Goal: Information Seeking & Learning: Learn about a topic

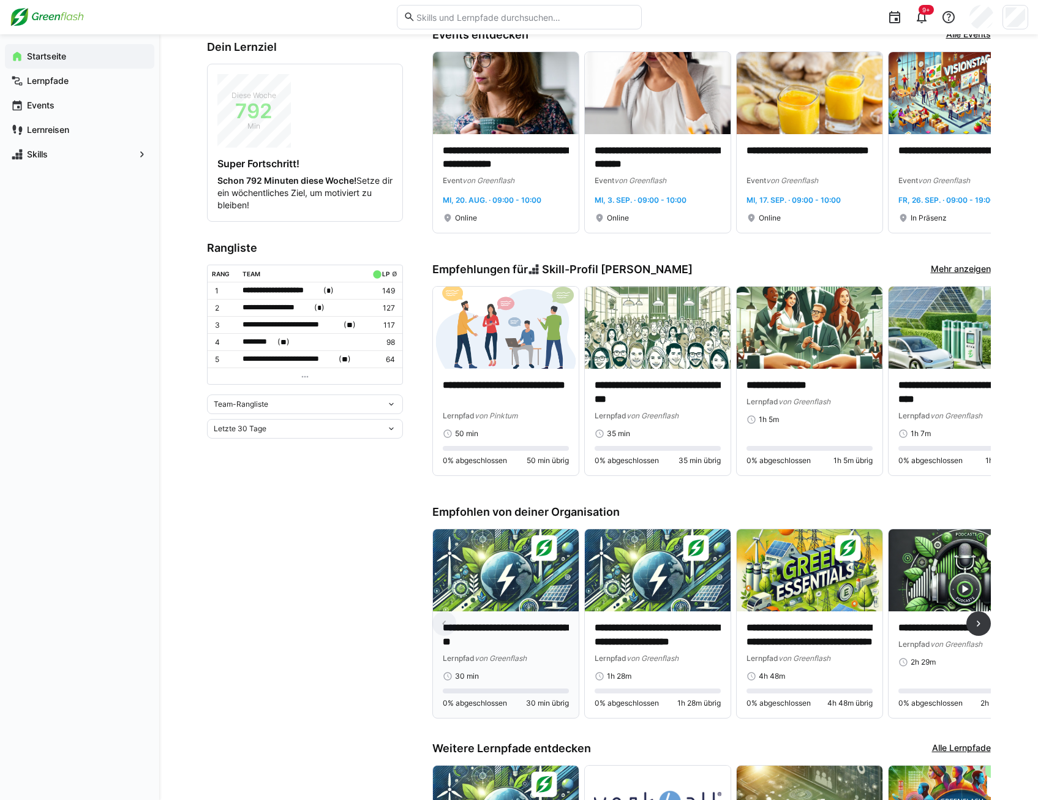
scroll to position [228, 0]
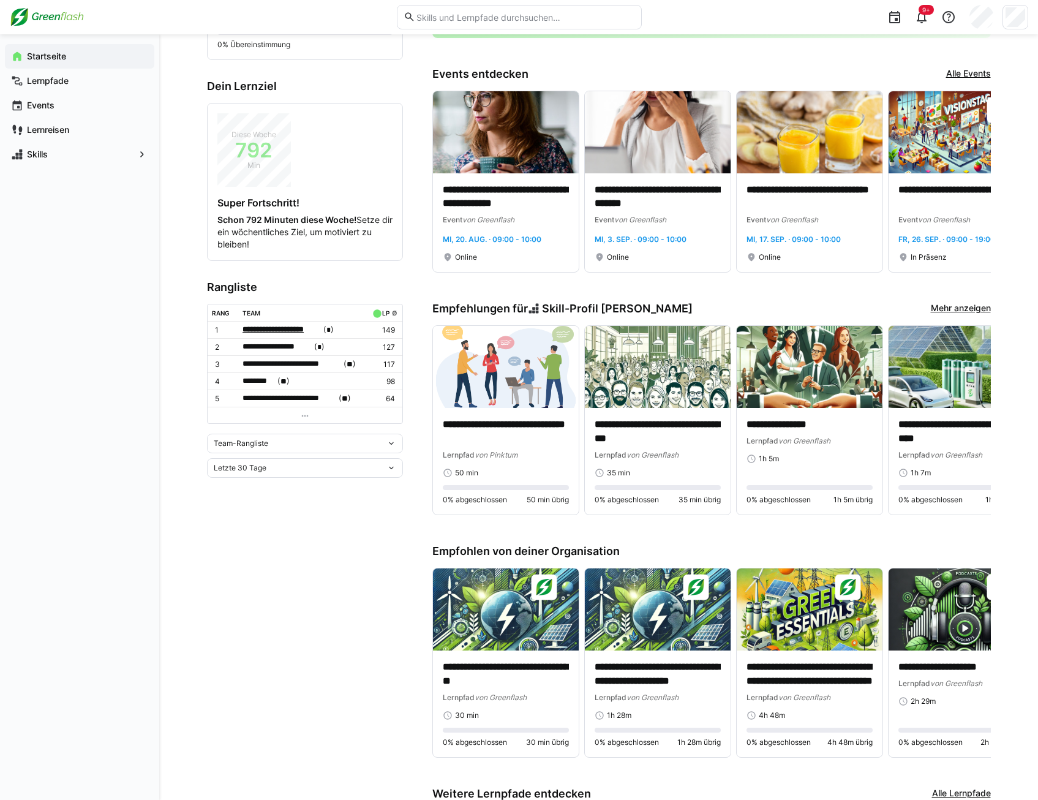
click at [308, 328] on span "**********" at bounding box center [281, 329] width 78 height 12
click at [321, 540] on div at bounding box center [519, 400] width 1038 height 800
click at [268, 440] on div "Team-Rangliste" at bounding box center [300, 443] width 173 height 9
click at [261, 483] on div "Individuelle Rangliste" at bounding box center [304, 486] width 181 height 10
click at [252, 427] on div "Individuelle Rangliste" at bounding box center [305, 423] width 196 height 20
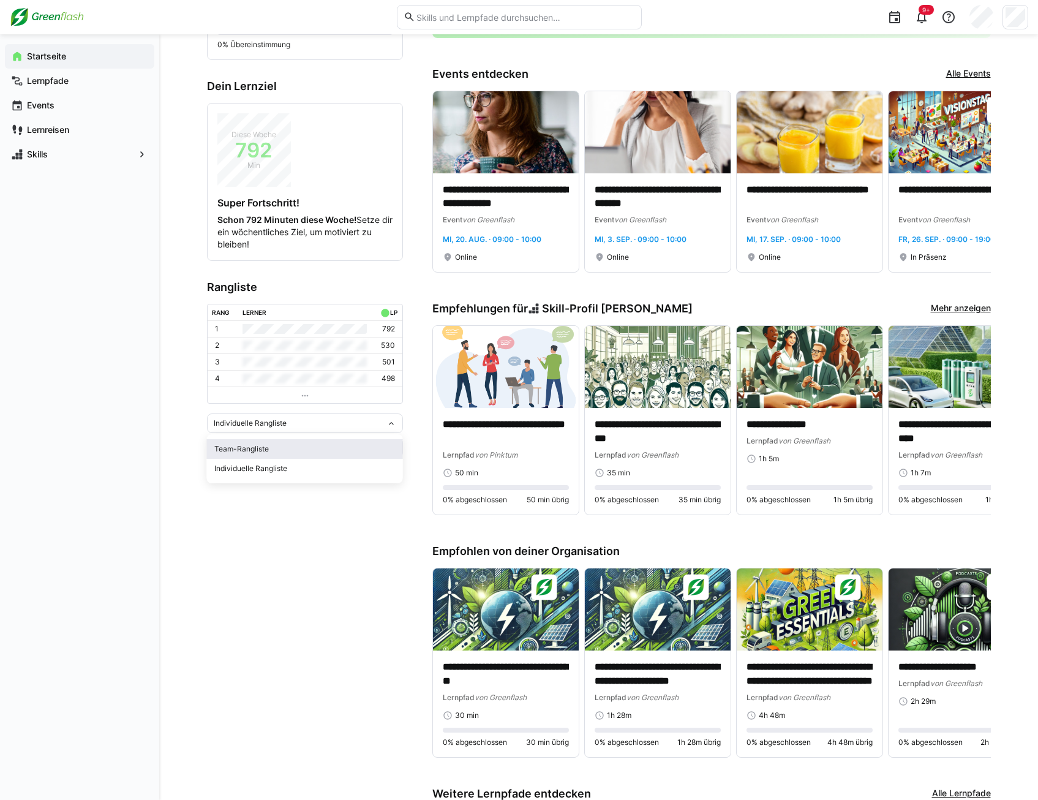
click at [252, 446] on div "Team-Rangliste" at bounding box center [304, 449] width 181 height 10
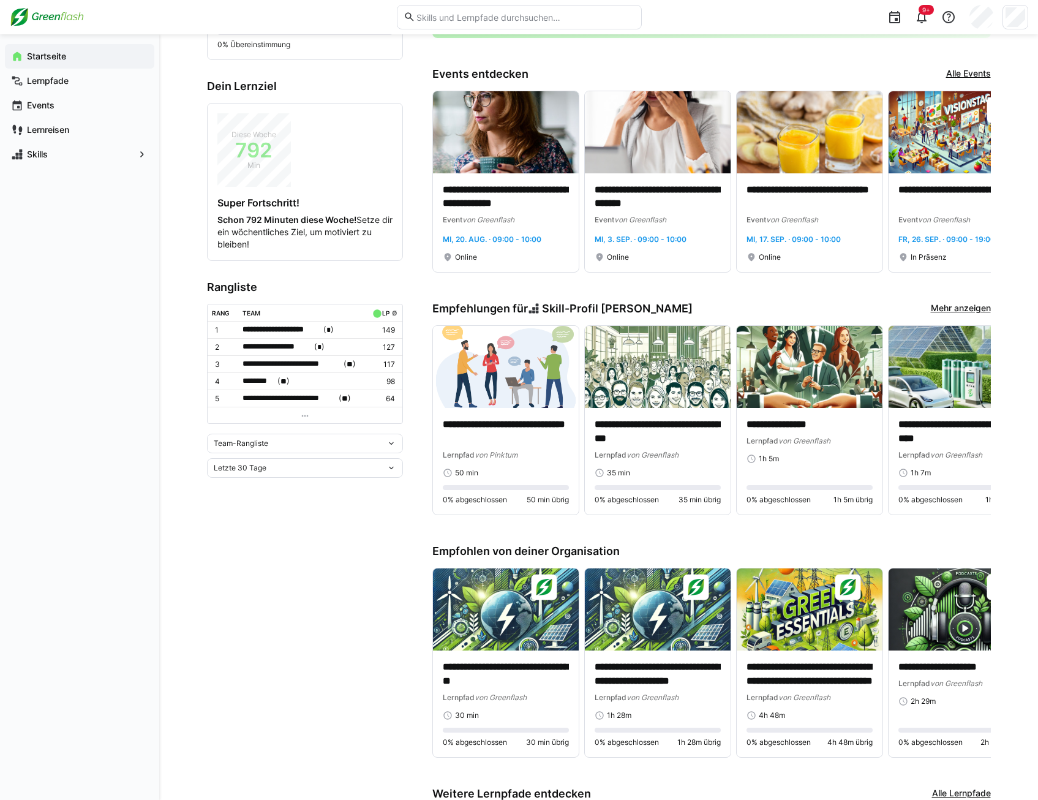
click at [252, 460] on div "Letzte 30 Tage" at bounding box center [305, 468] width 196 height 20
click at [176, 456] on div "**********" at bounding box center [598, 425] width 879 height 1238
click at [0, 0] on app-navigation-label "Lernreisen" at bounding box center [0, 0] width 0 height 0
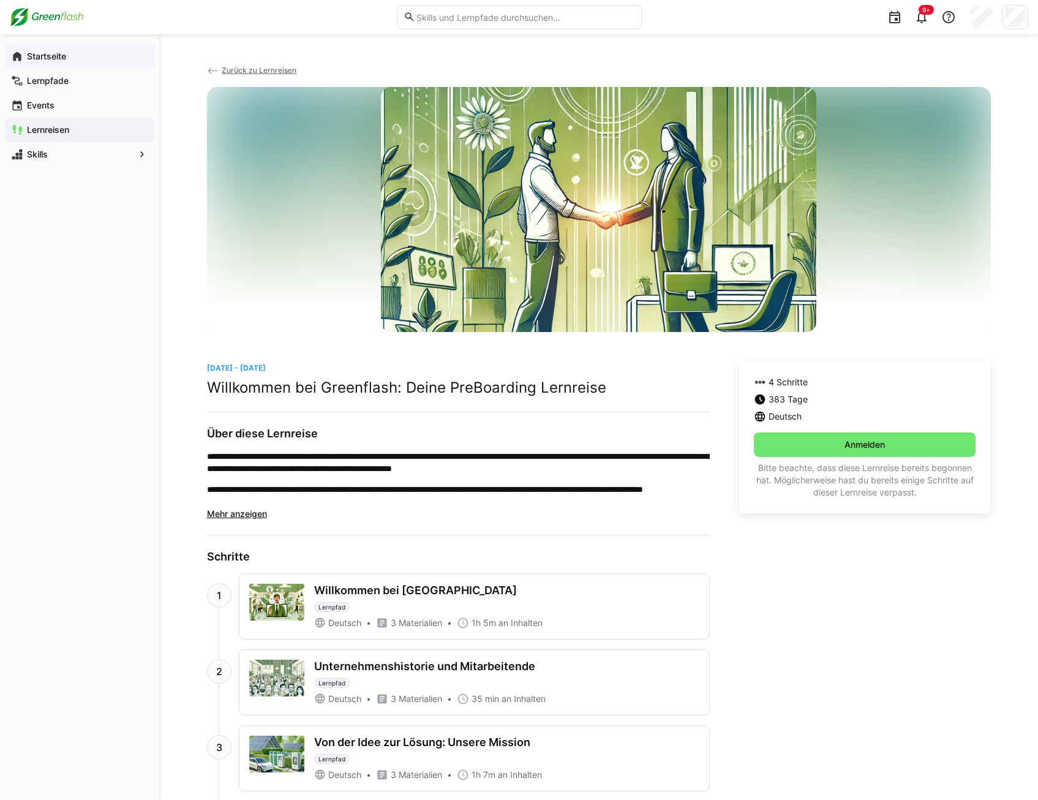
click at [0, 0] on app-navigation-label "Startseite" at bounding box center [0, 0] width 0 height 0
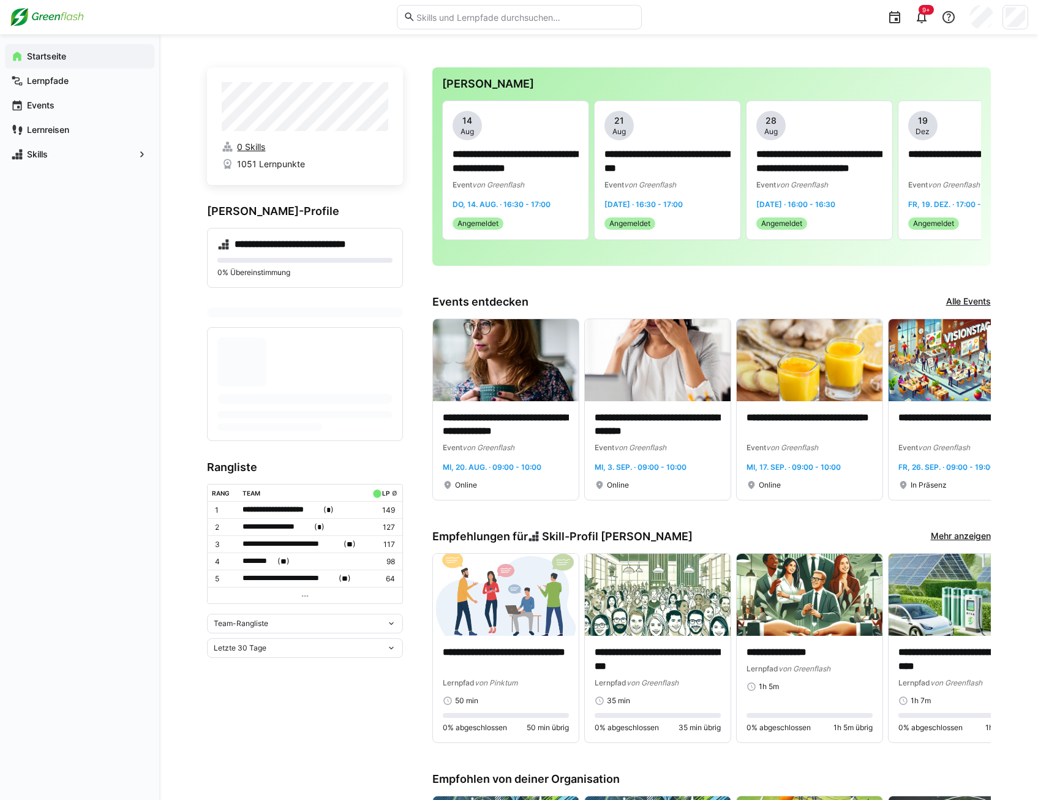
click at [257, 151] on span "0 Skills" at bounding box center [251, 147] width 28 height 12
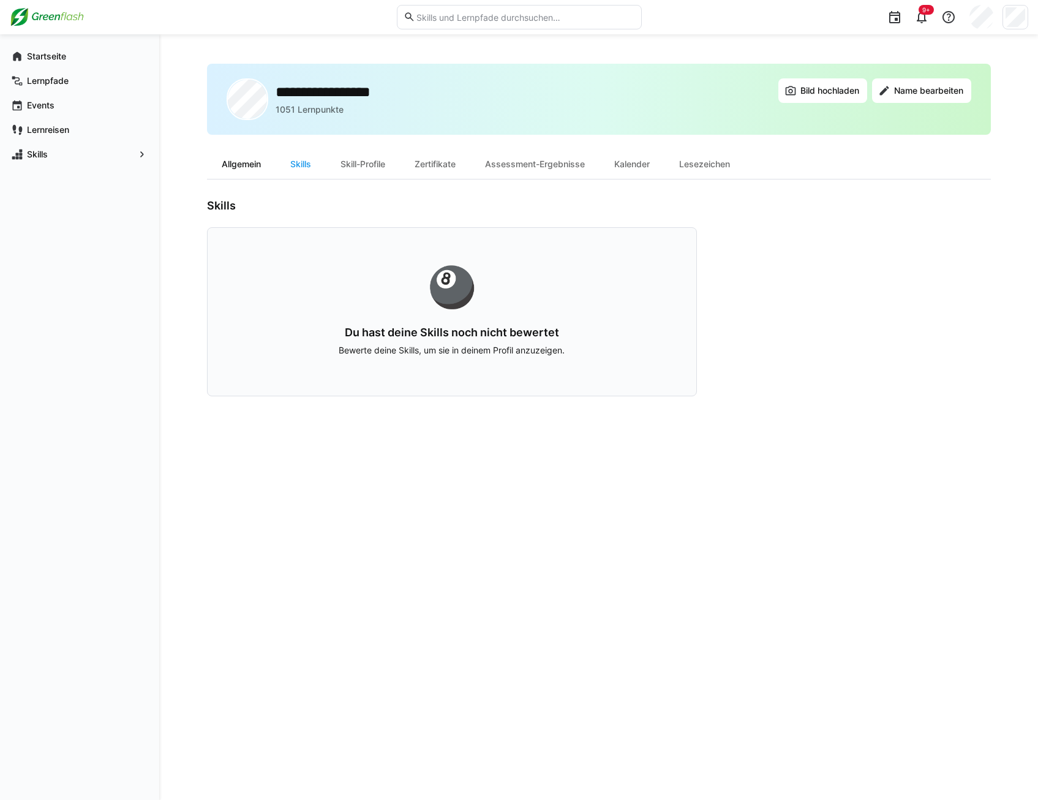
click at [243, 164] on div "Allgemein" at bounding box center [241, 163] width 69 height 29
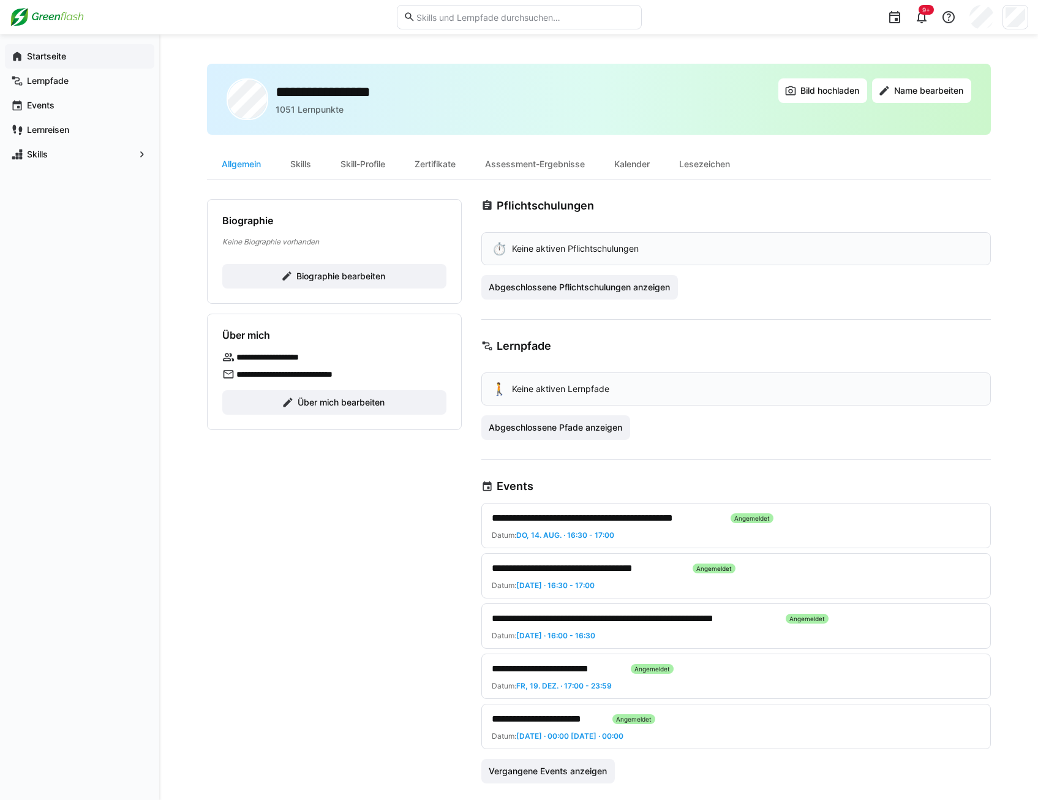
click at [0, 0] on app-navigation-label "Startseite" at bounding box center [0, 0] width 0 height 0
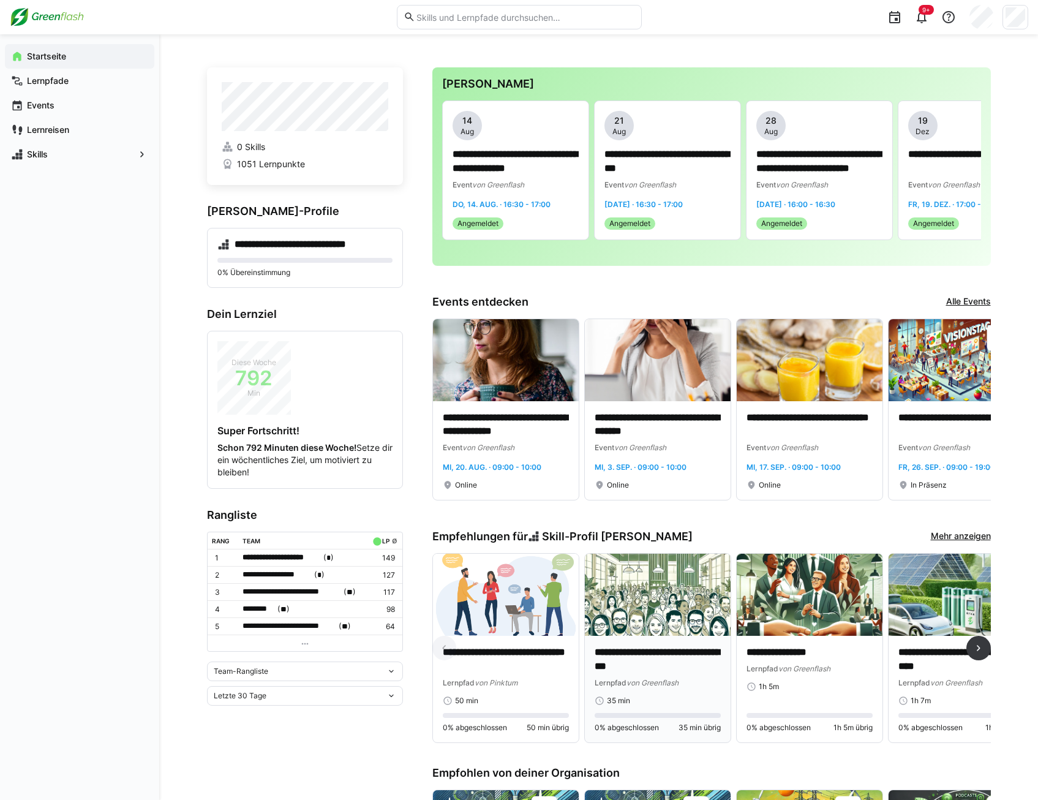
click at [645, 610] on img at bounding box center [658, 595] width 146 height 82
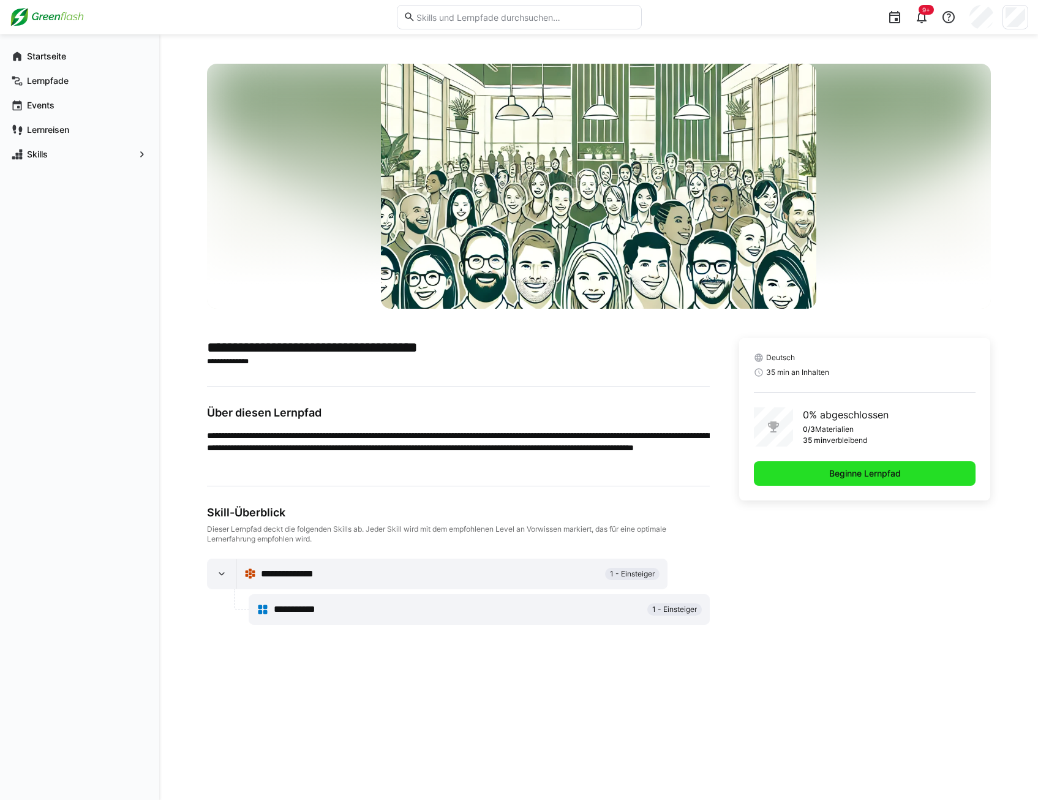
click at [819, 476] on span "Beginne Lernpfad" at bounding box center [865, 473] width 222 height 24
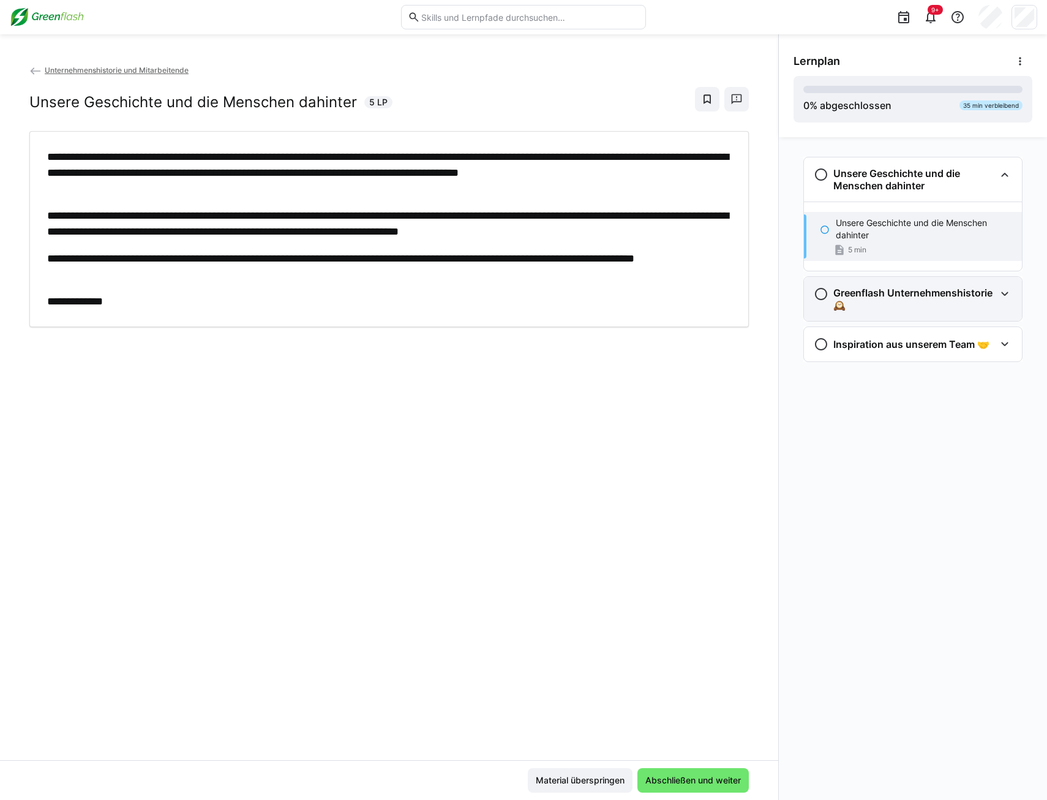
click at [905, 293] on h3 "Greenflash Unternehmenshistorie 🕰️" at bounding box center [914, 299] width 162 height 24
click at [825, 228] on eds-icon at bounding box center [825, 230] width 10 height 10
drag, startPoint x: 408, startPoint y: 272, endPoint x: 517, endPoint y: 418, distance: 182.9
click at [408, 273] on p "**********" at bounding box center [389, 266] width 684 height 32
click at [576, 220] on p "**********" at bounding box center [389, 224] width 684 height 32
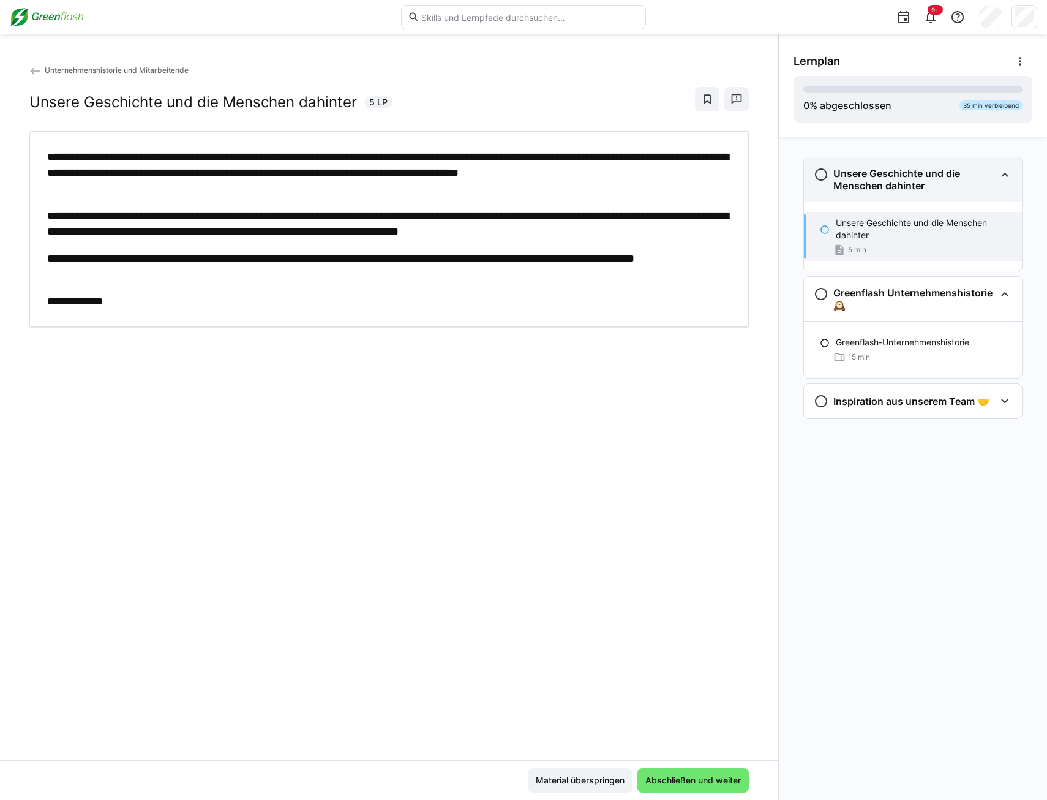
click at [824, 173] on eds-icon at bounding box center [821, 174] width 15 height 15
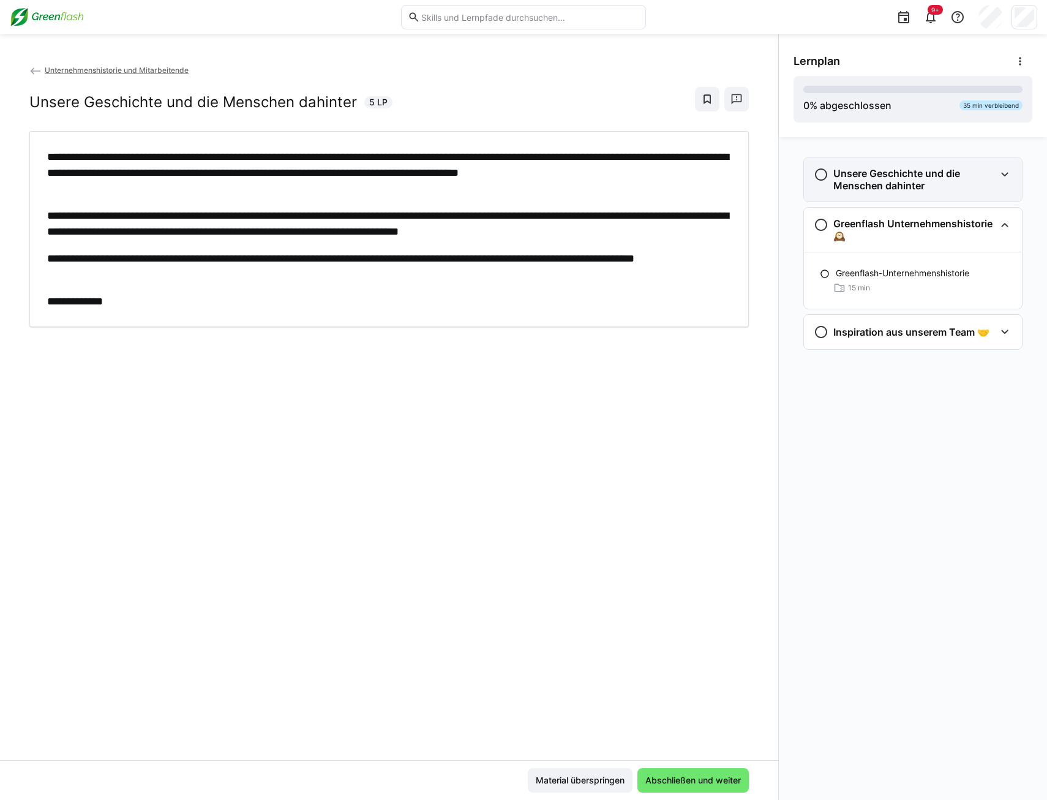
click at [820, 173] on eds-icon at bounding box center [821, 174] width 15 height 15
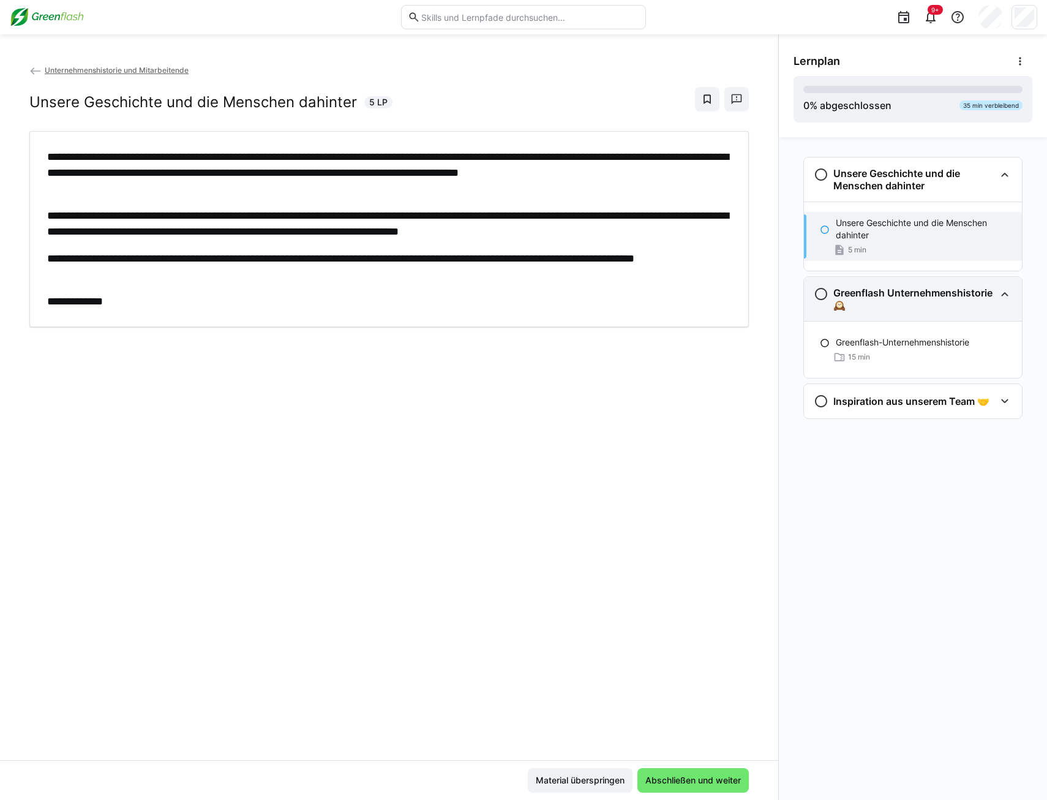
click at [822, 296] on eds-icon at bounding box center [821, 294] width 15 height 15
click at [851, 291] on h3 "Greenflash Unternehmenshistorie 🕰️" at bounding box center [914, 299] width 162 height 24
click at [878, 400] on h3 "Inspiration aus unserem Team 🤝" at bounding box center [911, 401] width 156 height 12
click at [884, 427] on div "Inspiration aus unserem Team 15 min" at bounding box center [913, 447] width 218 height 56
click at [884, 444] on p "Inspiration aus unserem Team" at bounding box center [895, 440] width 119 height 12
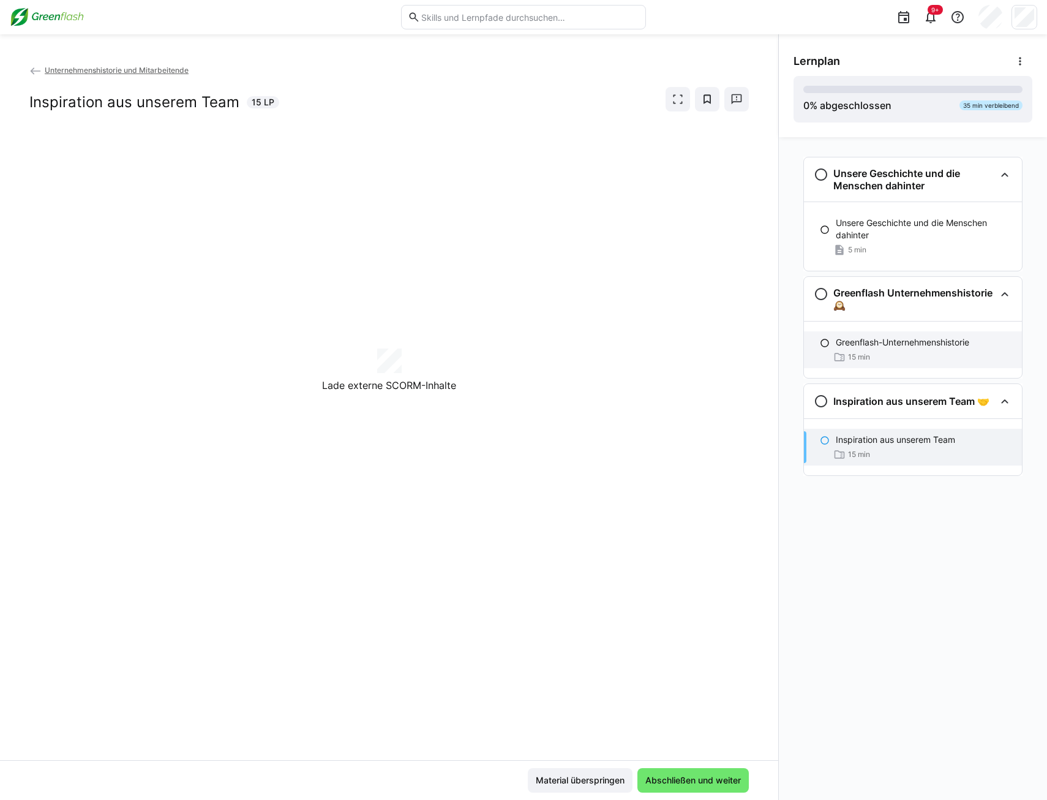
click at [861, 348] on p "Greenflash-Unternehmenshistorie" at bounding box center [902, 342] width 133 height 12
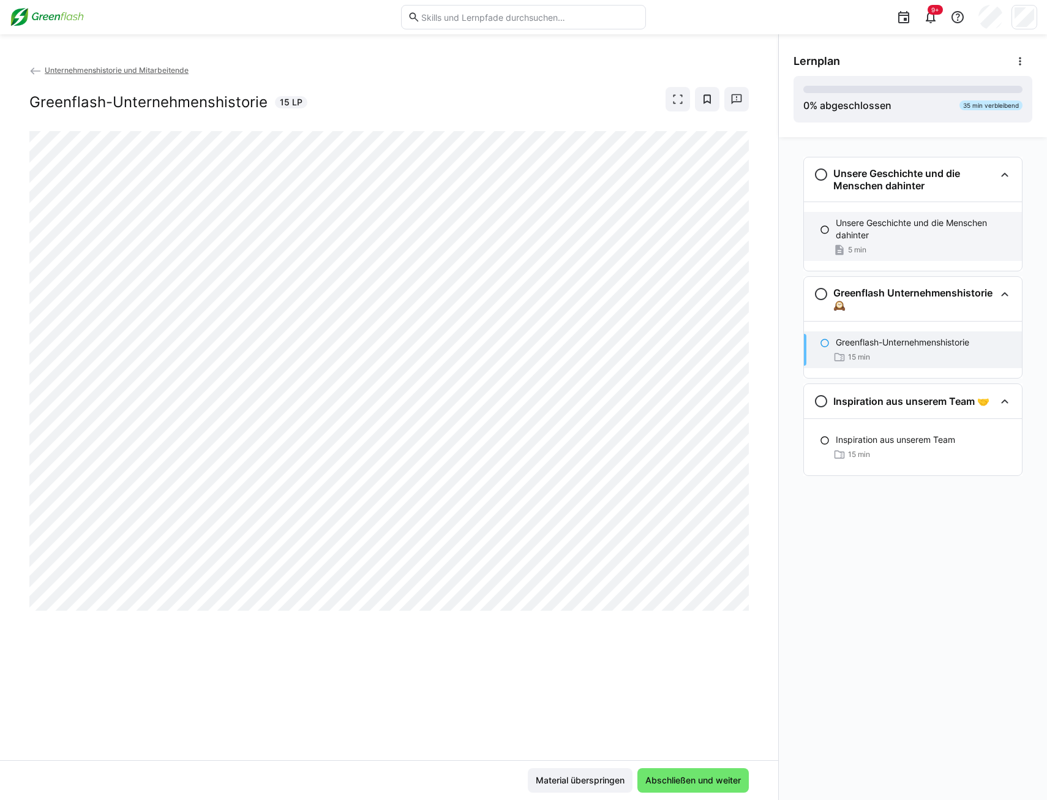
click at [855, 252] on span "5 min" at bounding box center [857, 250] width 18 height 10
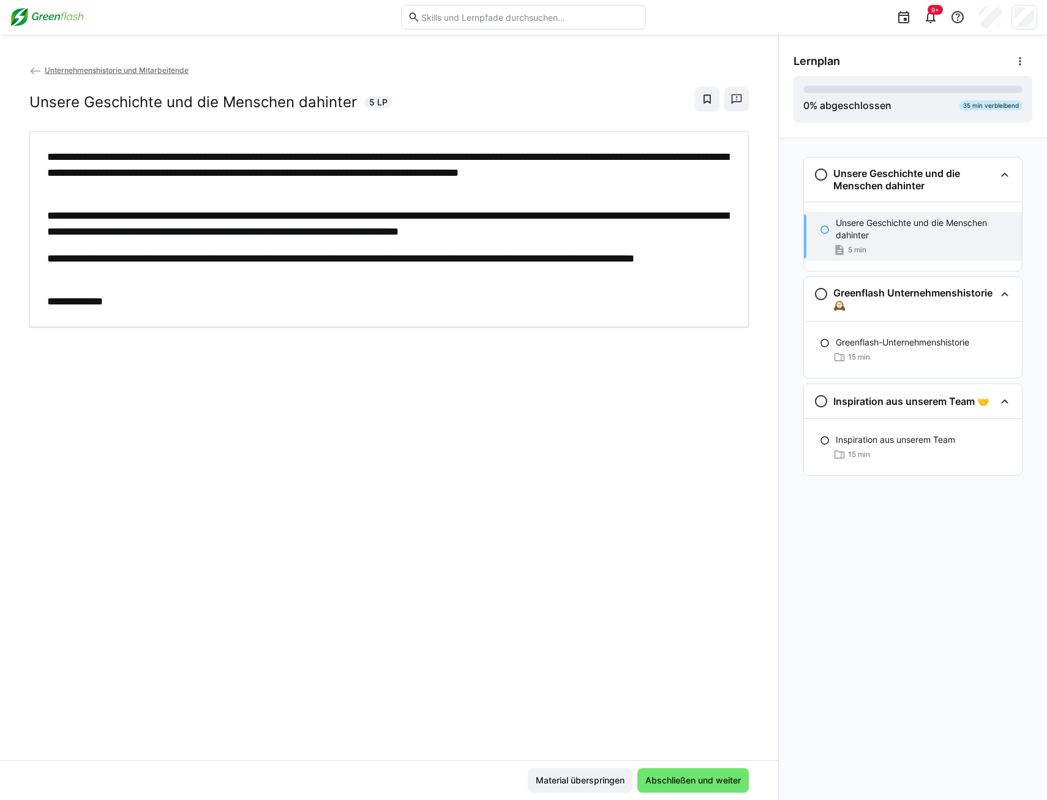
click at [855, 249] on span "5 min" at bounding box center [857, 250] width 18 height 10
click at [517, 250] on p "**********" at bounding box center [389, 266] width 684 height 32
click at [859, 342] on p "Greenflash-Unternehmenshistorie" at bounding box center [902, 342] width 133 height 12
click at [883, 445] on p "Inspiration aus unserem Team" at bounding box center [895, 440] width 119 height 12
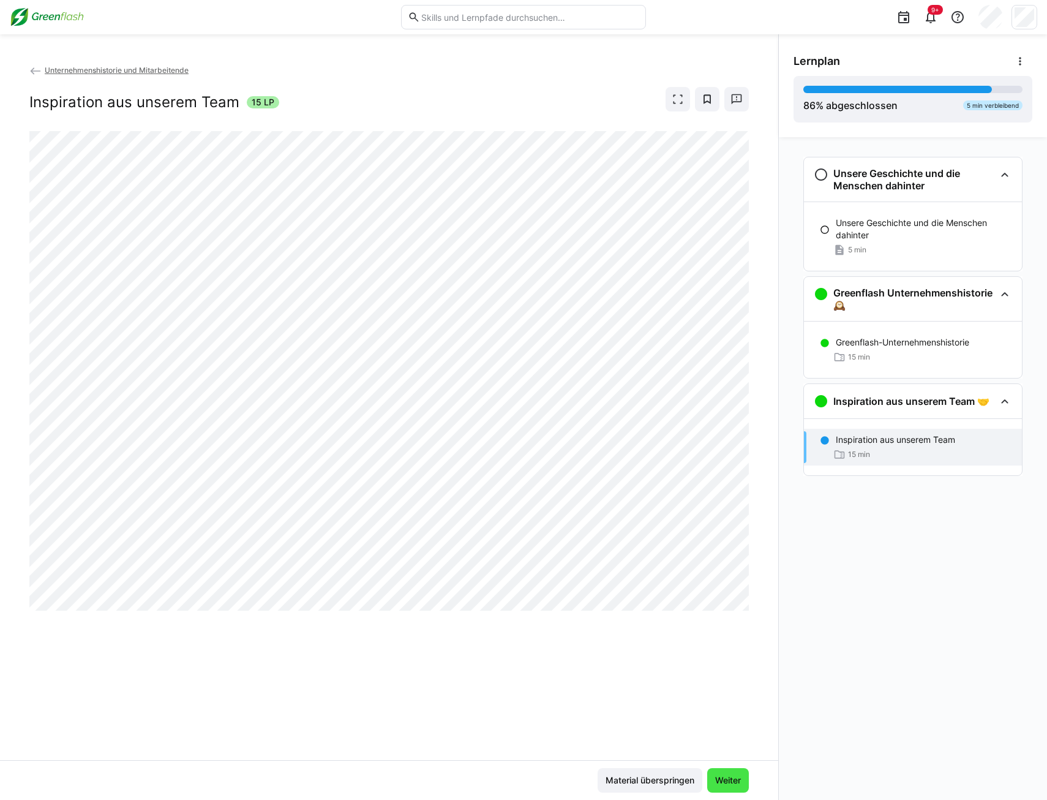
click at [734, 778] on span "Weiter" at bounding box center [727, 780] width 29 height 12
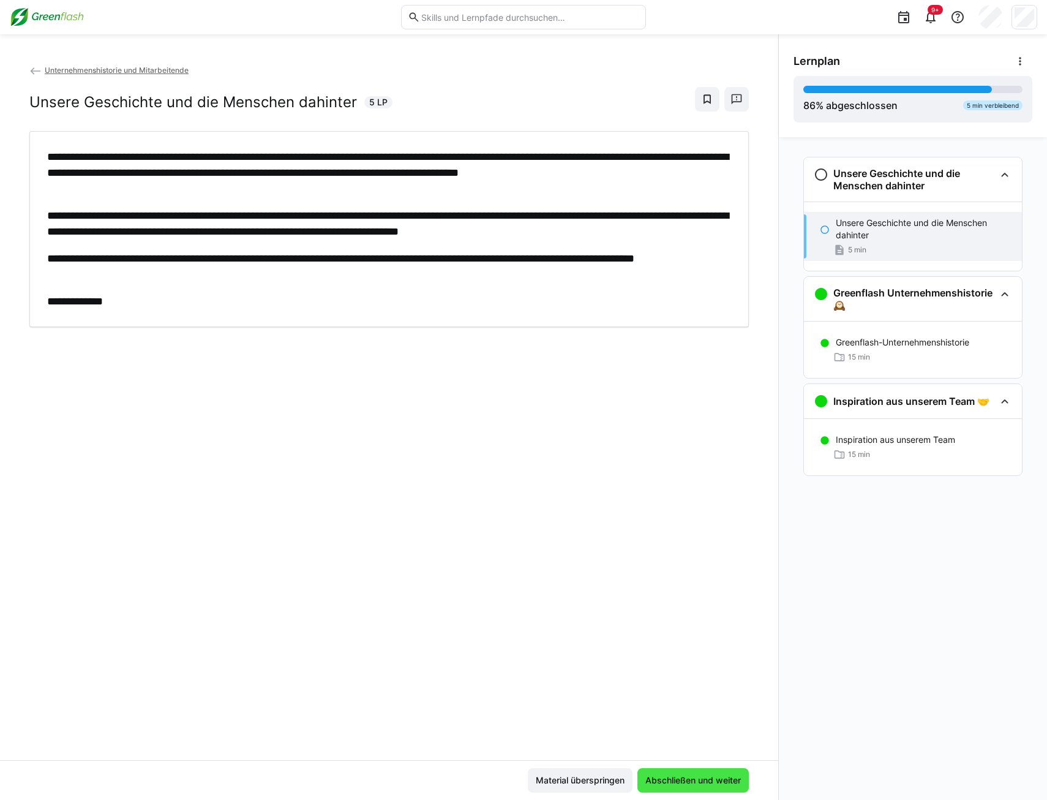
click at [737, 783] on span "Abschließen und weiter" at bounding box center [693, 780] width 99 height 12
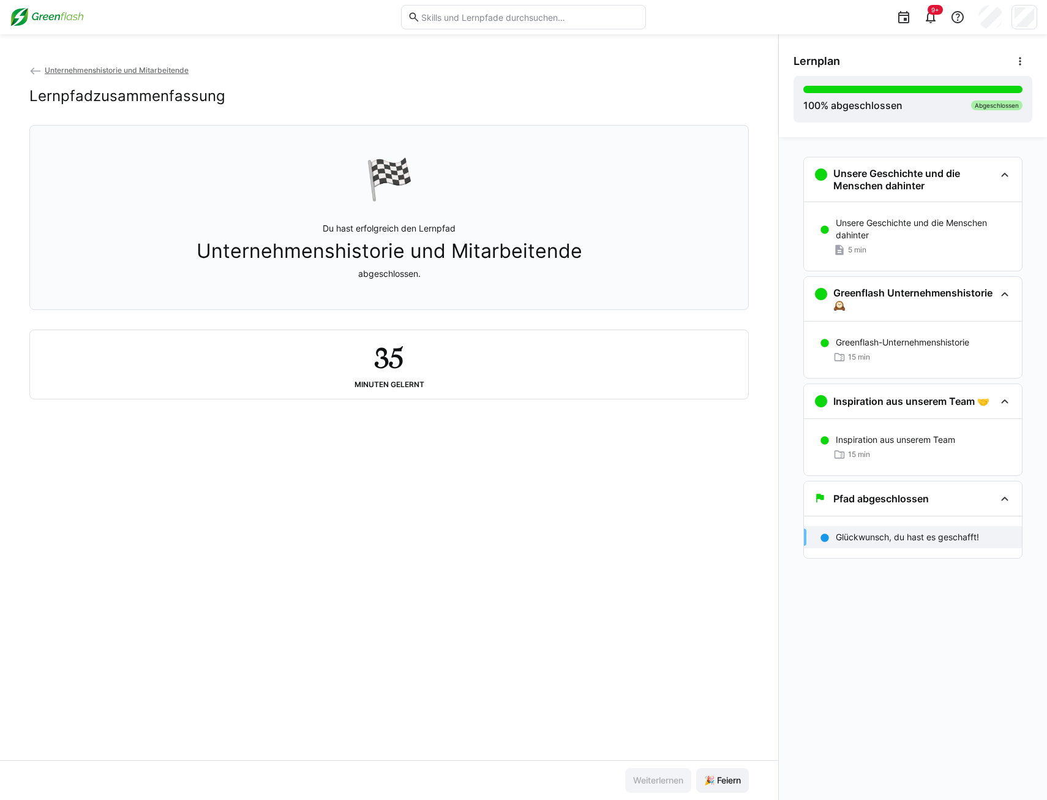
click at [37, 18] on img at bounding box center [47, 17] width 74 height 20
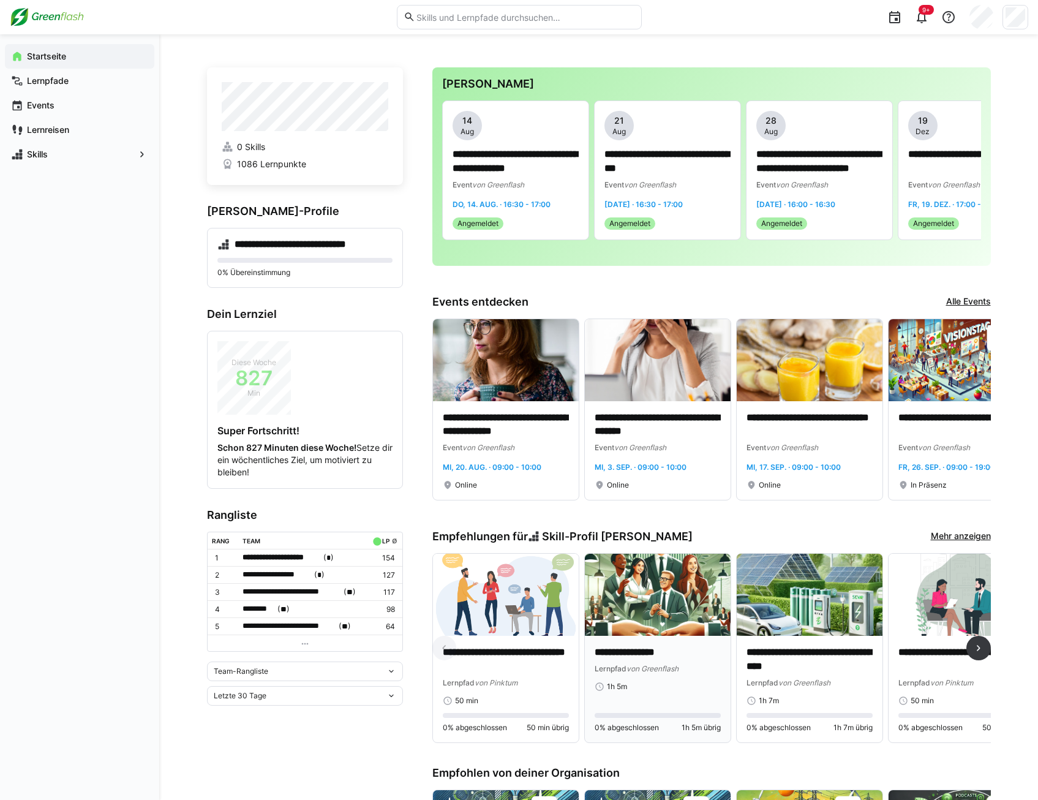
click at [645, 651] on p "**********" at bounding box center [658, 652] width 126 height 14
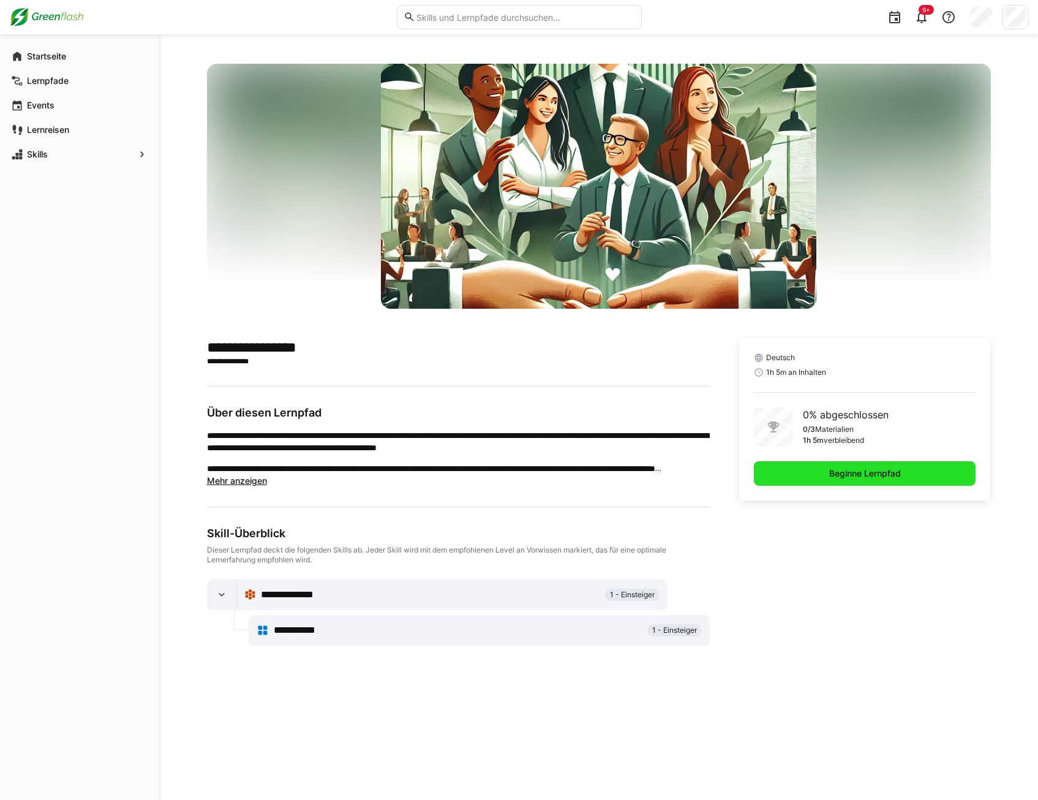
click at [893, 477] on span "Beginne Lernpfad" at bounding box center [864, 473] width 75 height 12
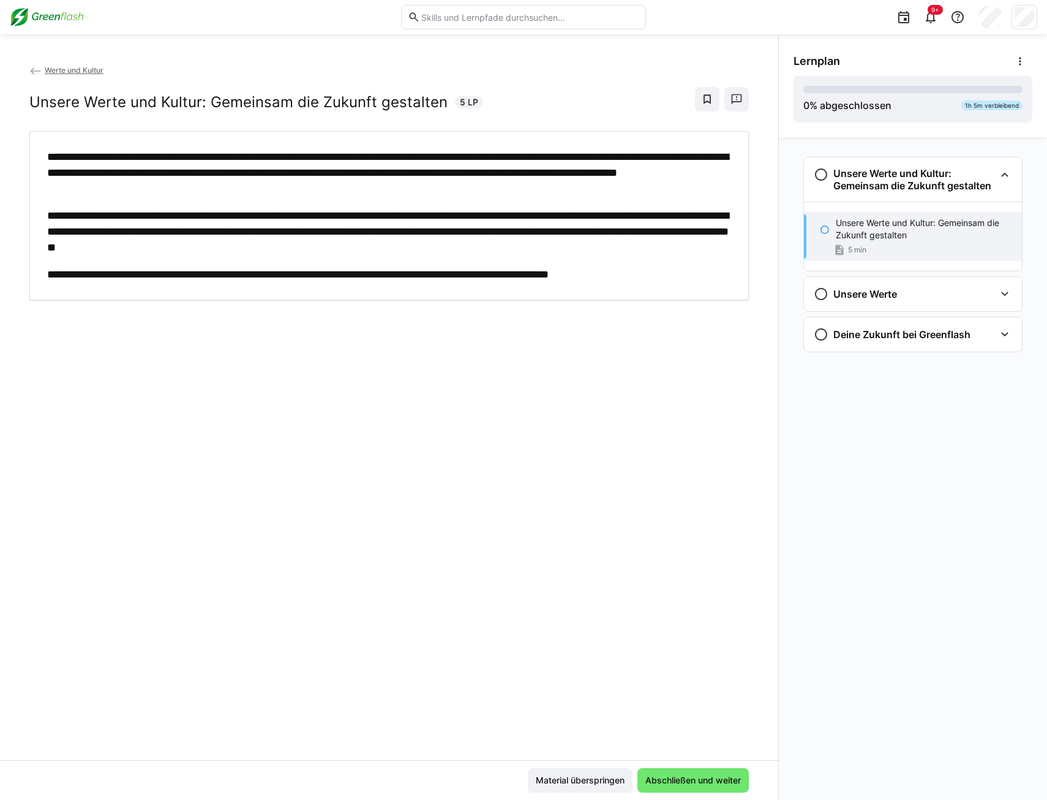
click at [859, 228] on p "Unsere Werte und Kultur: Gemeinsam die Zukunft gestalten" at bounding box center [924, 229] width 176 height 24
click at [859, 295] on h3 "Unsere Werte" at bounding box center [865, 294] width 64 height 12
click at [860, 327] on p "Unsere Werte" at bounding box center [863, 332] width 54 height 12
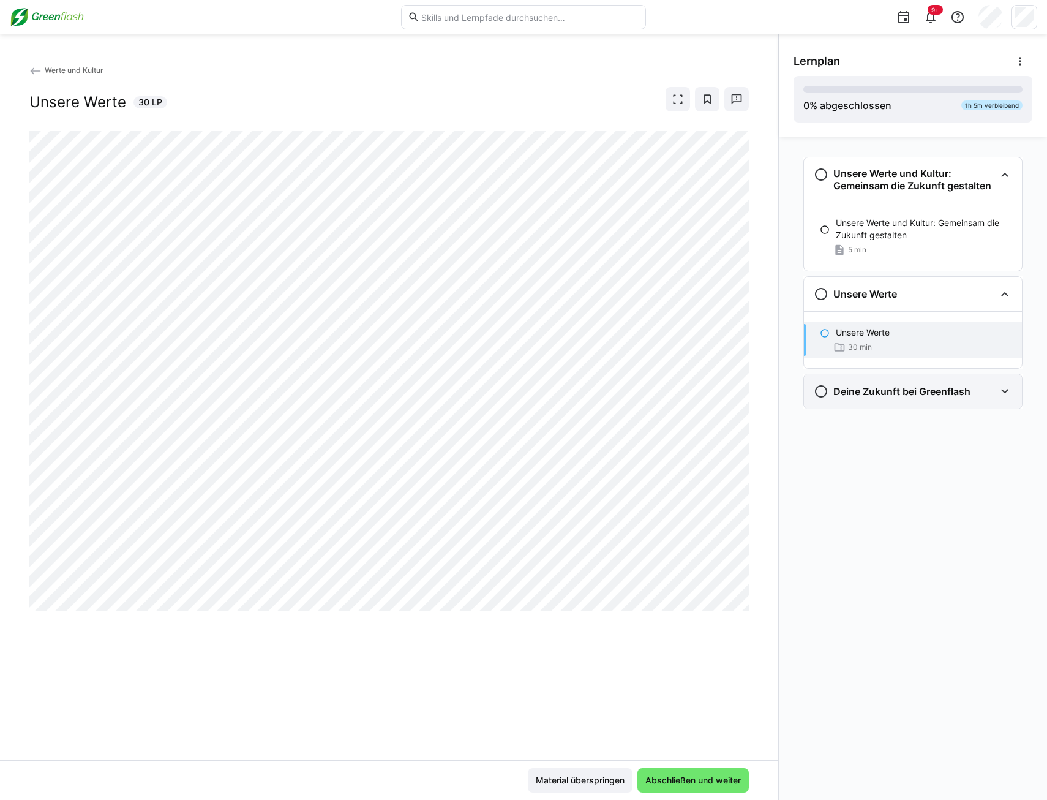
click at [917, 384] on div "Deine Zukunft bei Greenflash" at bounding box center [892, 391] width 157 height 15
click at [835, 434] on div "Deine Zukunft bei Greenflash 30 min" at bounding box center [913, 437] width 218 height 37
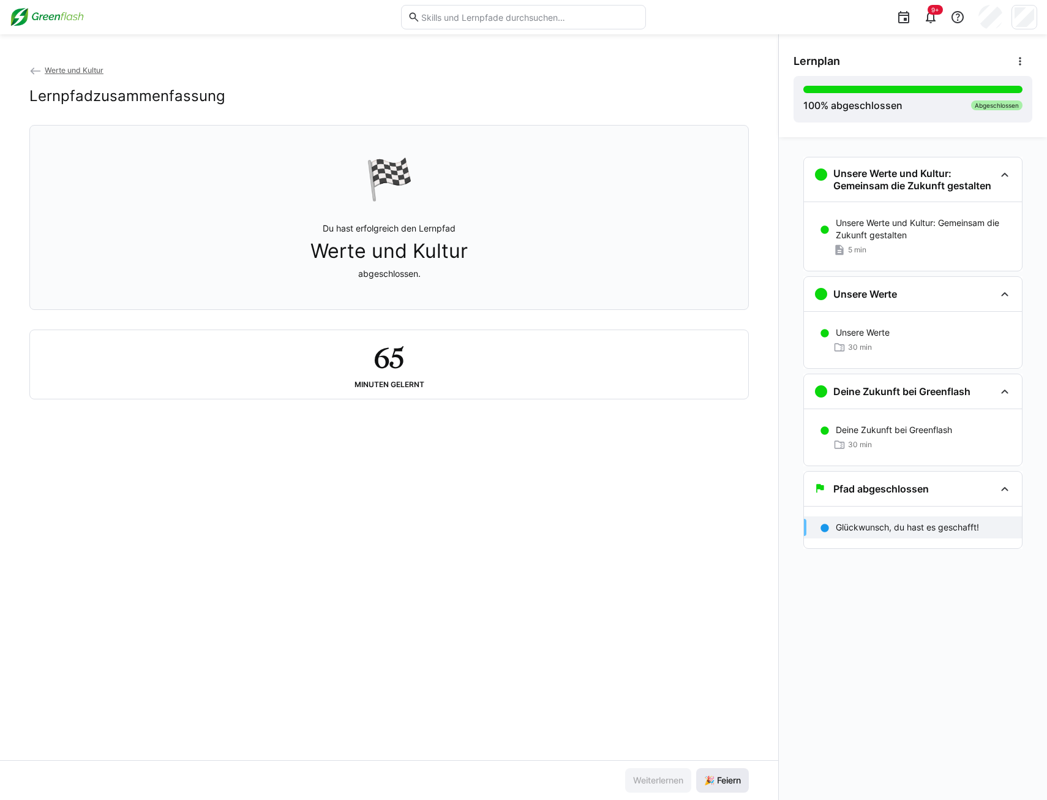
click at [716, 782] on span "🎉 Feiern" at bounding box center [722, 780] width 40 height 12
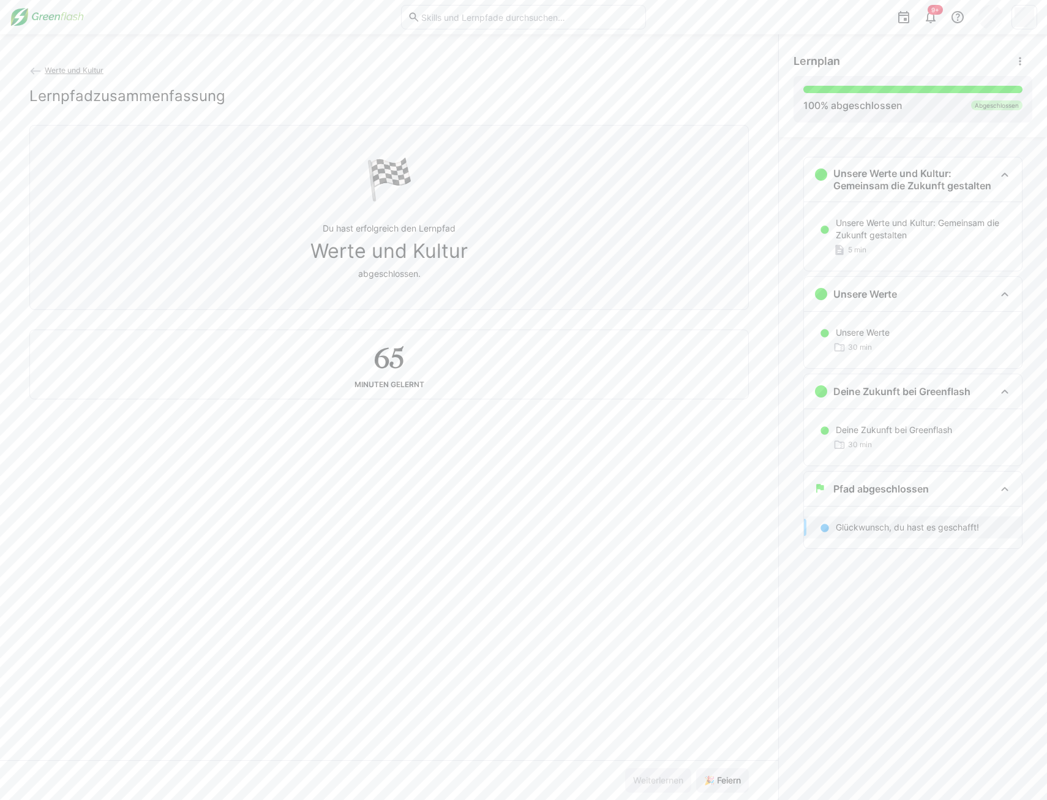
click at [54, 13] on img at bounding box center [47, 17] width 74 height 20
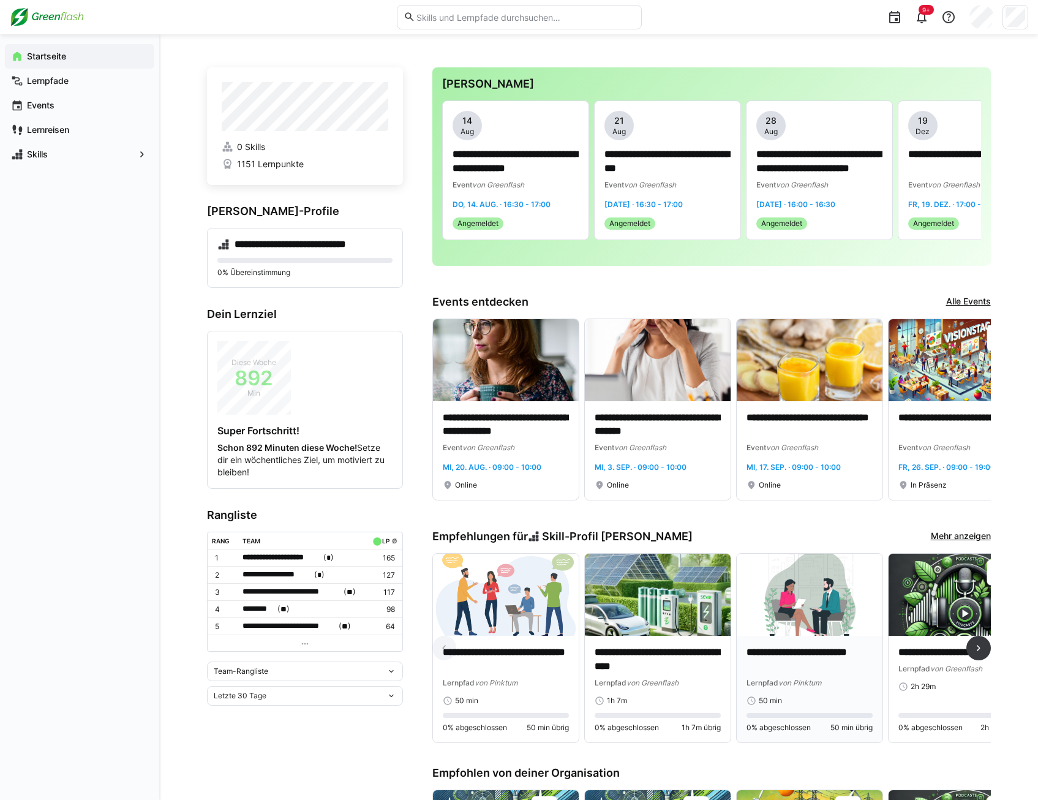
click at [801, 594] on img at bounding box center [810, 595] width 146 height 82
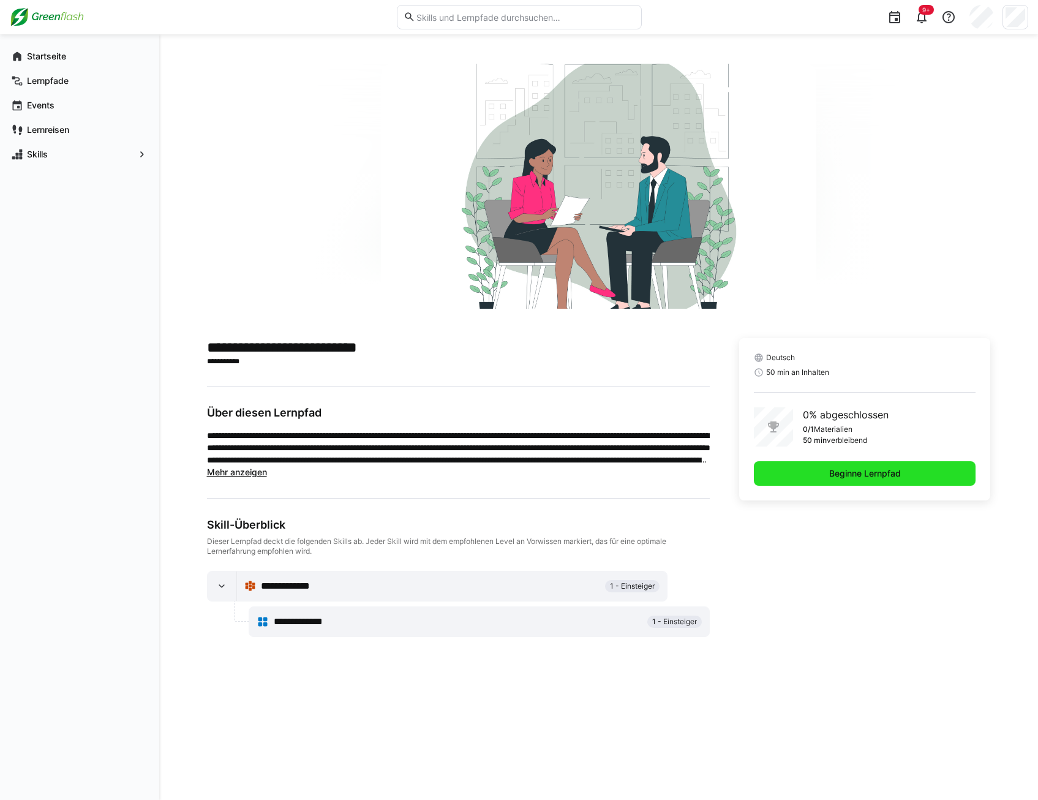
click at [831, 478] on span "Beginne Lernpfad" at bounding box center [864, 473] width 75 height 12
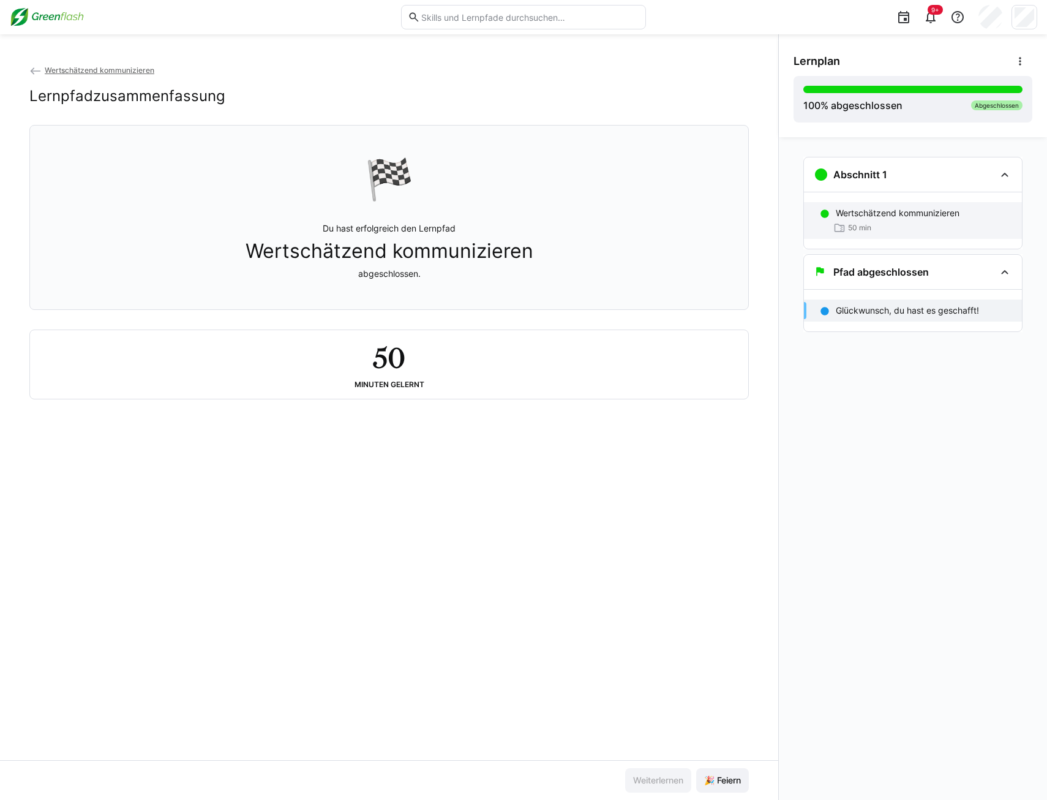
click at [877, 205] on div "Wertschätzend kommunizieren 50 min" at bounding box center [913, 220] width 218 height 37
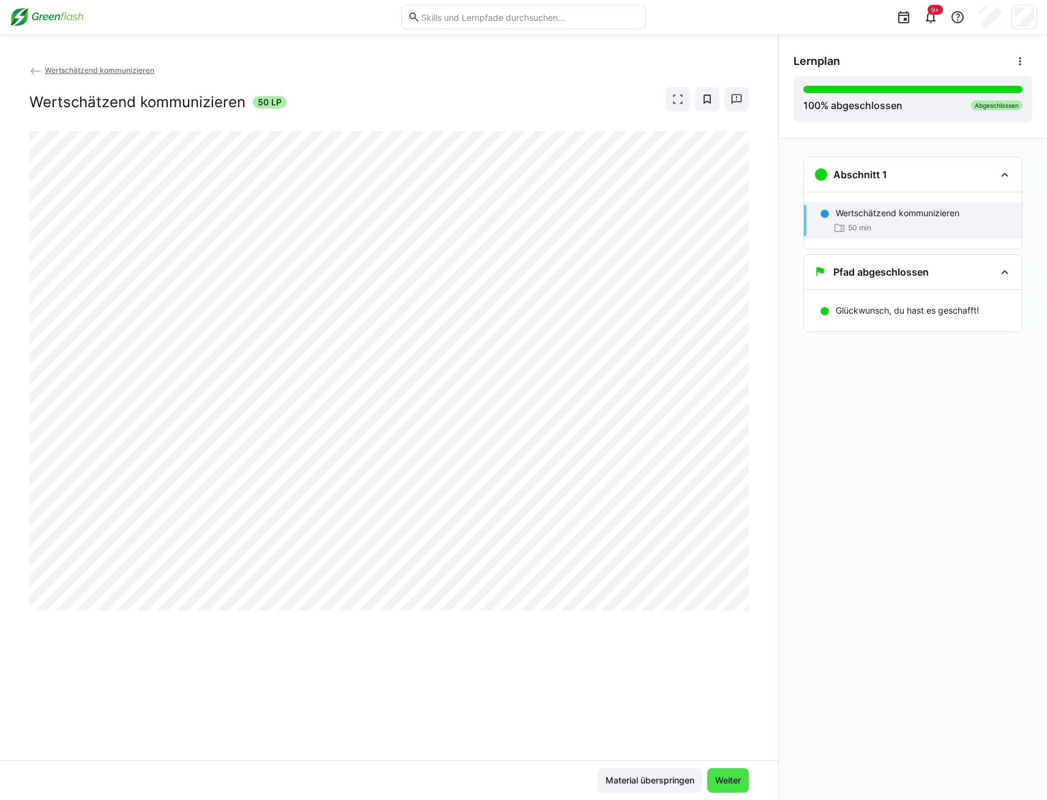
click at [727, 781] on span "Weiter" at bounding box center [727, 780] width 29 height 12
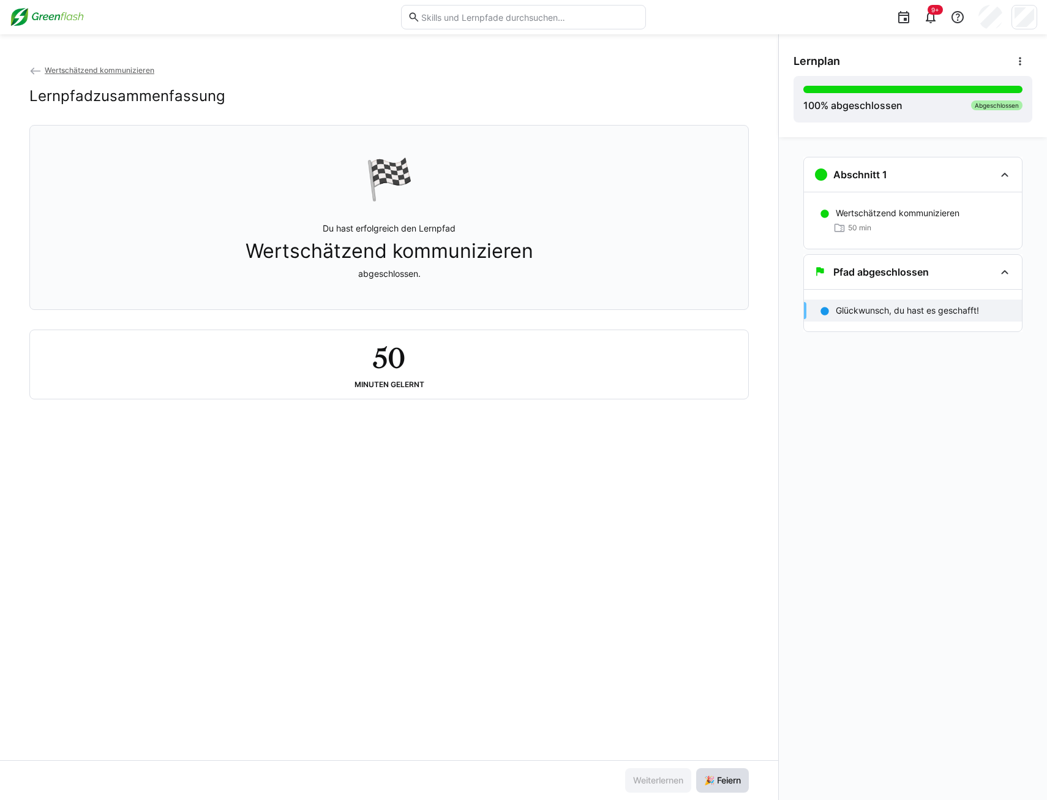
click at [722, 780] on span "🎉 Feiern" at bounding box center [722, 780] width 40 height 12
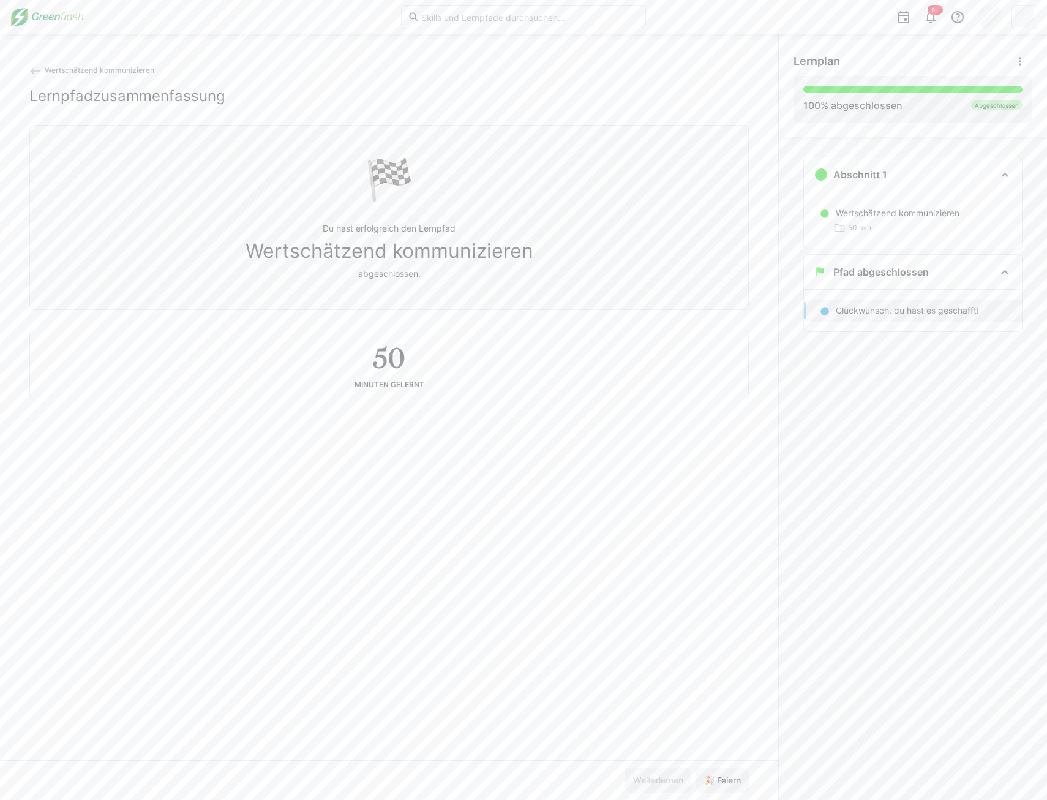
click at [27, 19] on img at bounding box center [47, 17] width 74 height 20
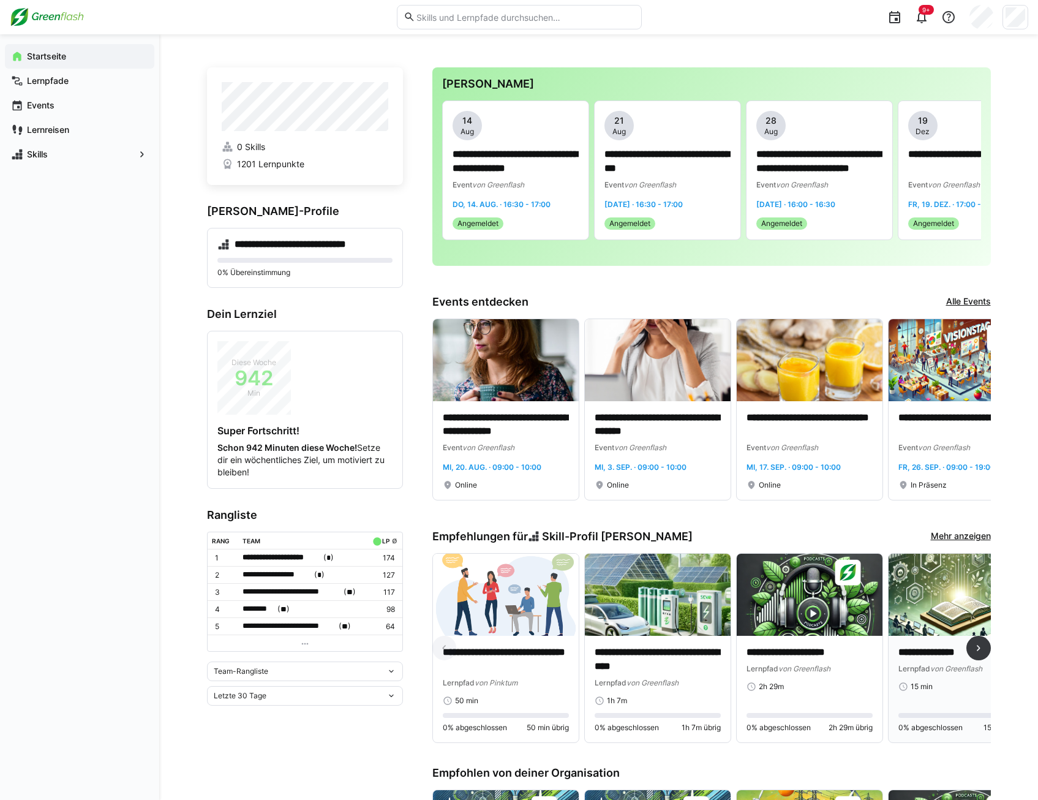
click at [942, 606] on img at bounding box center [962, 595] width 146 height 82
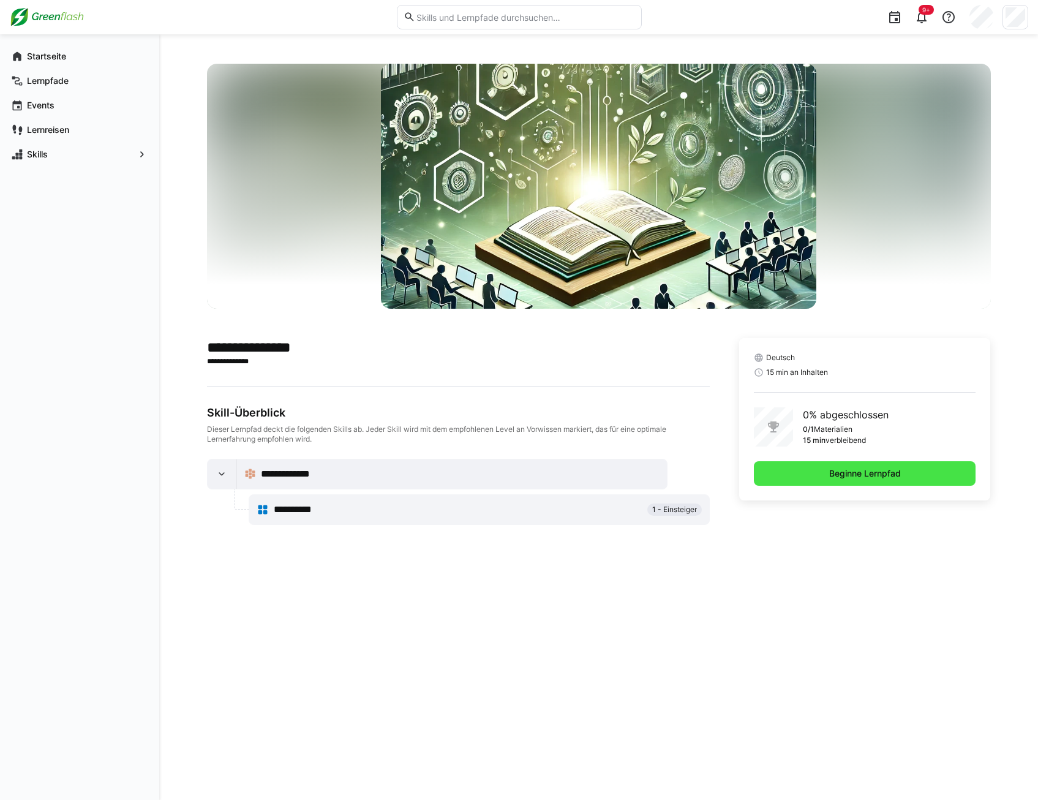
click at [805, 471] on span "Beginne Lernpfad" at bounding box center [865, 473] width 222 height 24
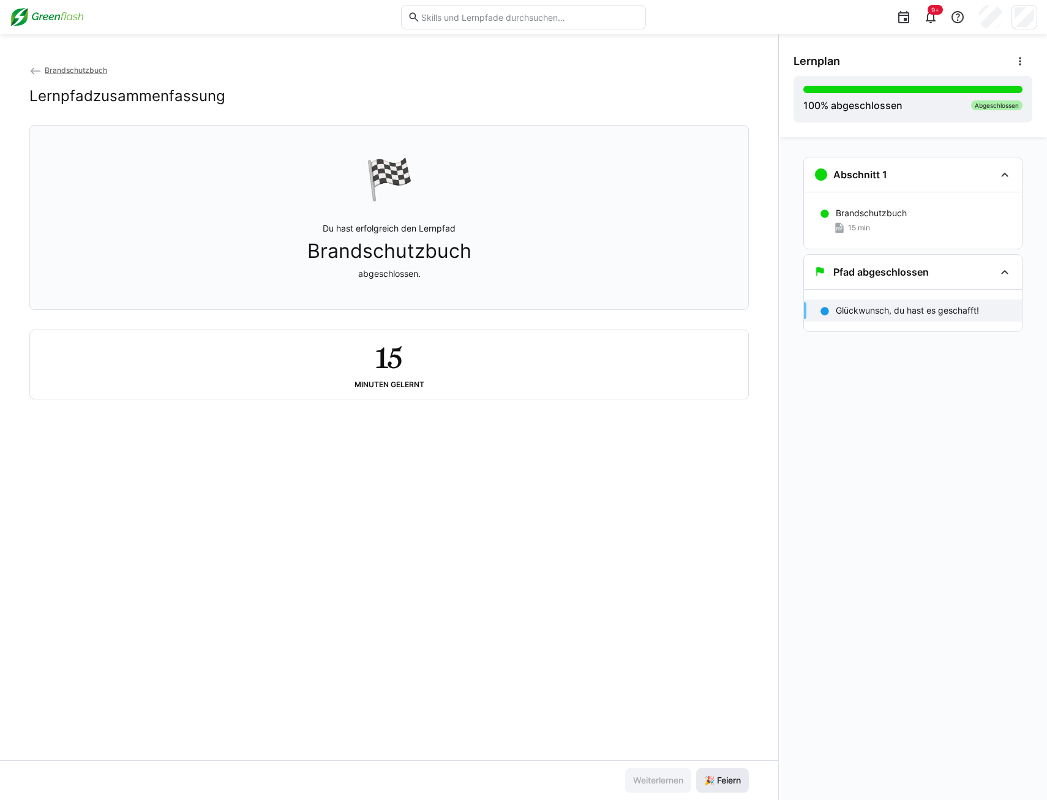
click at [713, 772] on span "🎉 Feiern" at bounding box center [722, 780] width 53 height 24
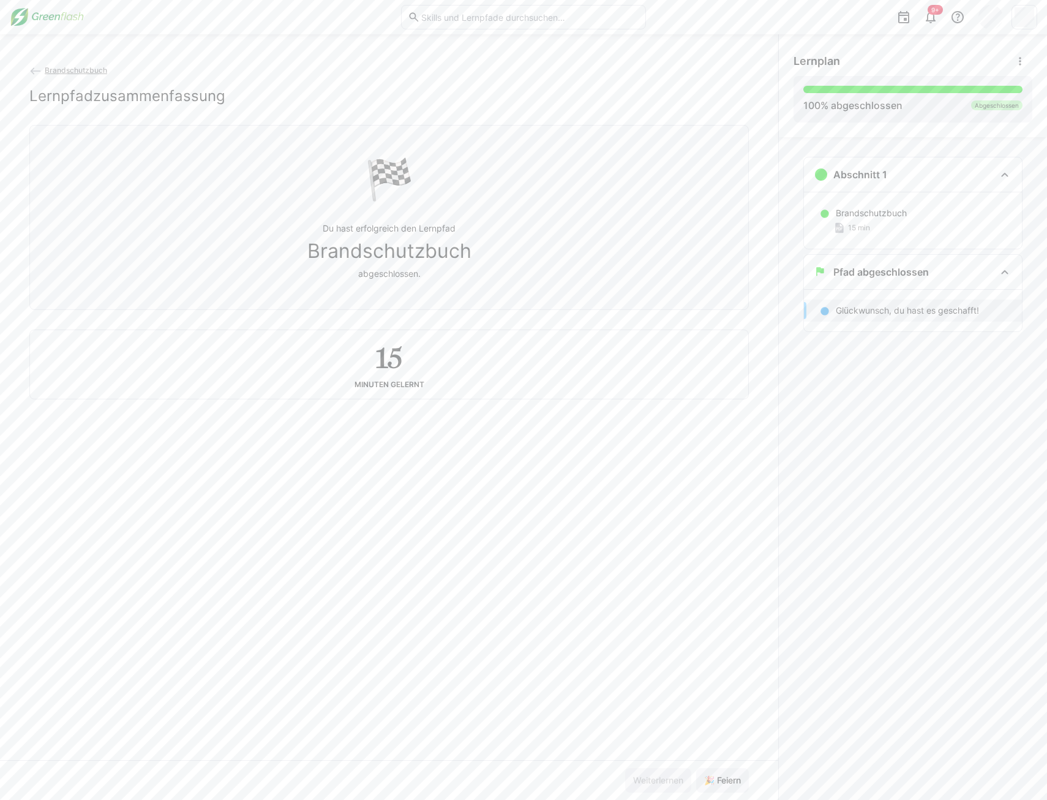
click at [36, 20] on img at bounding box center [47, 17] width 74 height 20
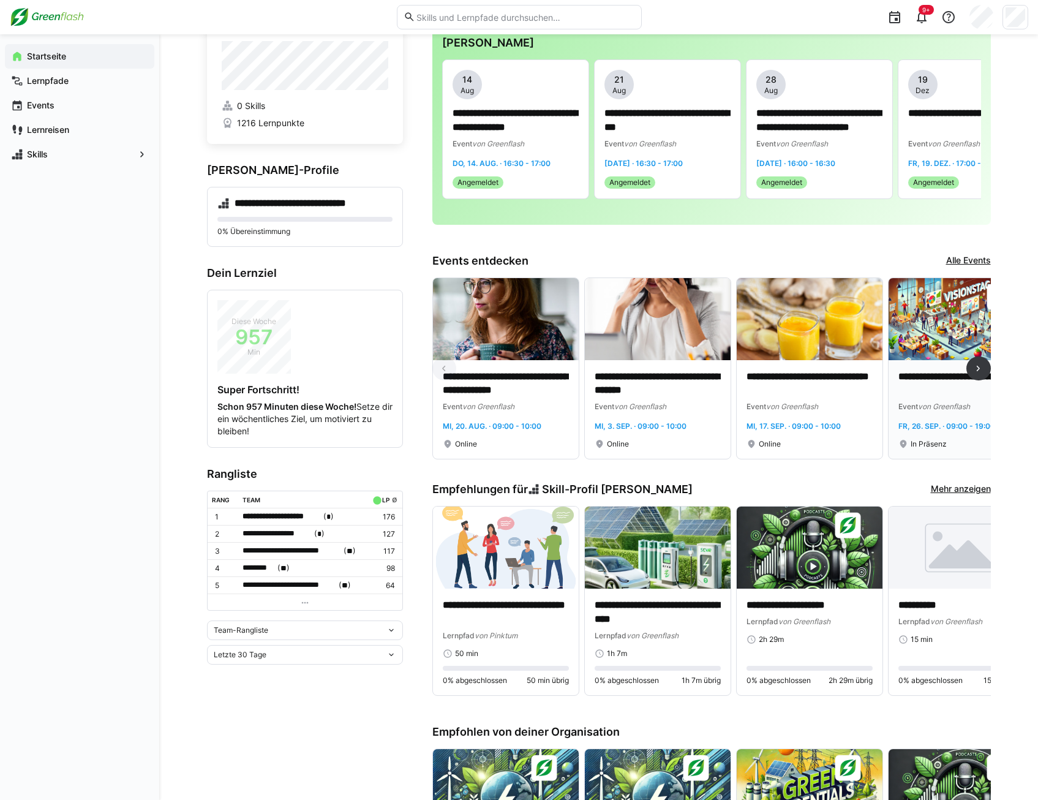
scroll to position [61, 0]
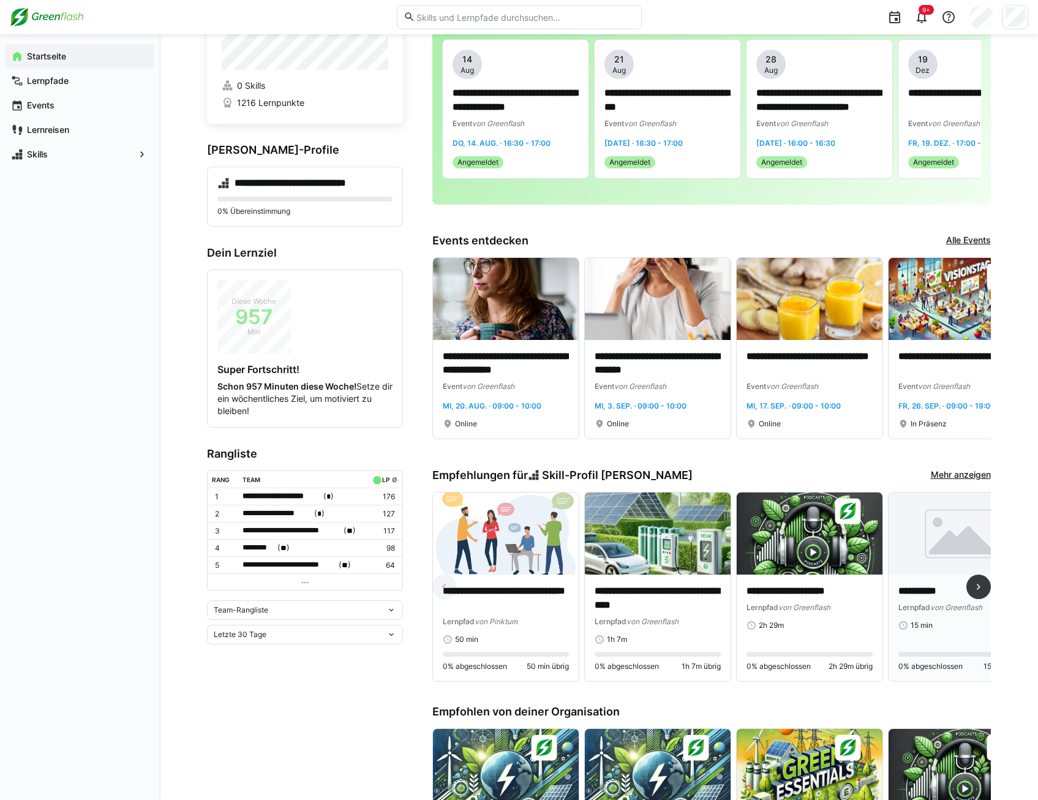
click at [938, 547] on img at bounding box center [962, 533] width 146 height 82
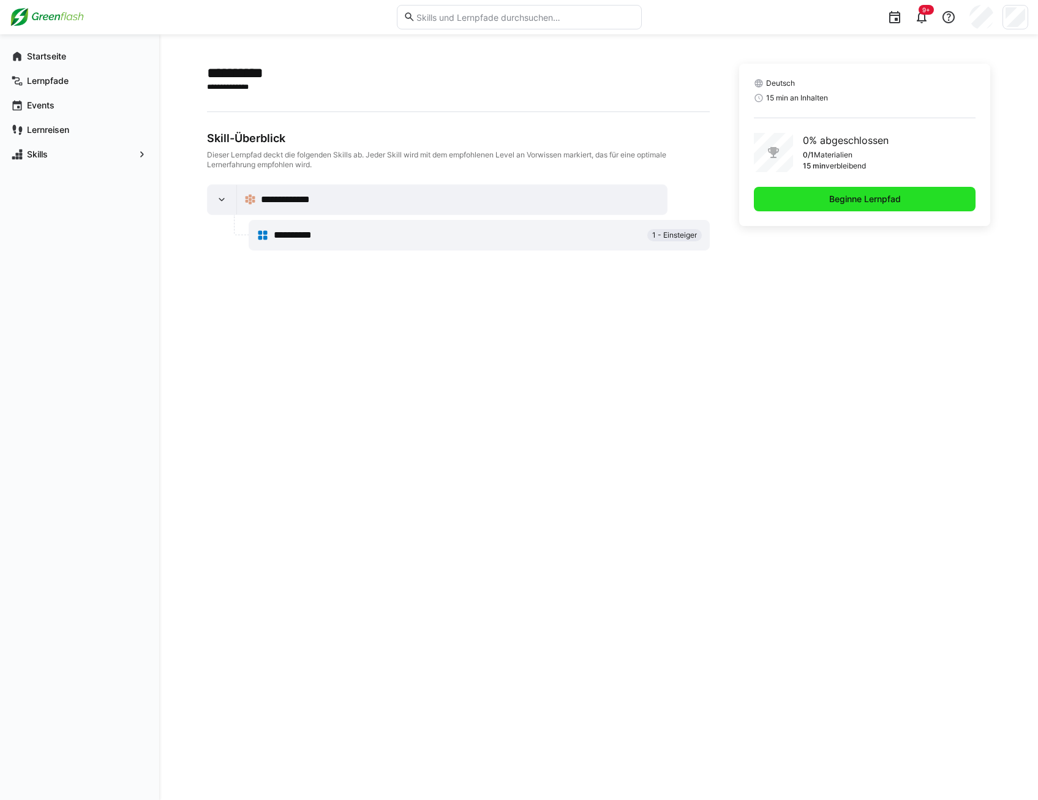
click at [857, 195] on span "Beginne Lernpfad" at bounding box center [864, 199] width 75 height 12
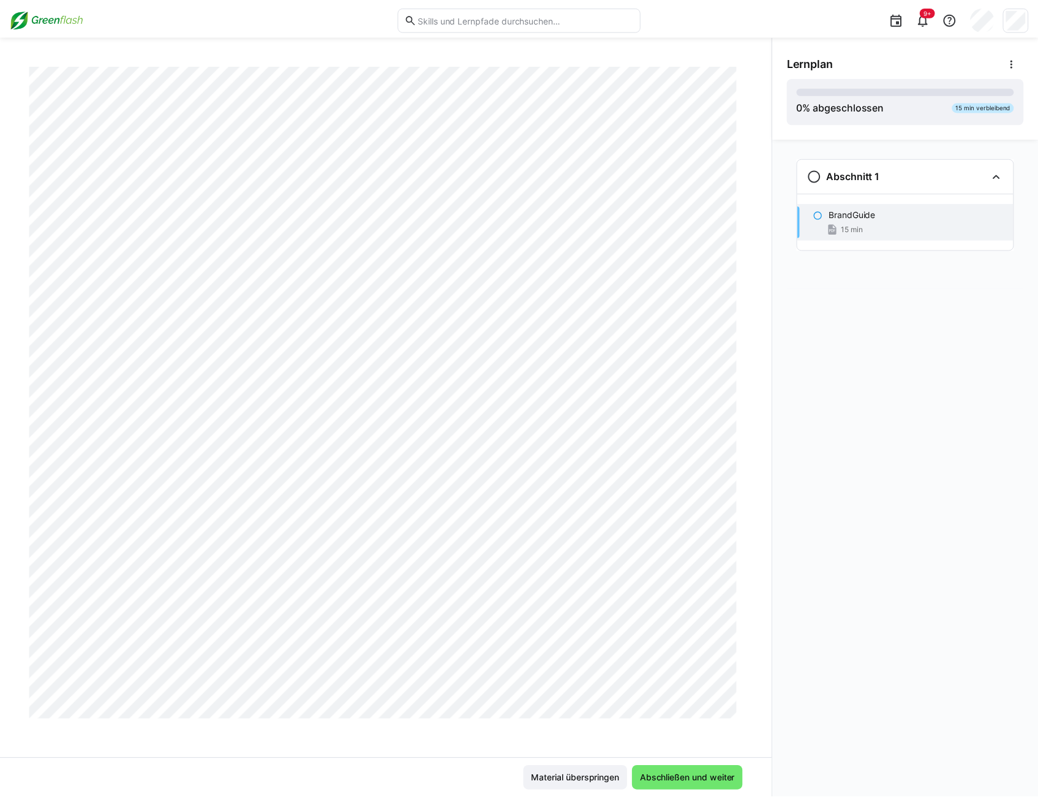
scroll to position [4982, 0]
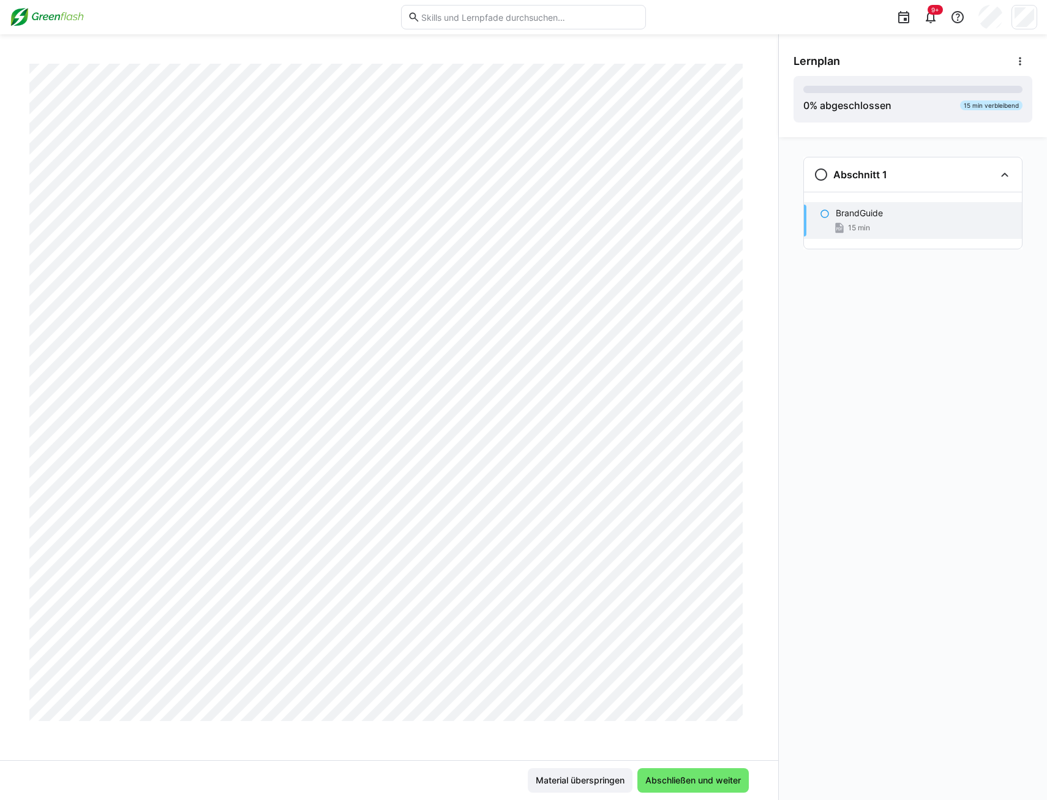
click at [933, 206] on div "BrandGuide 15 min" at bounding box center [913, 220] width 218 height 37
click at [692, 775] on span "Abschließen und weiter" at bounding box center [693, 780] width 99 height 12
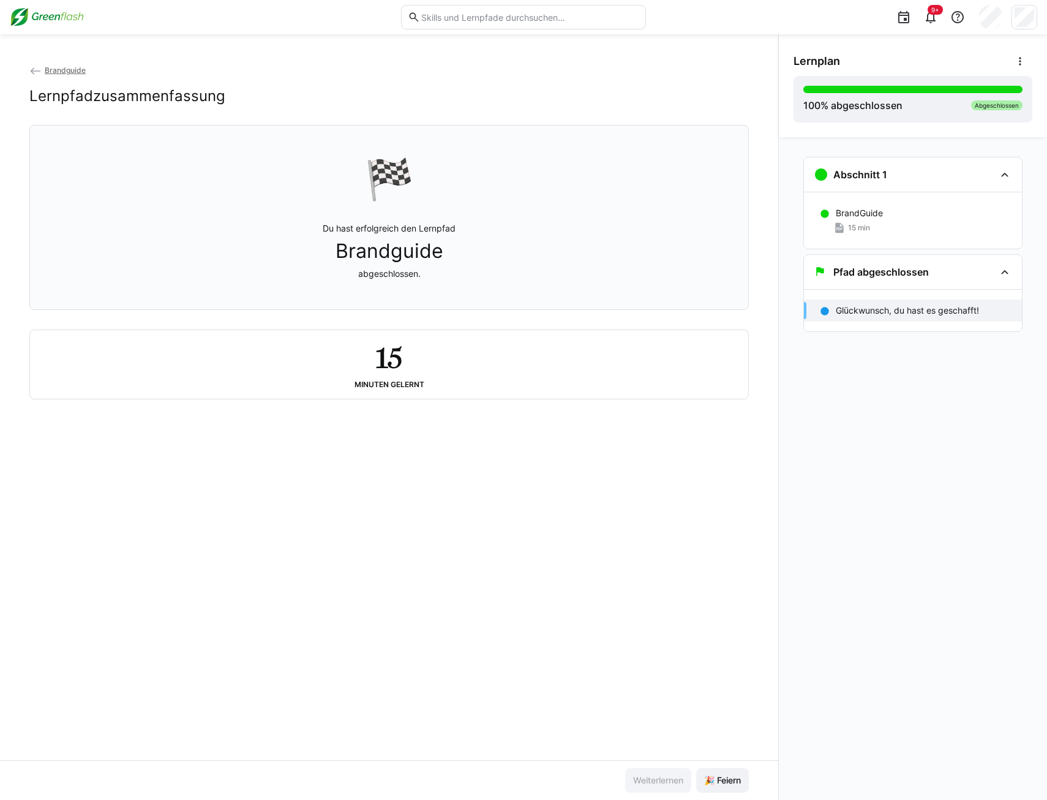
click at [50, 18] on img at bounding box center [47, 17] width 74 height 20
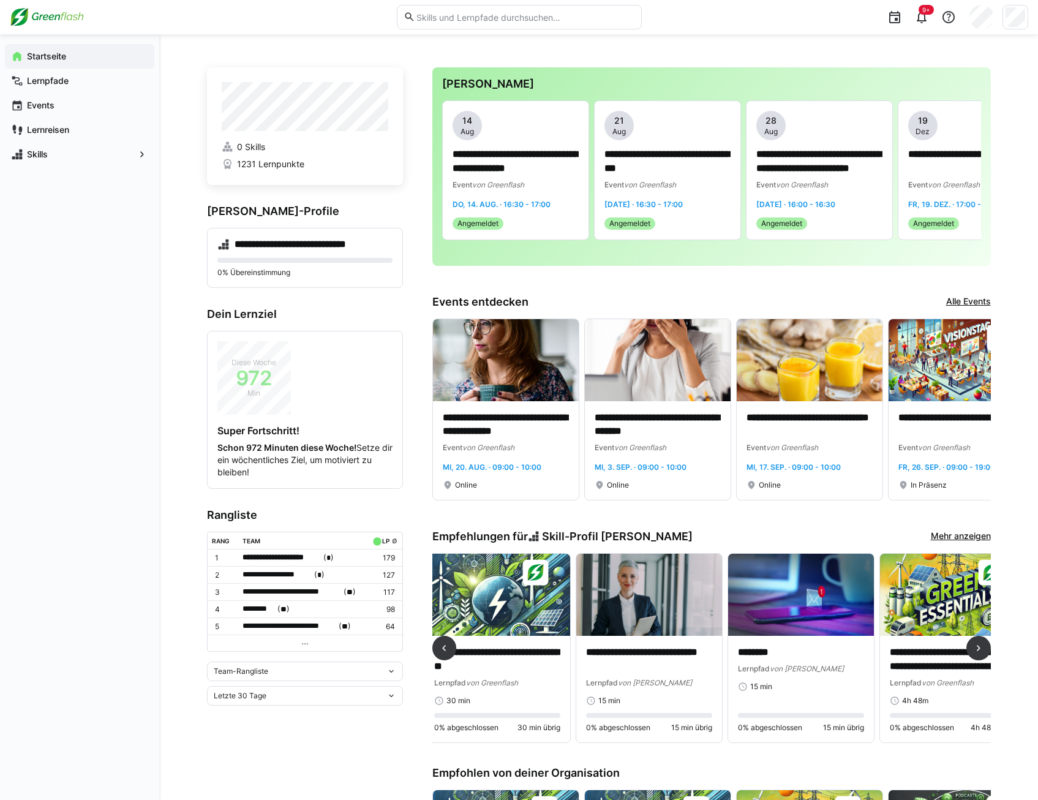
scroll to position [0, 493]
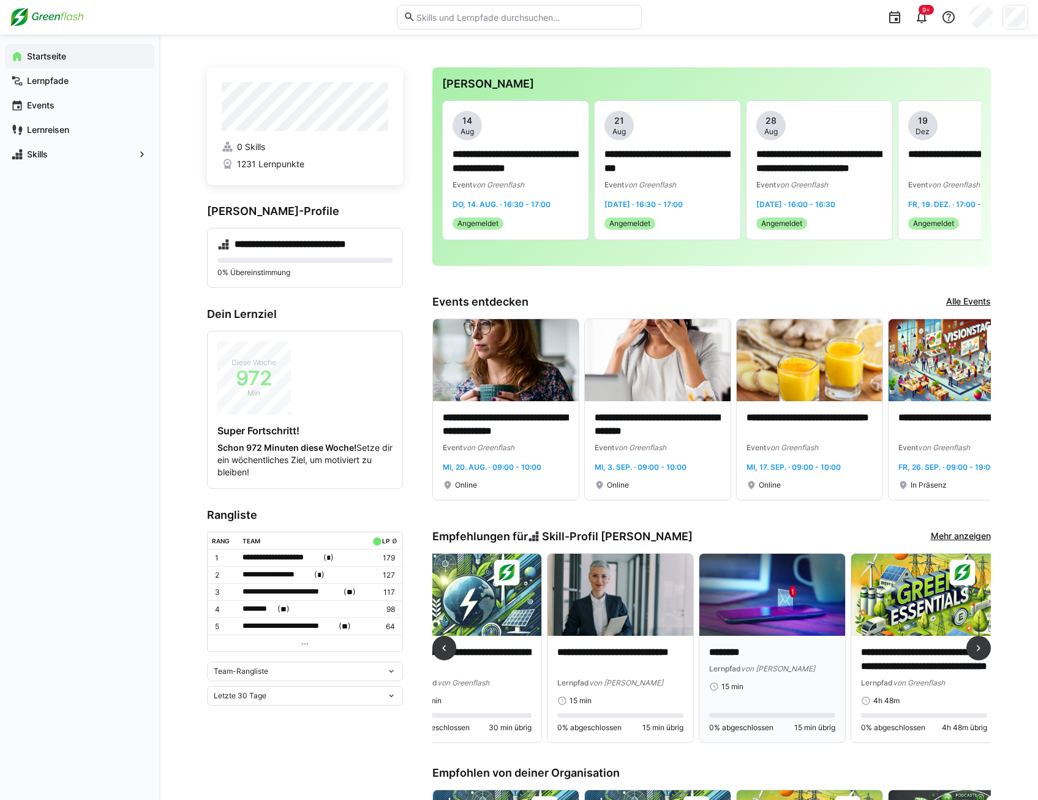
click at [770, 625] on img at bounding box center [772, 595] width 146 height 82
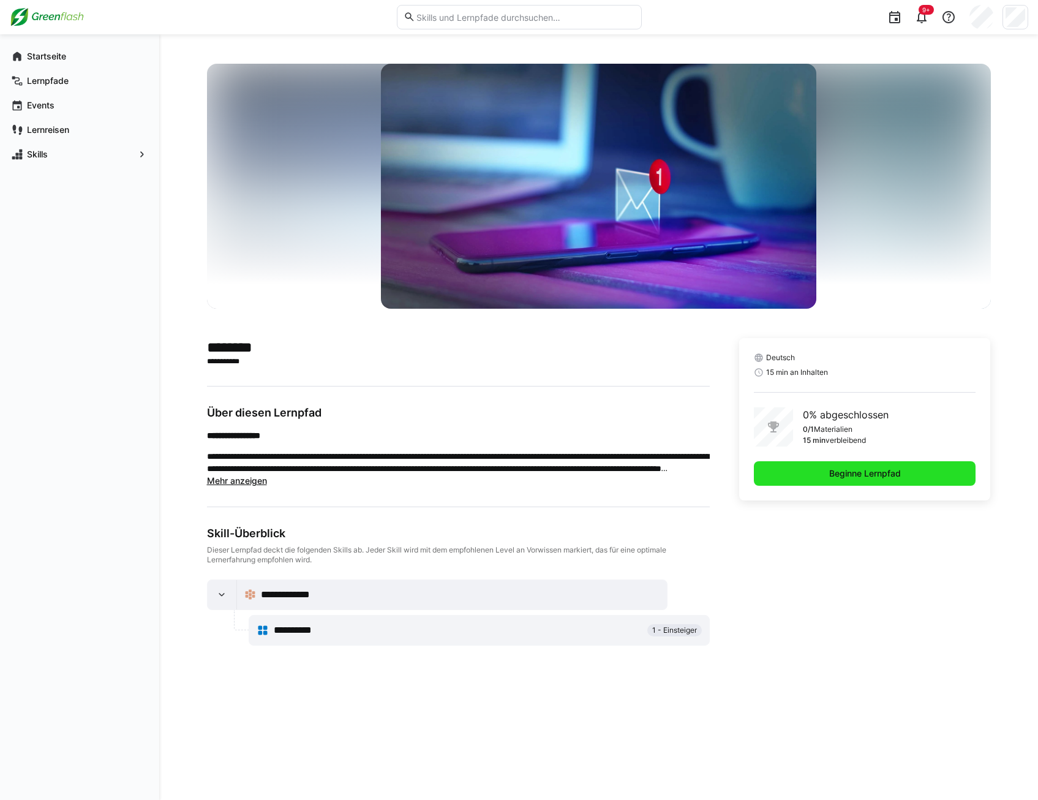
click at [829, 479] on span "Beginne Lernpfad" at bounding box center [865, 473] width 222 height 24
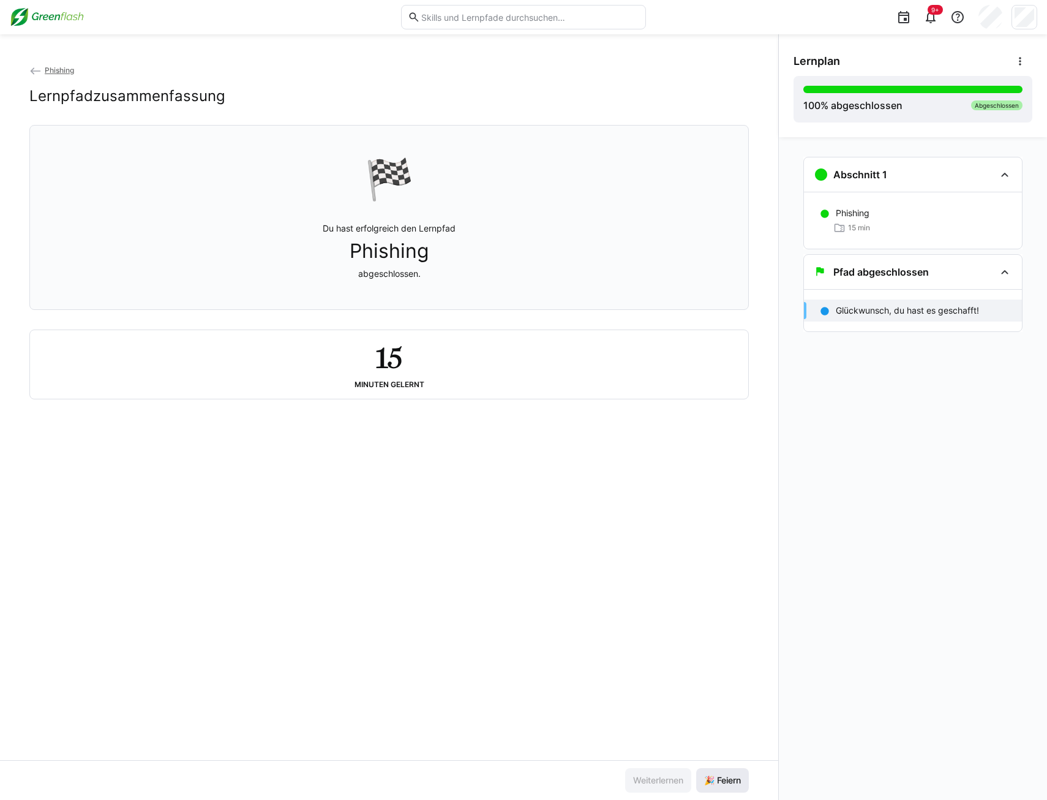
click at [729, 791] on span "🎉 Feiern" at bounding box center [722, 780] width 53 height 24
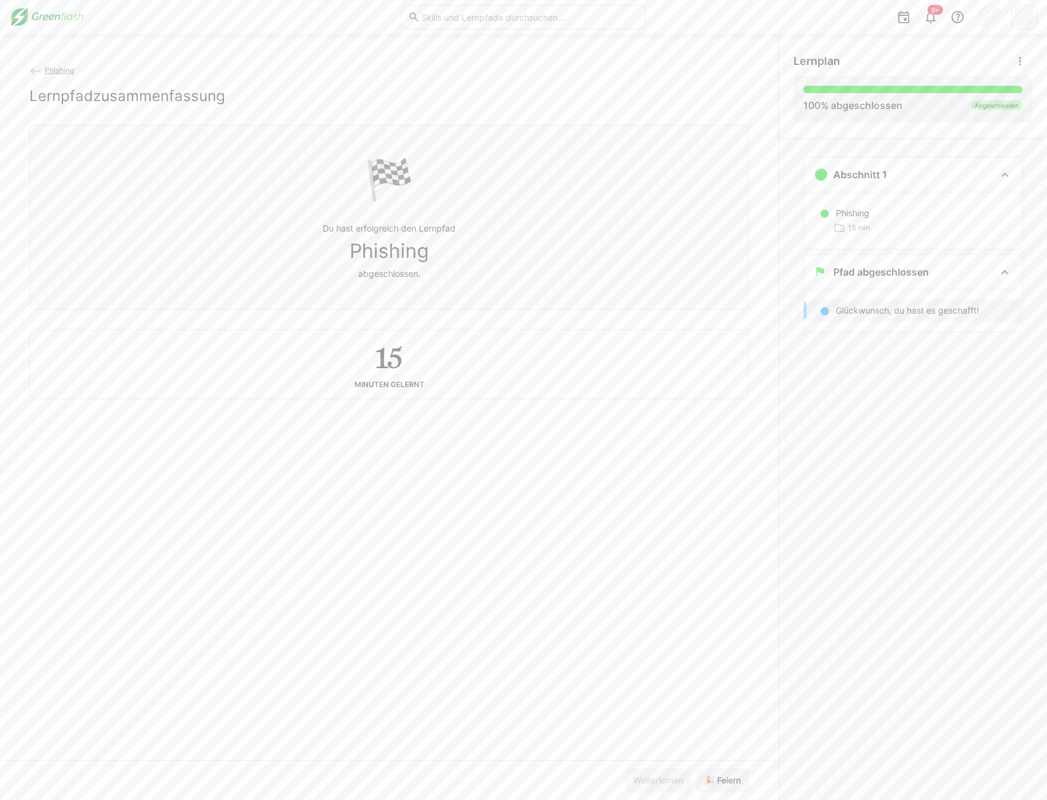
click at [42, 13] on img at bounding box center [47, 17] width 74 height 20
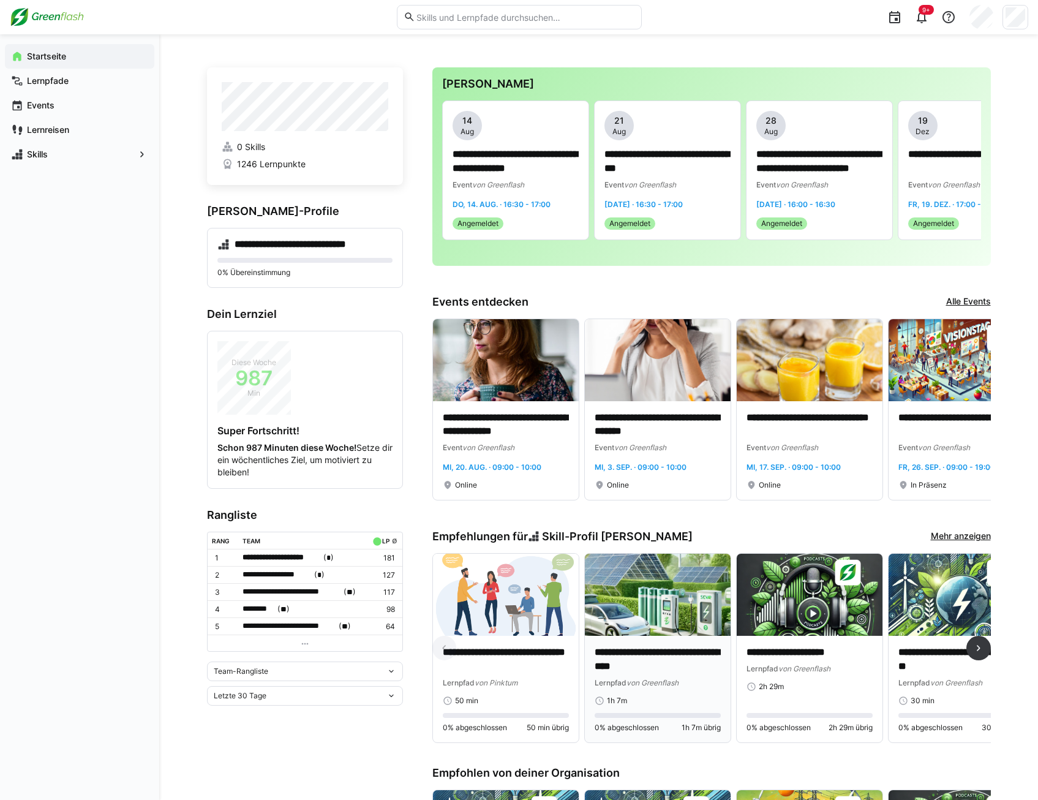
click at [655, 655] on p "**********" at bounding box center [658, 659] width 126 height 28
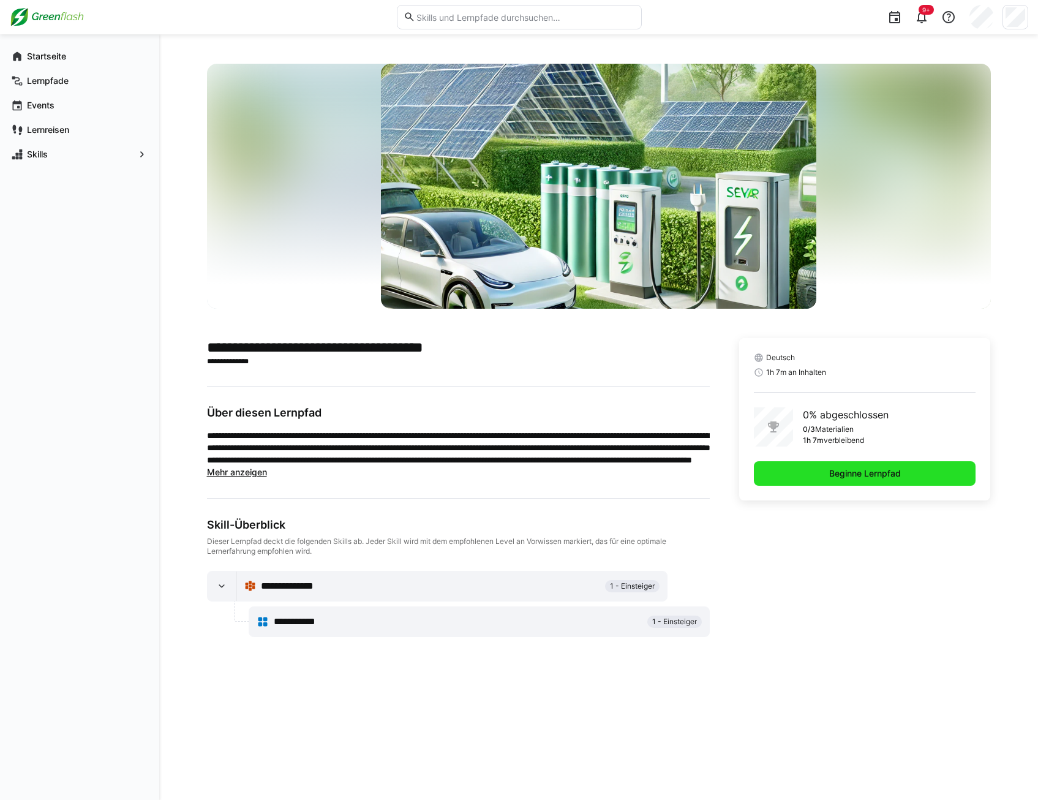
click at [824, 476] on span "Beginne Lernpfad" at bounding box center [865, 473] width 222 height 24
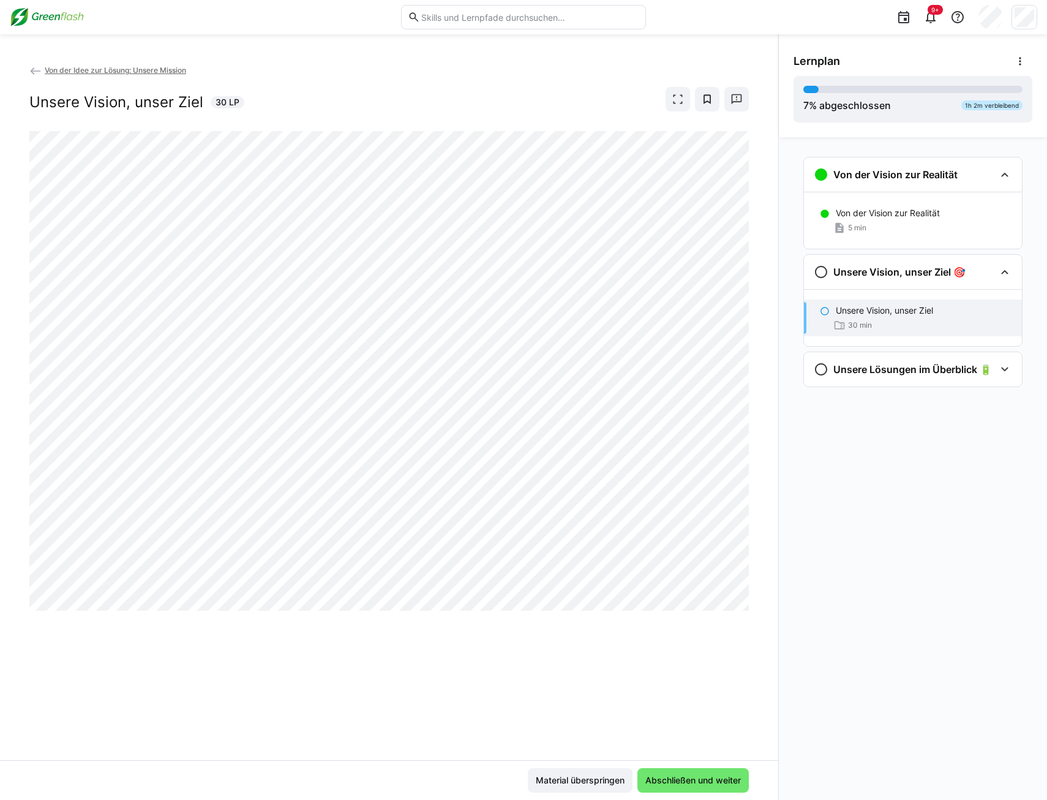
click at [860, 311] on p "Unsere Vision, unser Ziel" at bounding box center [884, 310] width 97 height 12
click at [824, 309] on eds-icon at bounding box center [825, 311] width 10 height 10
click at [884, 318] on div "Unsere Vision, unser Ziel 30 min" at bounding box center [913, 317] width 218 height 37
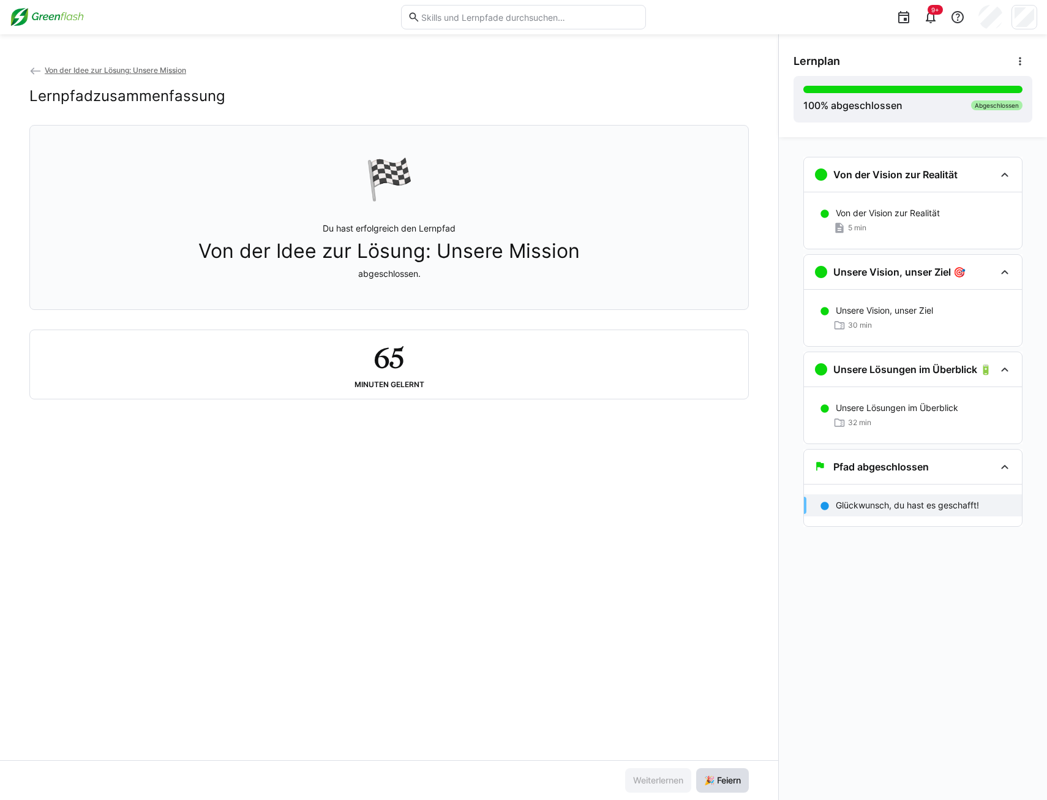
click at [723, 780] on span "🎉 Feiern" at bounding box center [722, 780] width 40 height 12
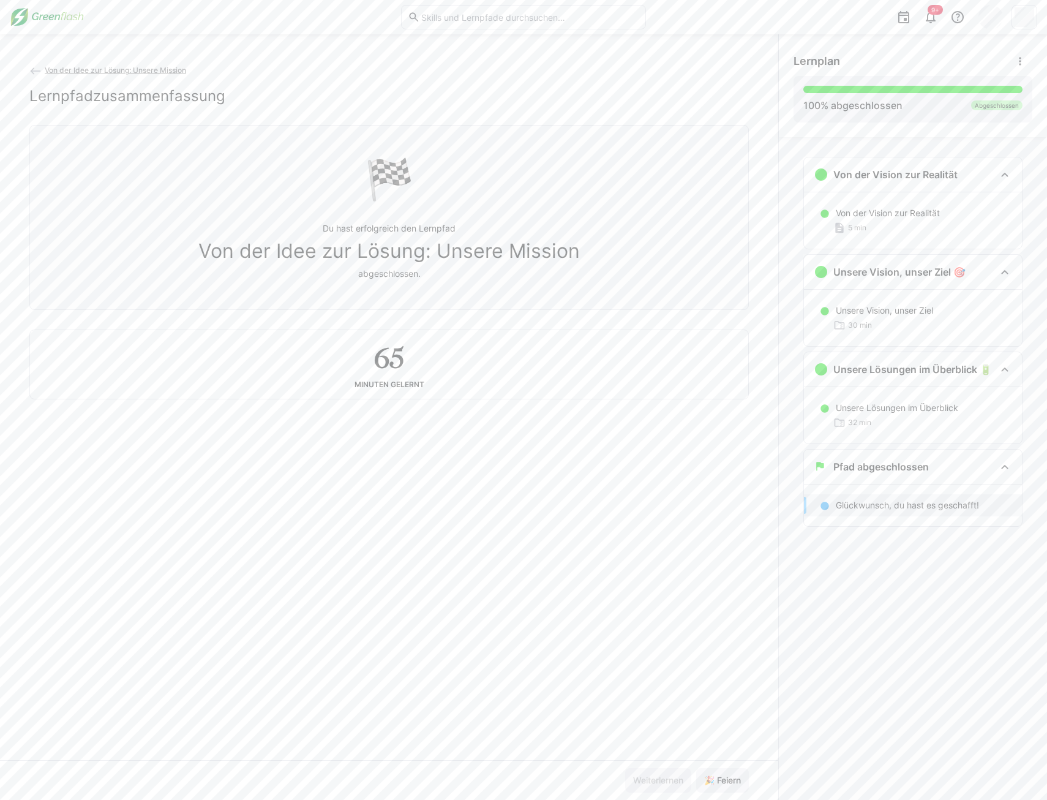
click at [47, 15] on img at bounding box center [47, 17] width 74 height 20
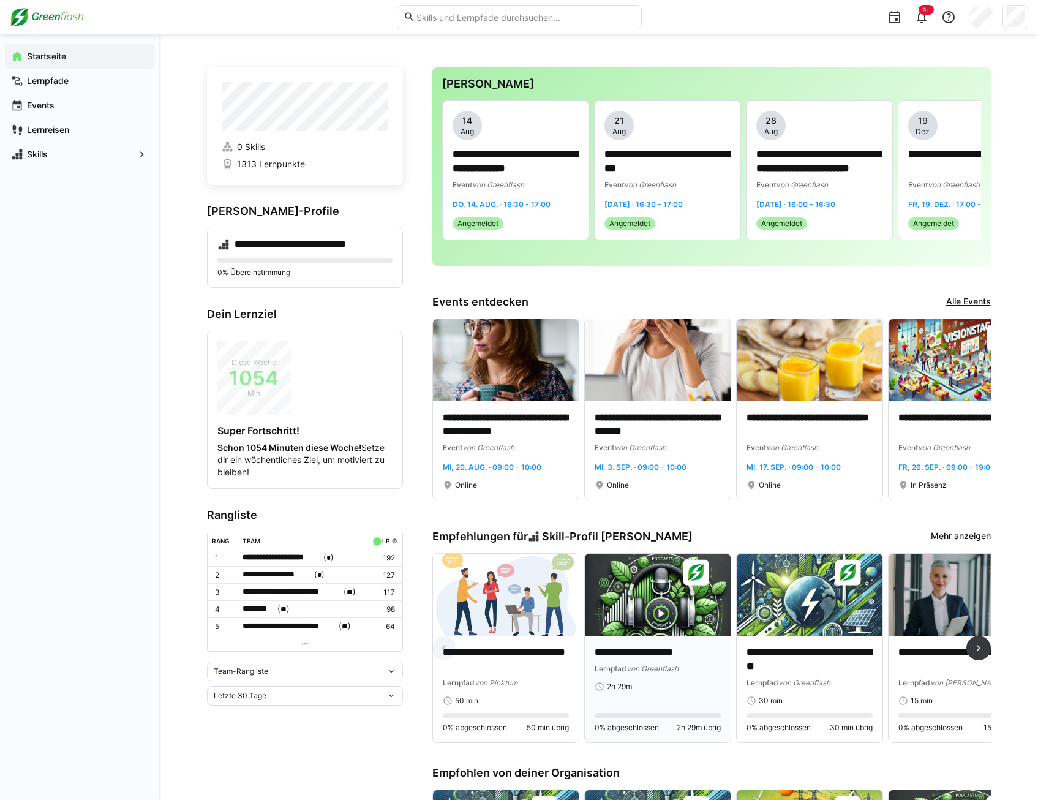
click at [672, 660] on p "**********" at bounding box center [658, 652] width 126 height 14
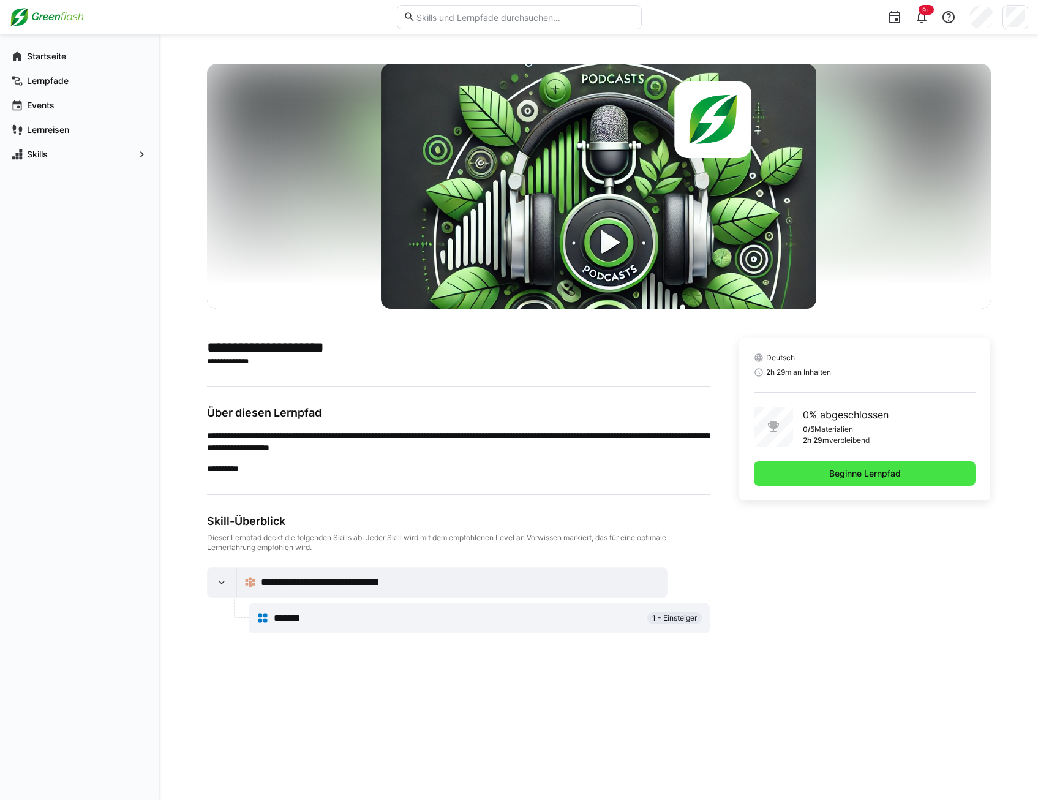
click at [827, 473] on span "Beginne Lernpfad" at bounding box center [864, 473] width 75 height 12
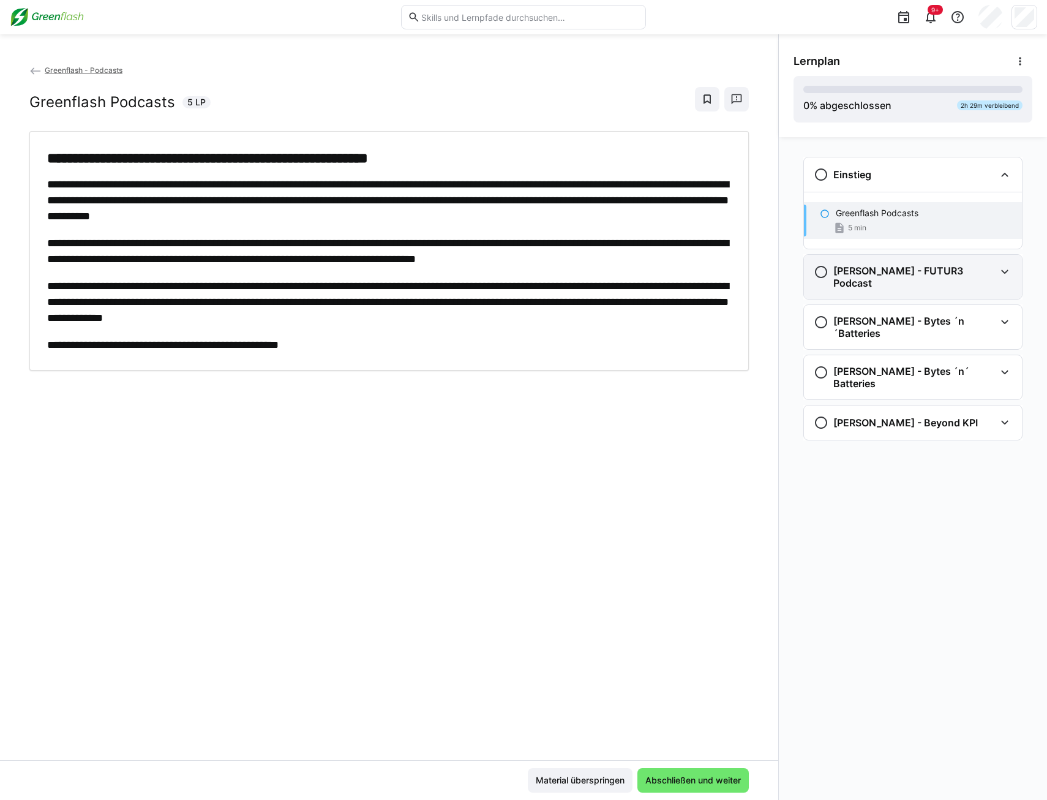
click at [874, 272] on h3 "[PERSON_NAME] - FUTUR3 Podcast" at bounding box center [914, 277] width 162 height 24
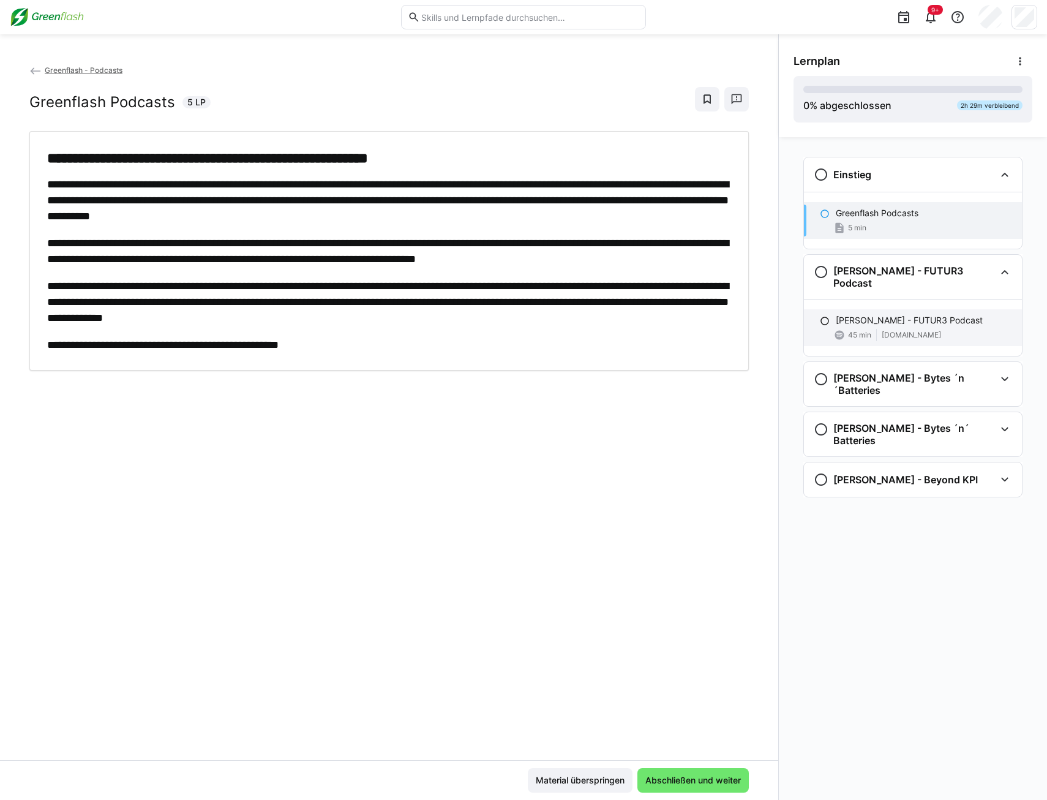
click at [879, 329] on div "45 min [DOMAIN_NAME]" at bounding box center [924, 335] width 176 height 12
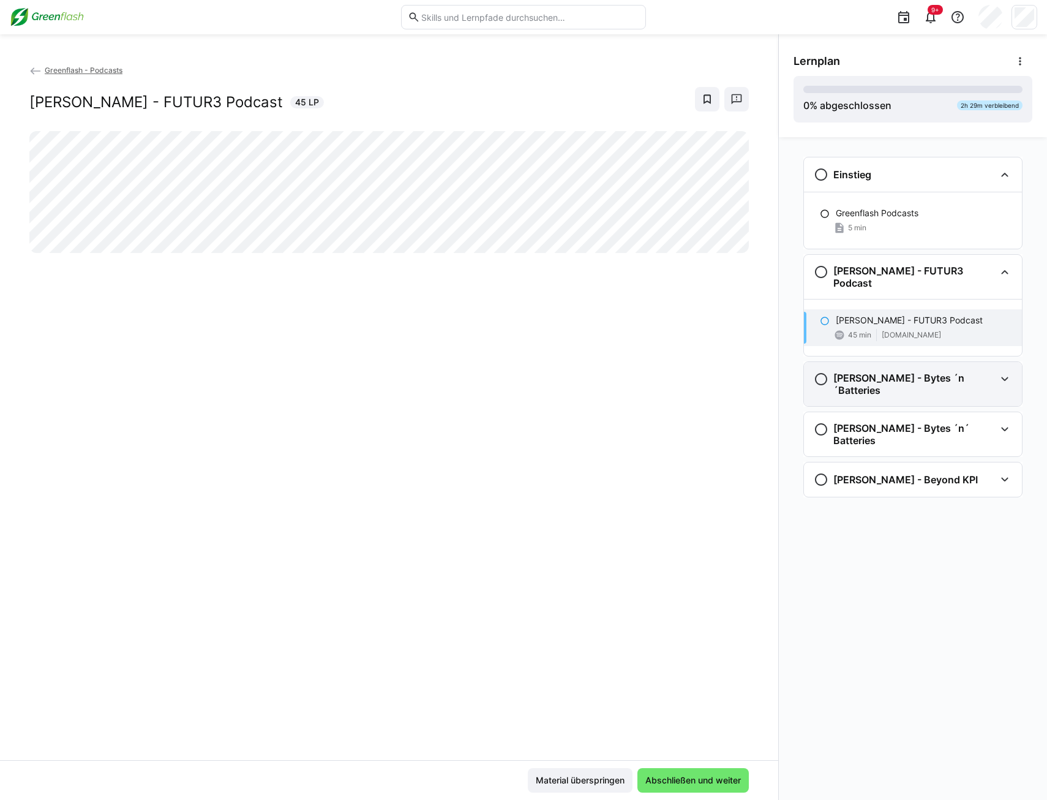
click at [885, 373] on h3 "[PERSON_NAME] - Bytes ´n´Batteries" at bounding box center [914, 384] width 162 height 24
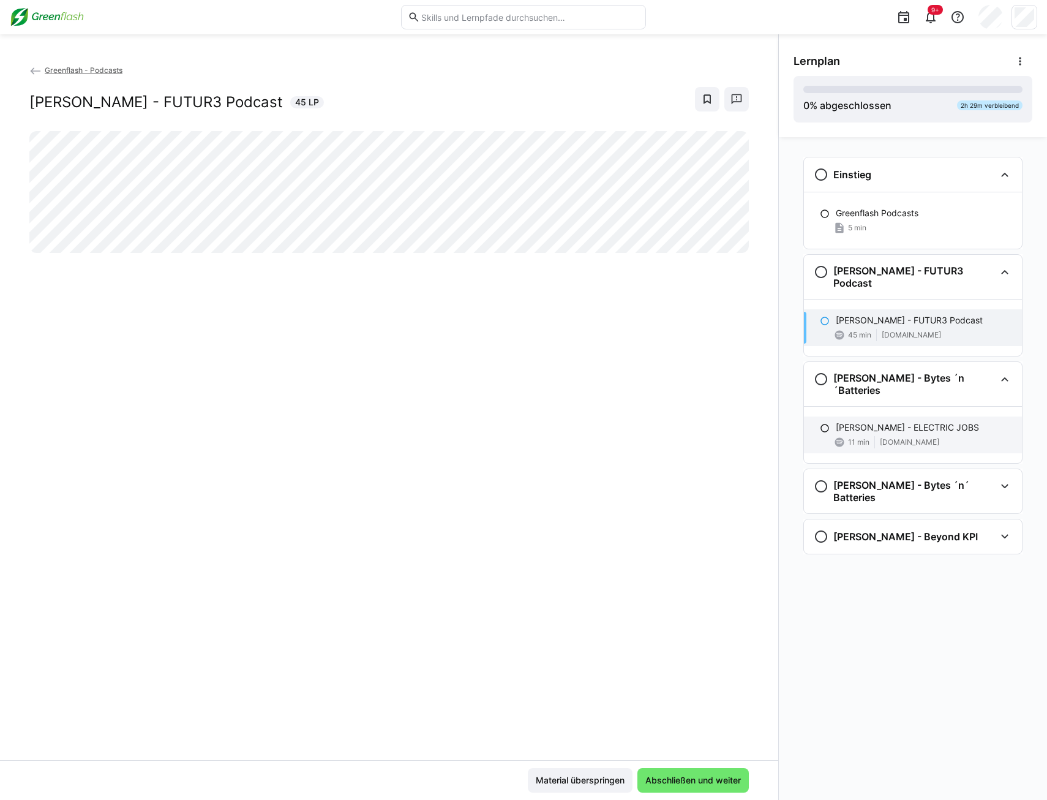
click at [881, 421] on p "[PERSON_NAME] - ELECTRIC JOBS" at bounding box center [907, 427] width 143 height 12
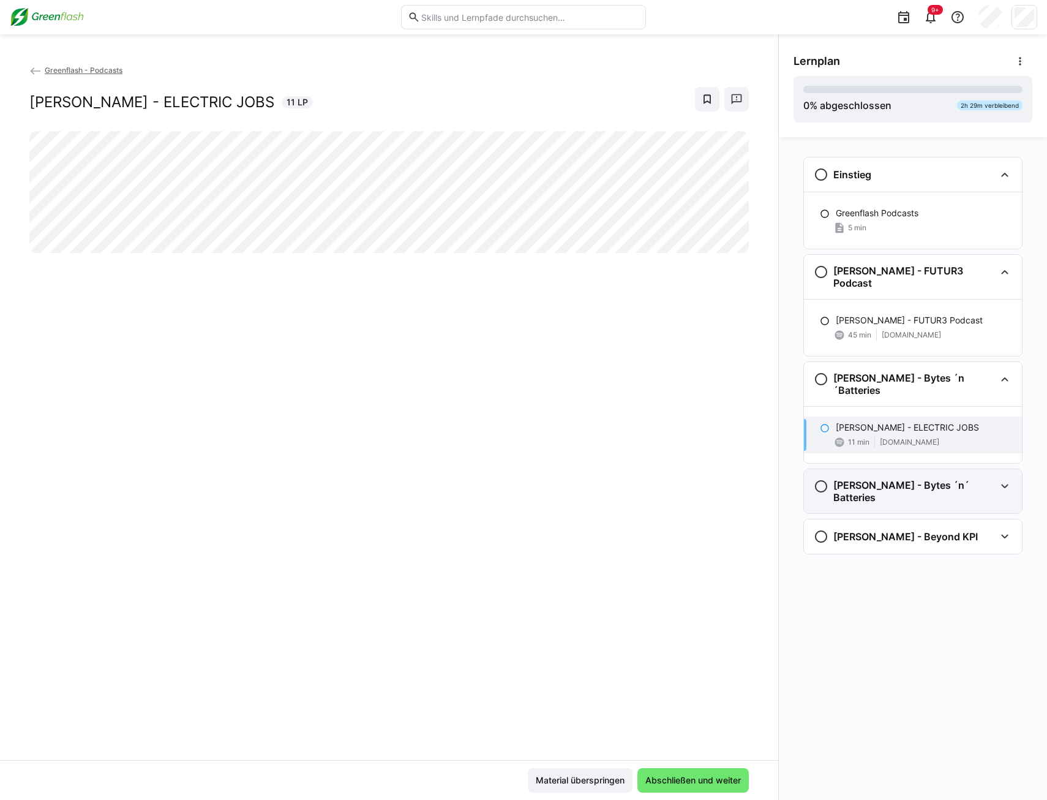
click at [882, 479] on h3 "[PERSON_NAME] - Bytes ´n´ Batteries" at bounding box center [914, 491] width 162 height 24
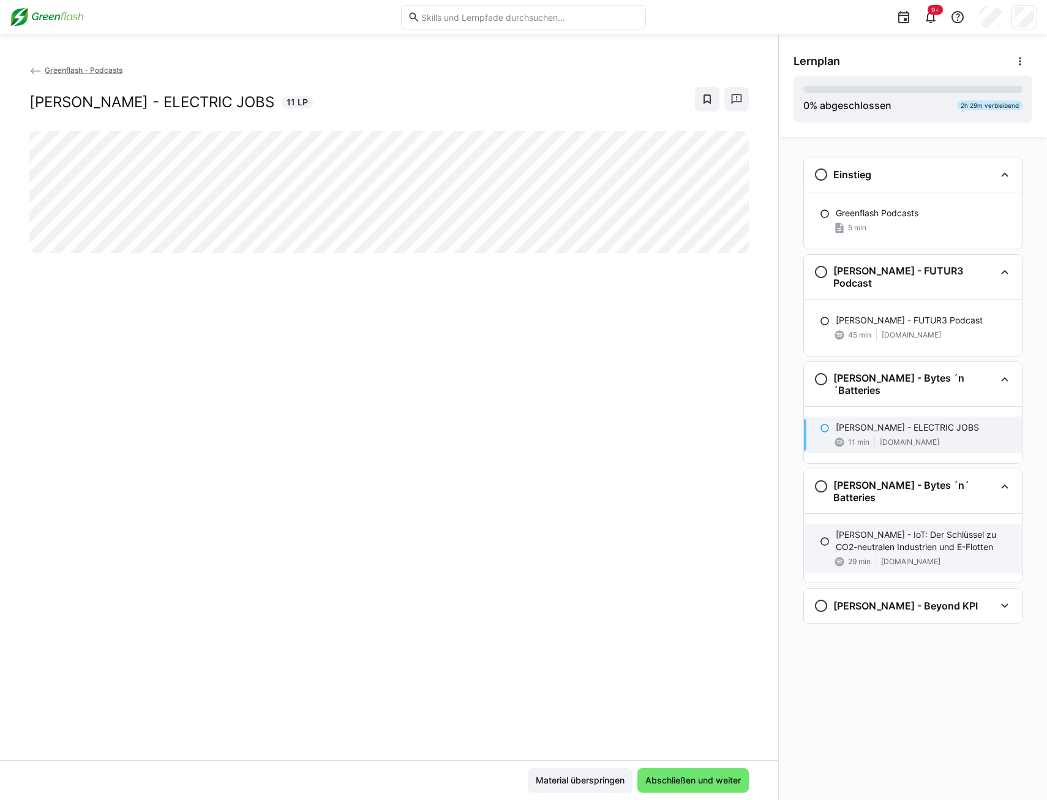
click at [892, 528] on p "[PERSON_NAME] - IoT: Der Schlüssel zu CO2-neutralen Industrien und E-Flotten" at bounding box center [924, 540] width 176 height 24
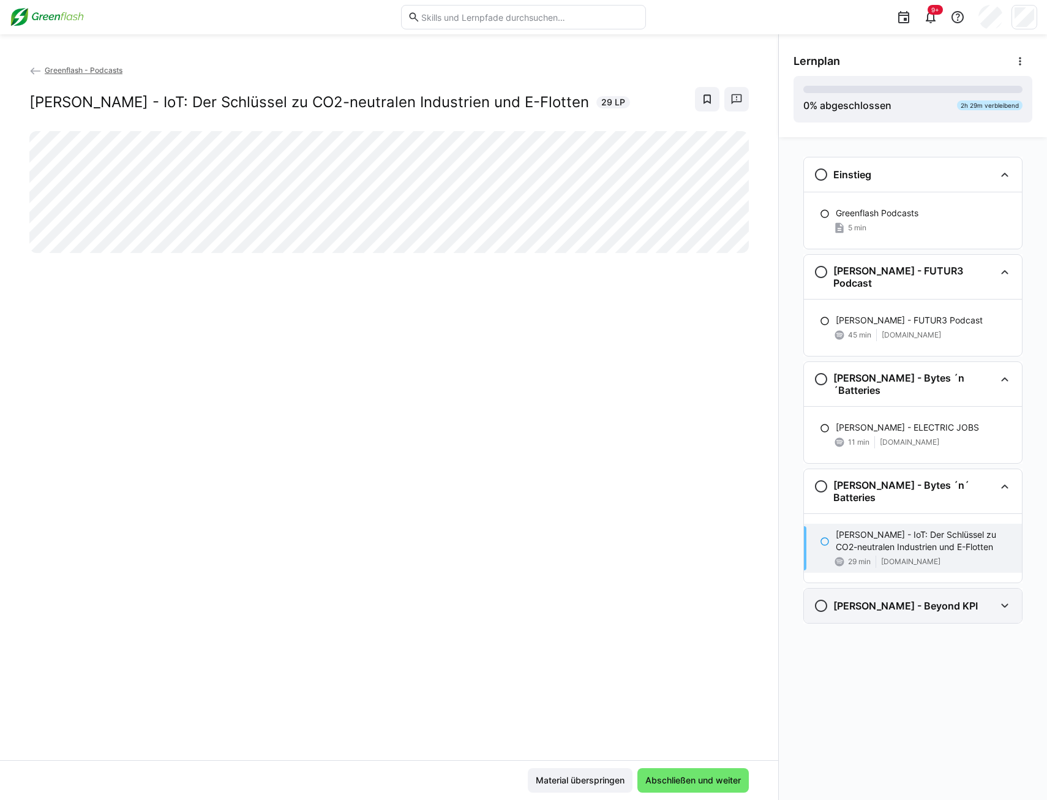
click at [903, 600] on h3 "[PERSON_NAME] - Beyond KPI" at bounding box center [905, 606] width 145 height 12
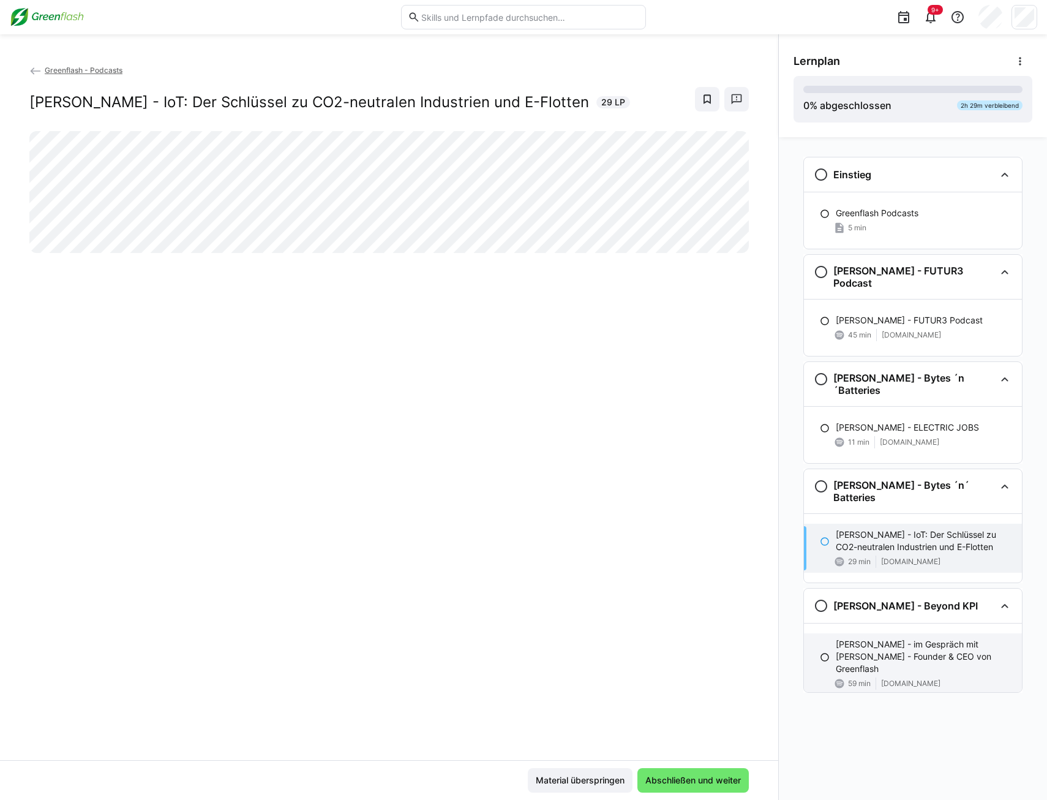
click at [893, 638] on p "[PERSON_NAME] - im Gespräch mit [PERSON_NAME] - Founder & CEO von Greenflash" at bounding box center [924, 656] width 176 height 37
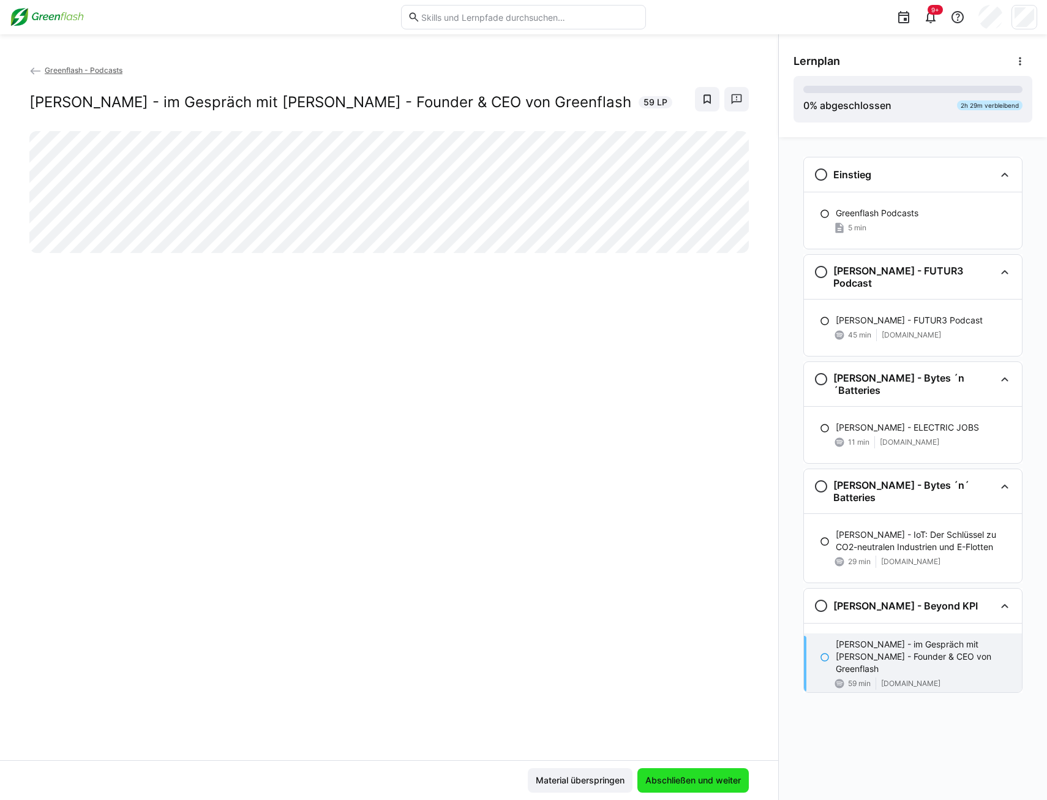
click at [677, 787] on span "Abschließen und weiter" at bounding box center [692, 780] width 111 height 24
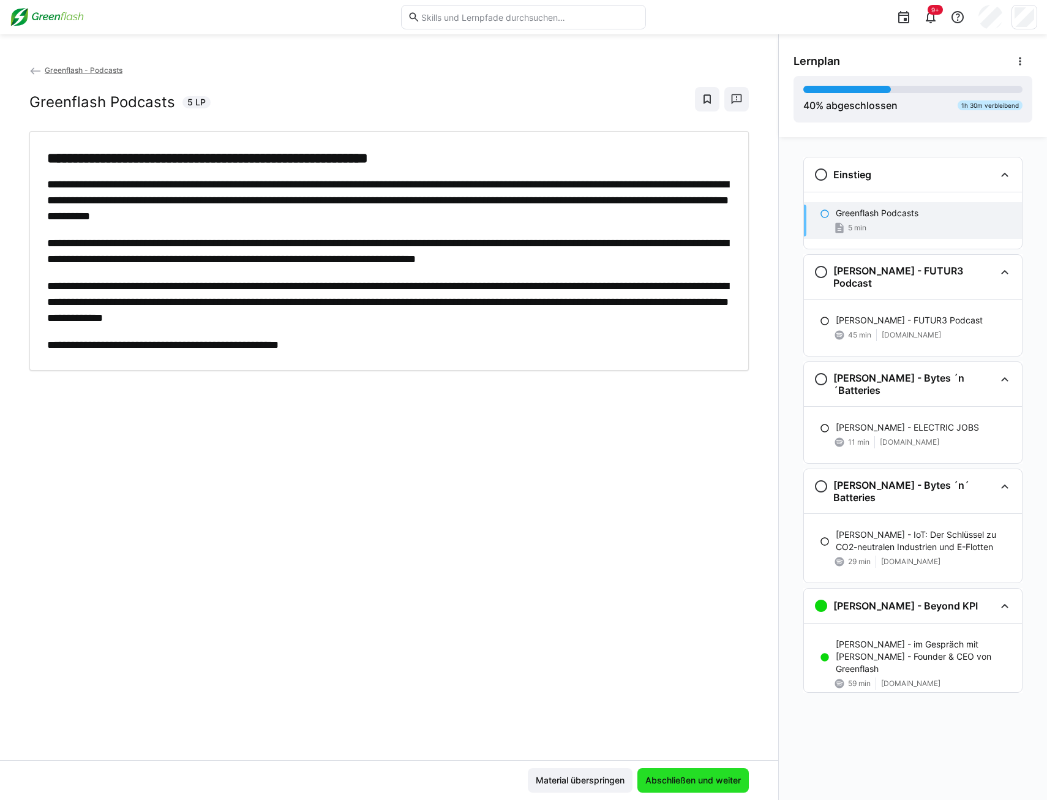
click at [679, 784] on span "Abschließen und weiter" at bounding box center [693, 780] width 99 height 12
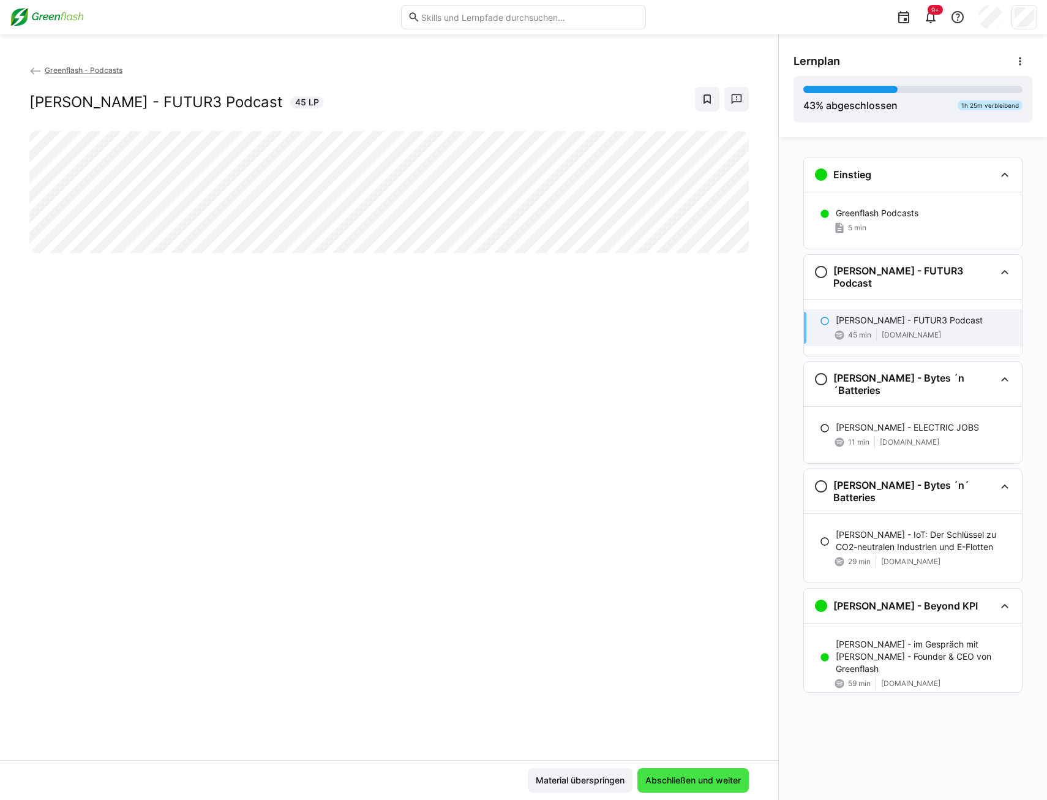
click at [679, 784] on span "Abschließen und weiter" at bounding box center [693, 780] width 99 height 12
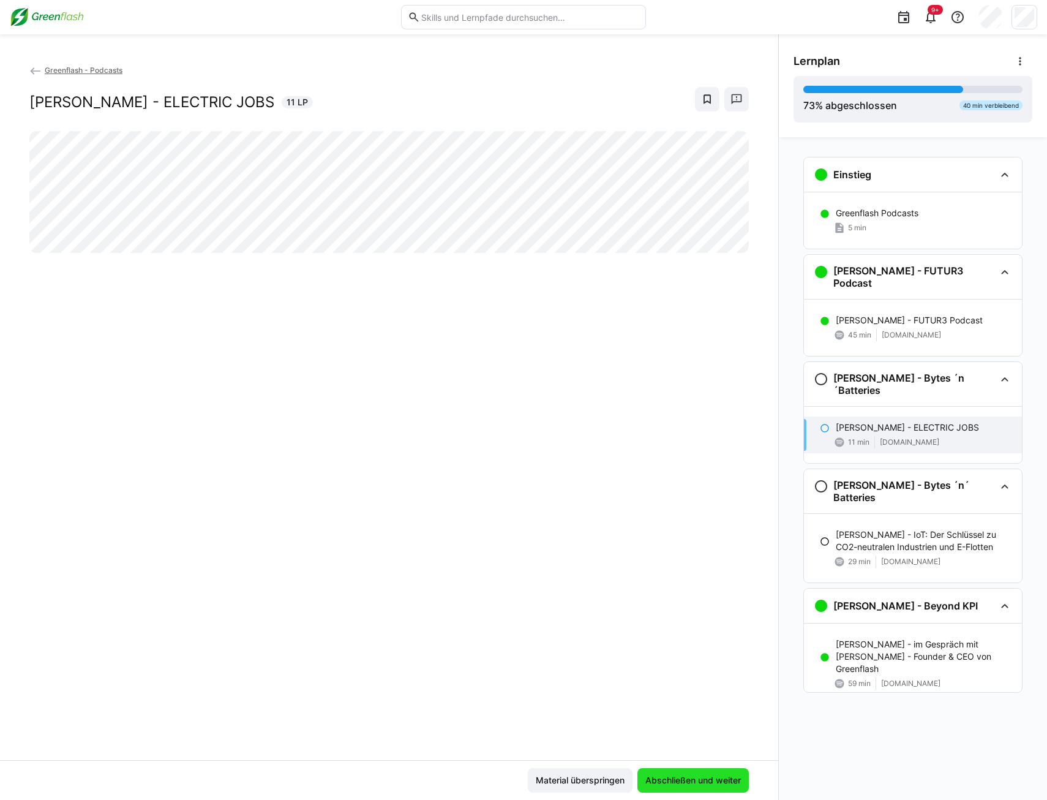
click at [679, 784] on span "Abschließen und weiter" at bounding box center [693, 780] width 99 height 12
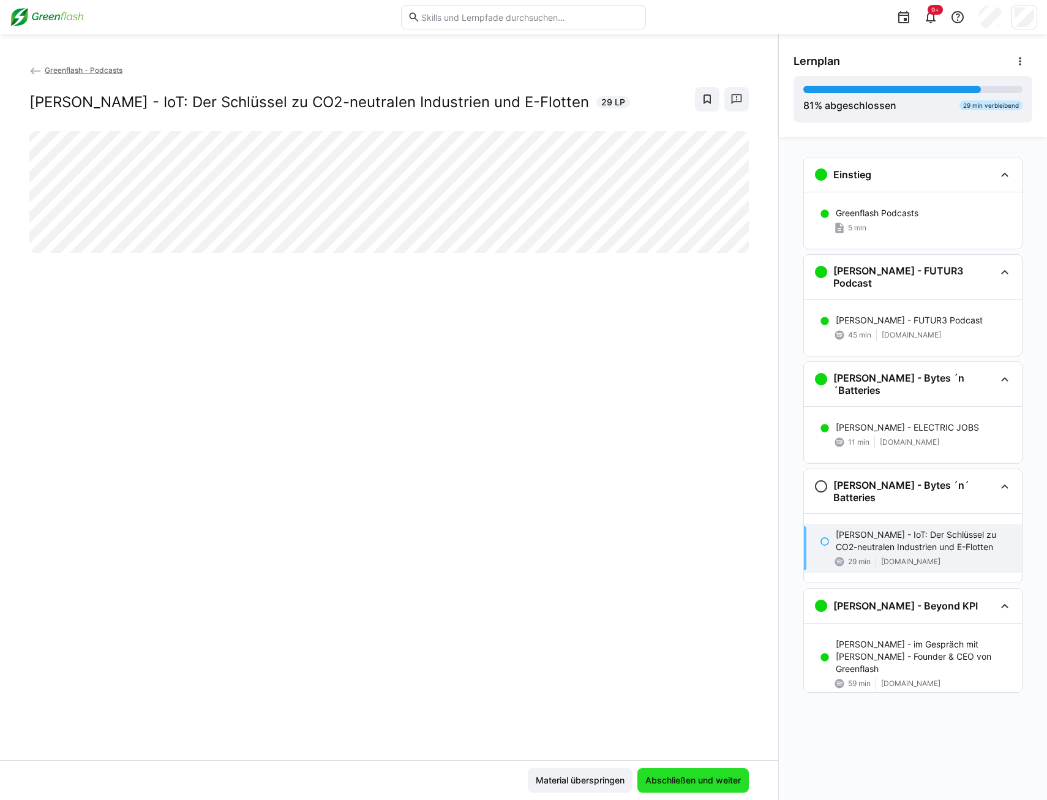
click at [679, 784] on span "Abschließen und weiter" at bounding box center [693, 780] width 99 height 12
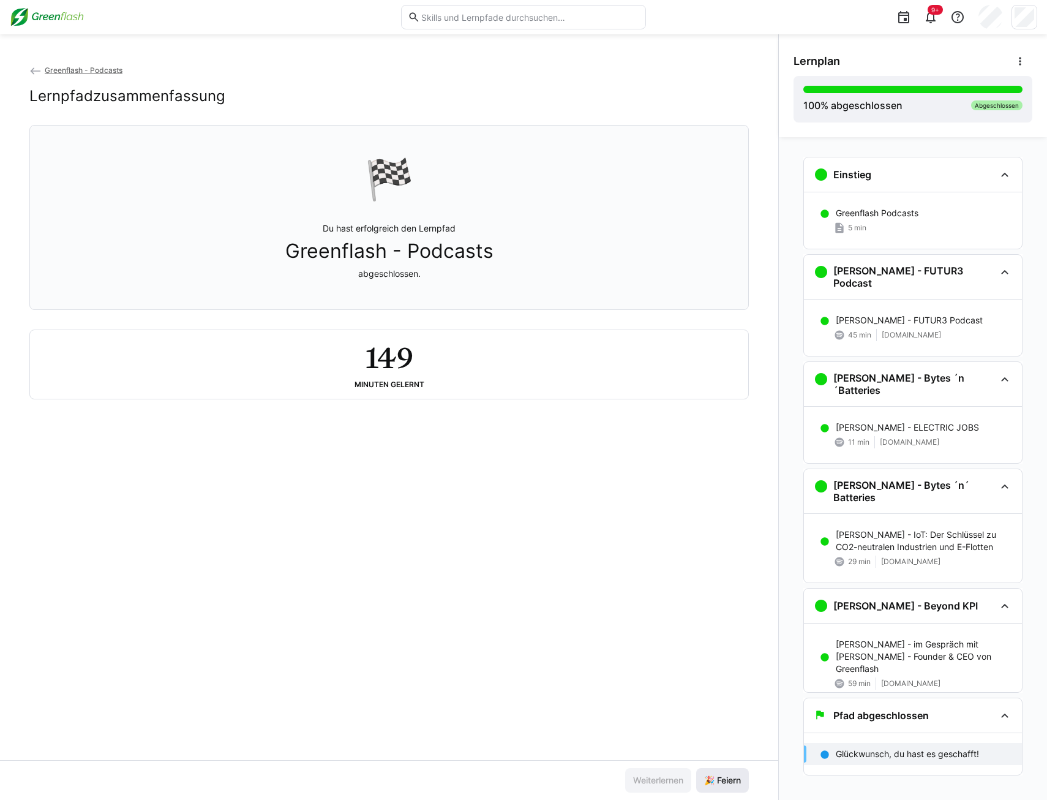
click at [716, 783] on span "🎉 Feiern" at bounding box center [722, 780] width 40 height 12
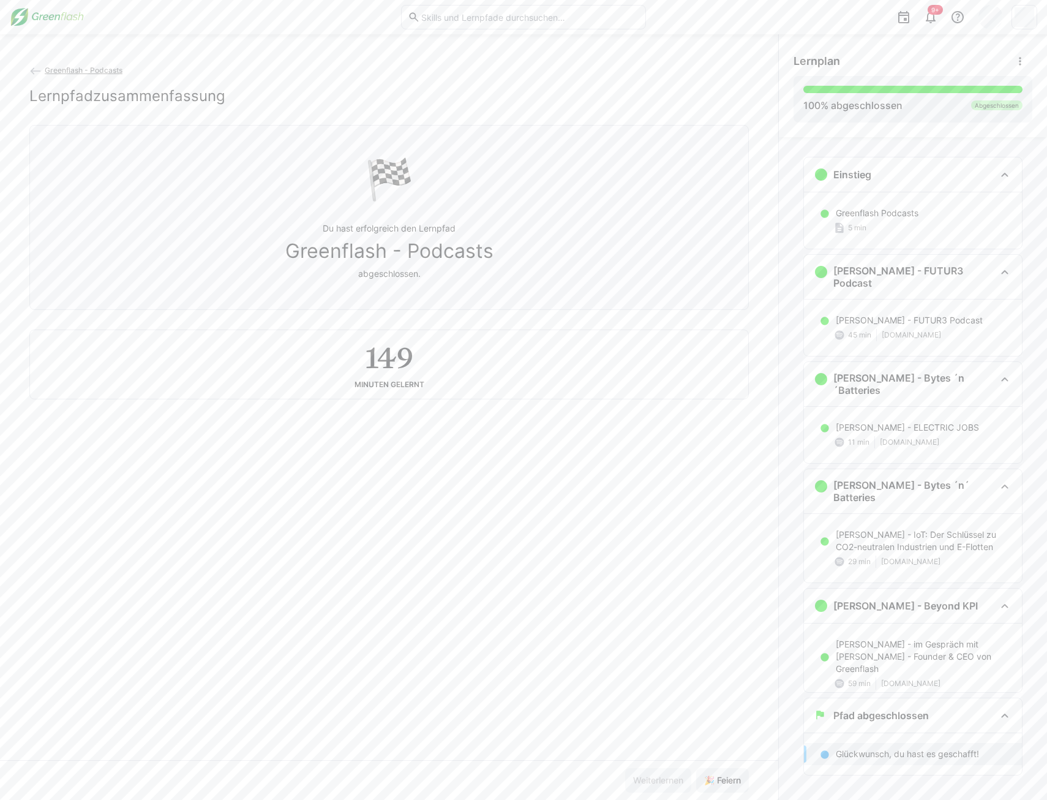
click at [58, 21] on img at bounding box center [47, 17] width 74 height 20
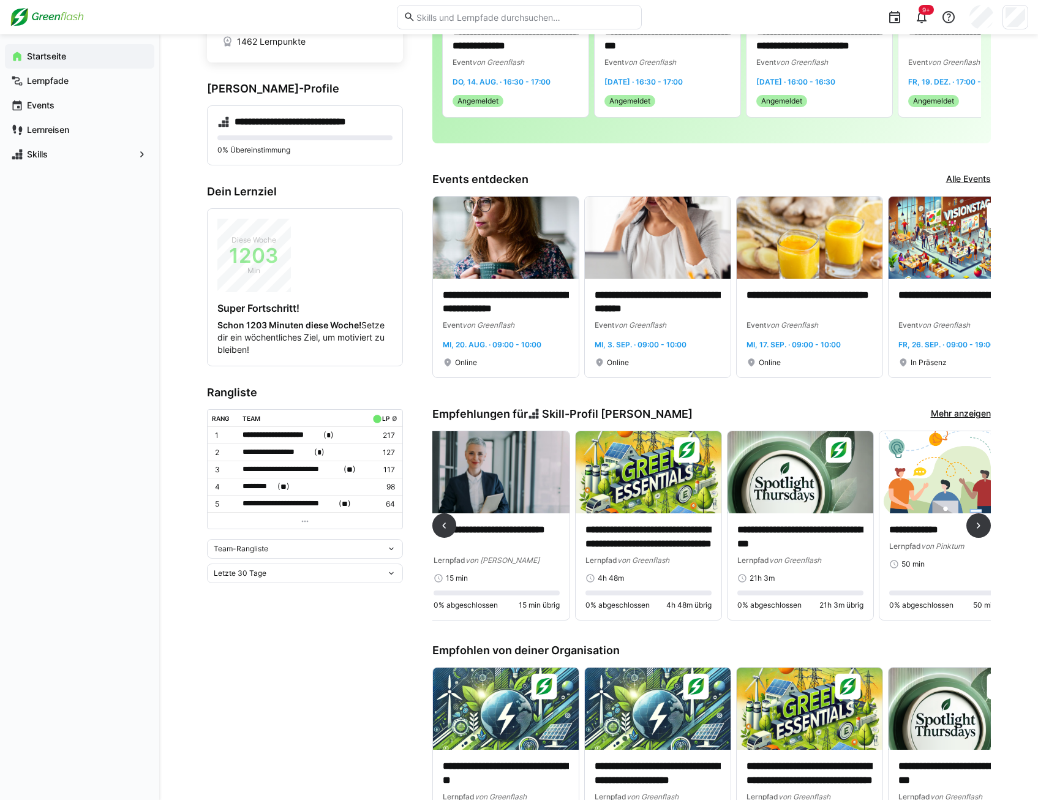
scroll to position [0, 348]
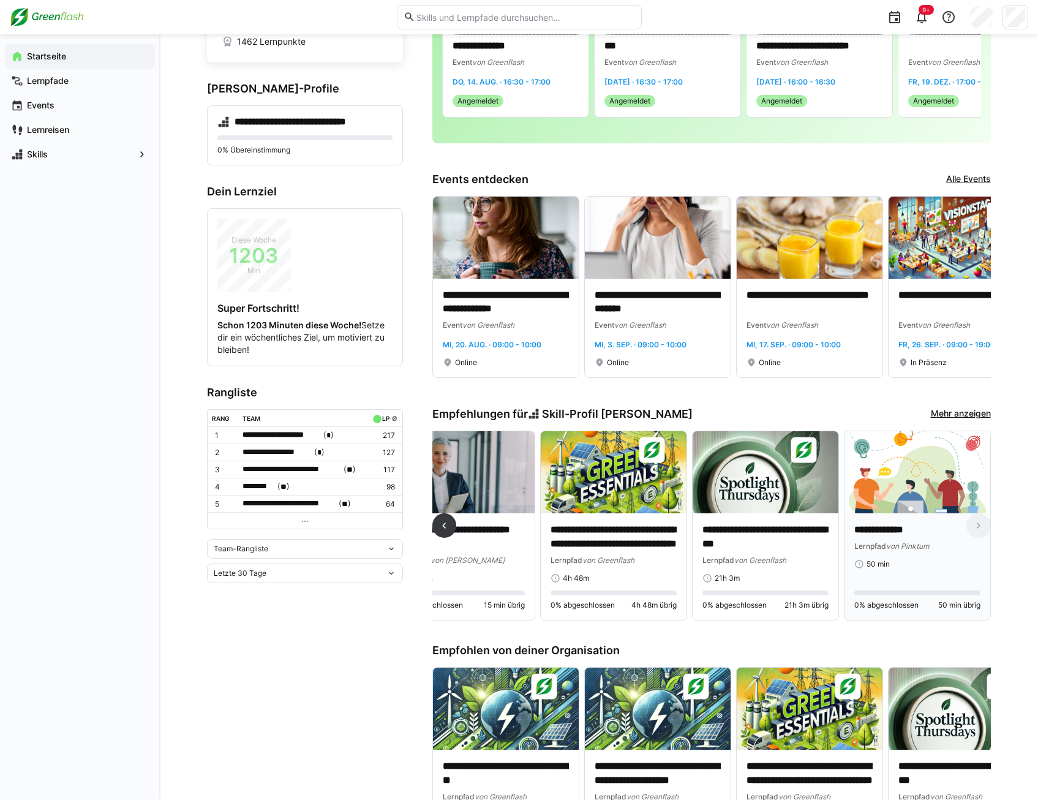
click at [894, 536] on p "**********" at bounding box center [917, 530] width 126 height 14
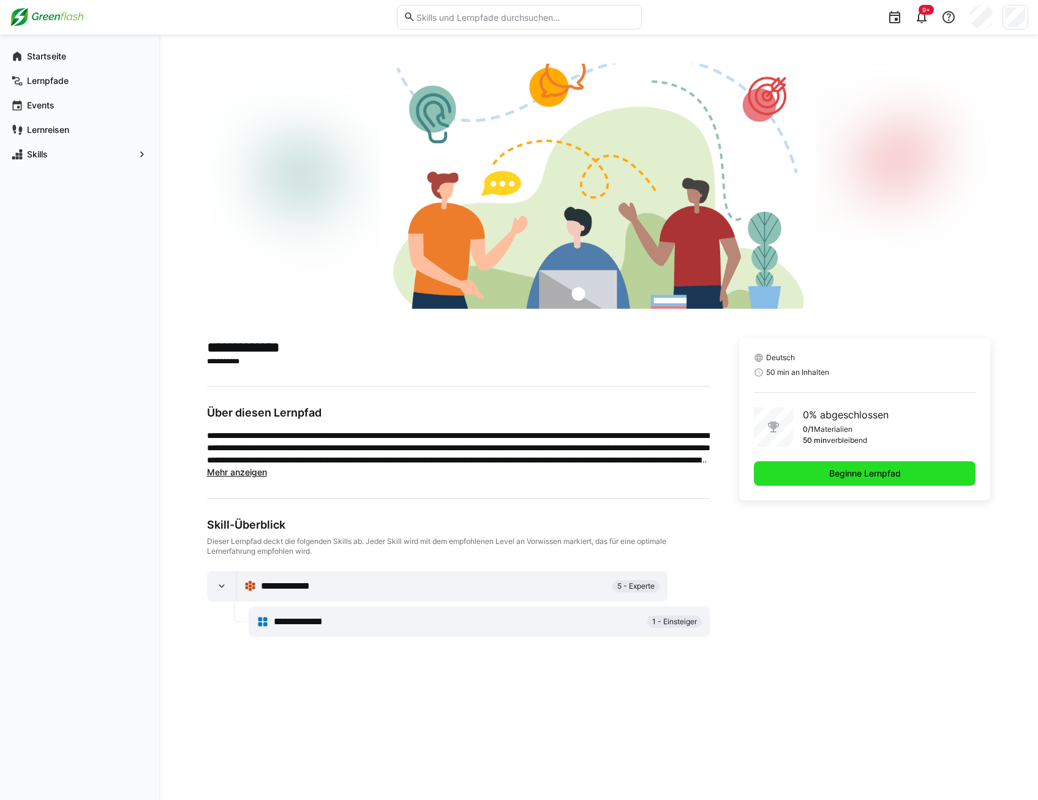
click at [792, 474] on span "Beginne Lernpfad" at bounding box center [865, 473] width 222 height 24
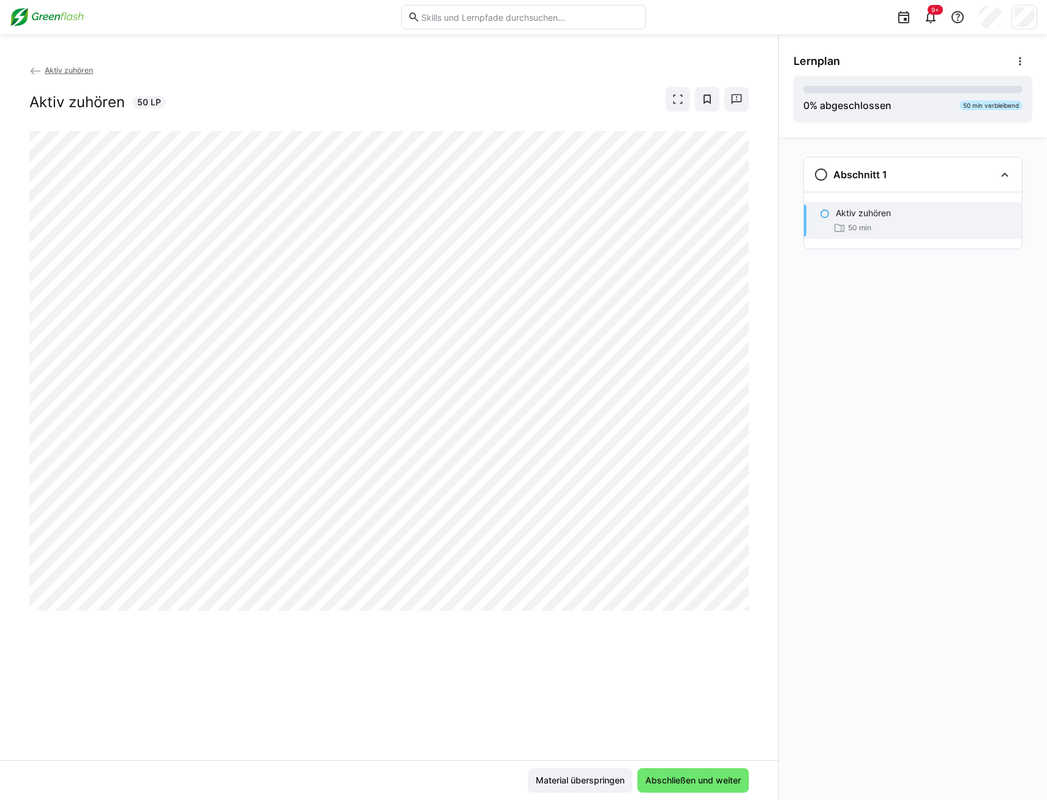
click at [857, 214] on p "Aktiv zuhören" at bounding box center [863, 213] width 55 height 12
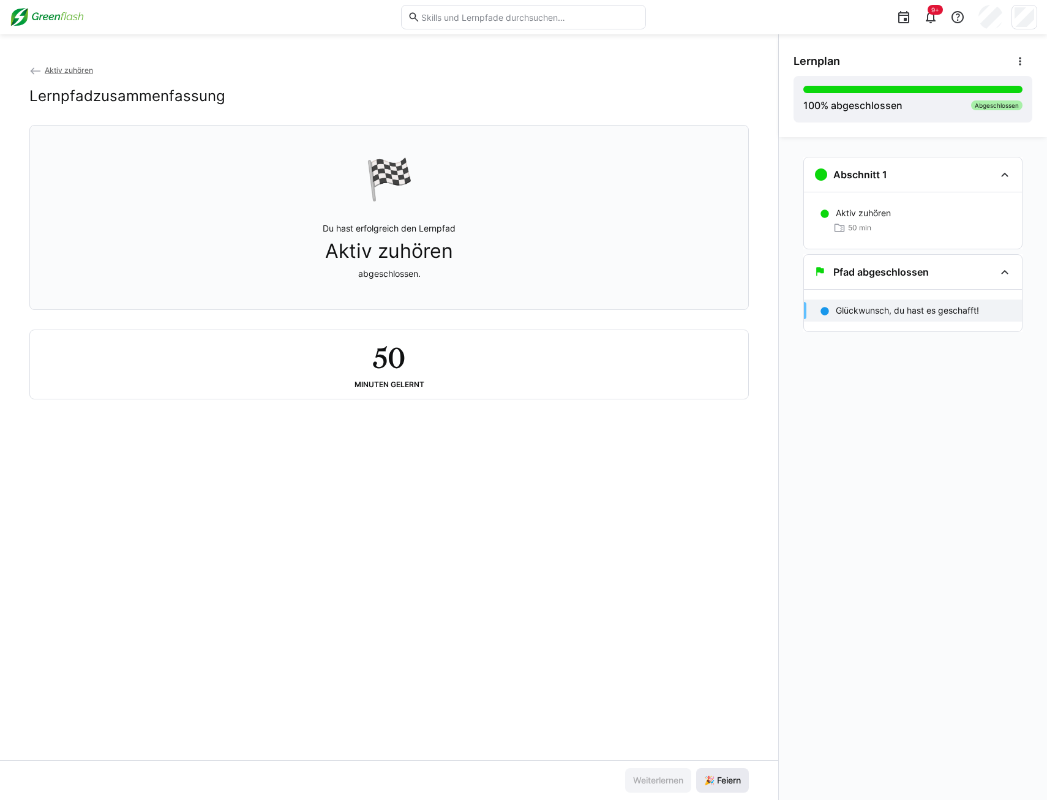
click at [726, 781] on span "🎉 Feiern" at bounding box center [722, 780] width 40 height 12
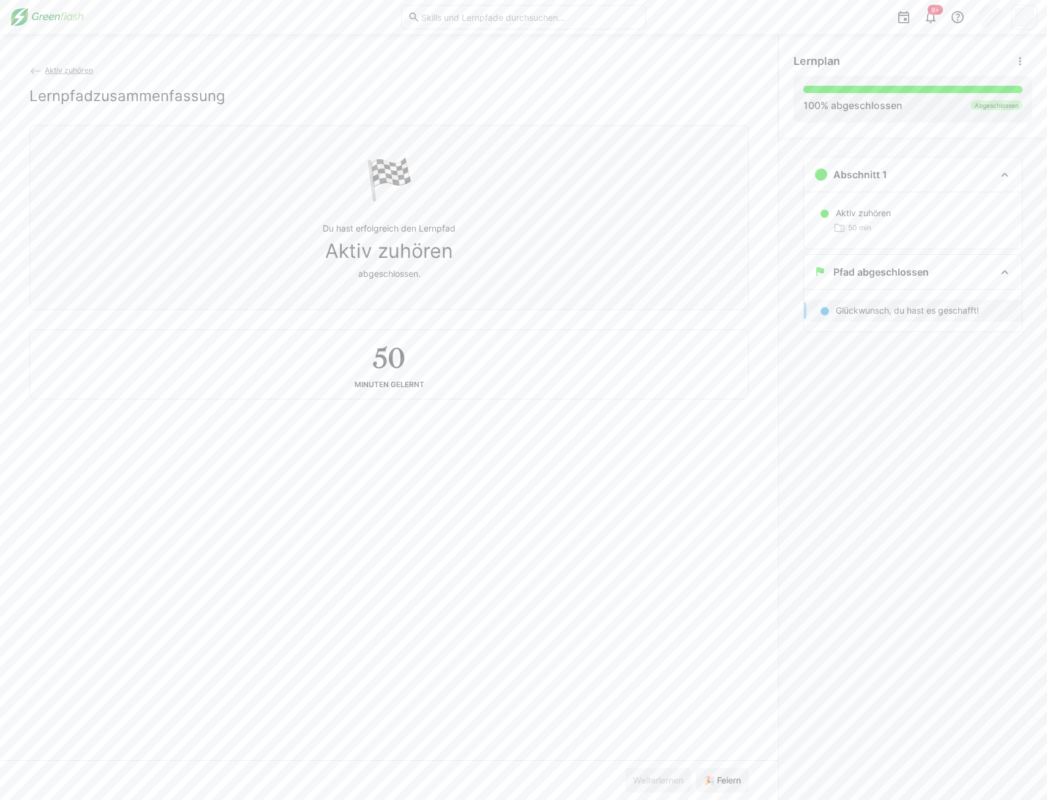
click at [42, 14] on img at bounding box center [47, 17] width 74 height 20
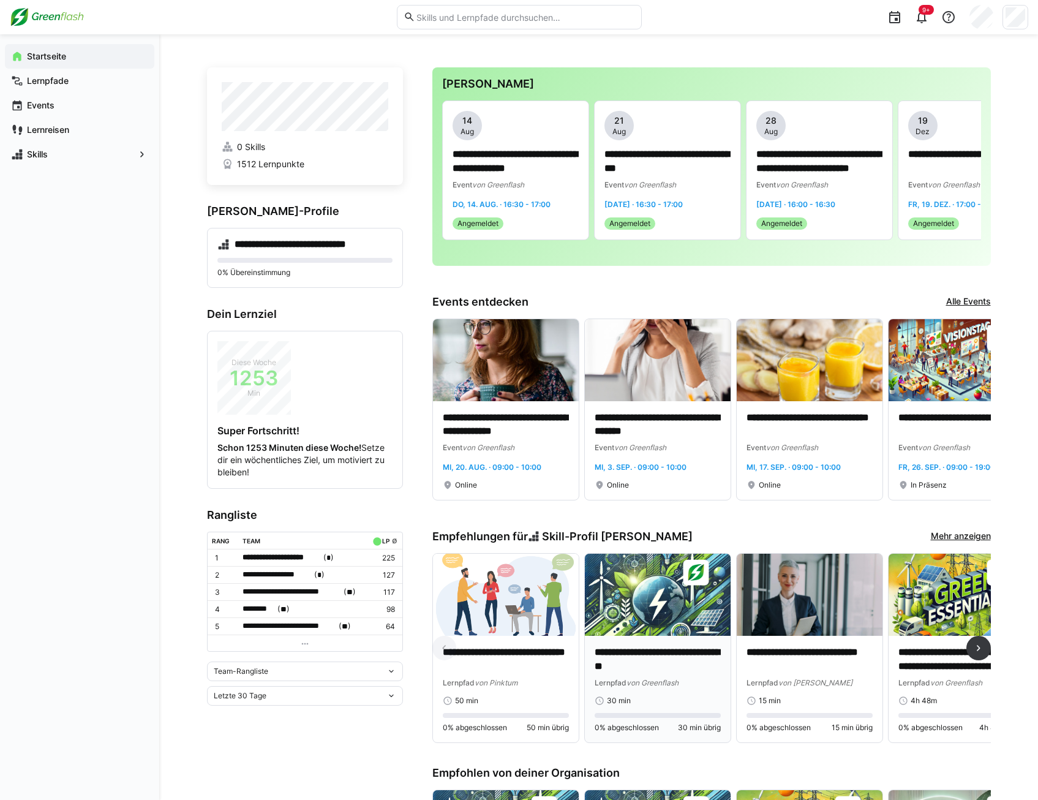
click at [632, 663] on p "**********" at bounding box center [658, 659] width 126 height 28
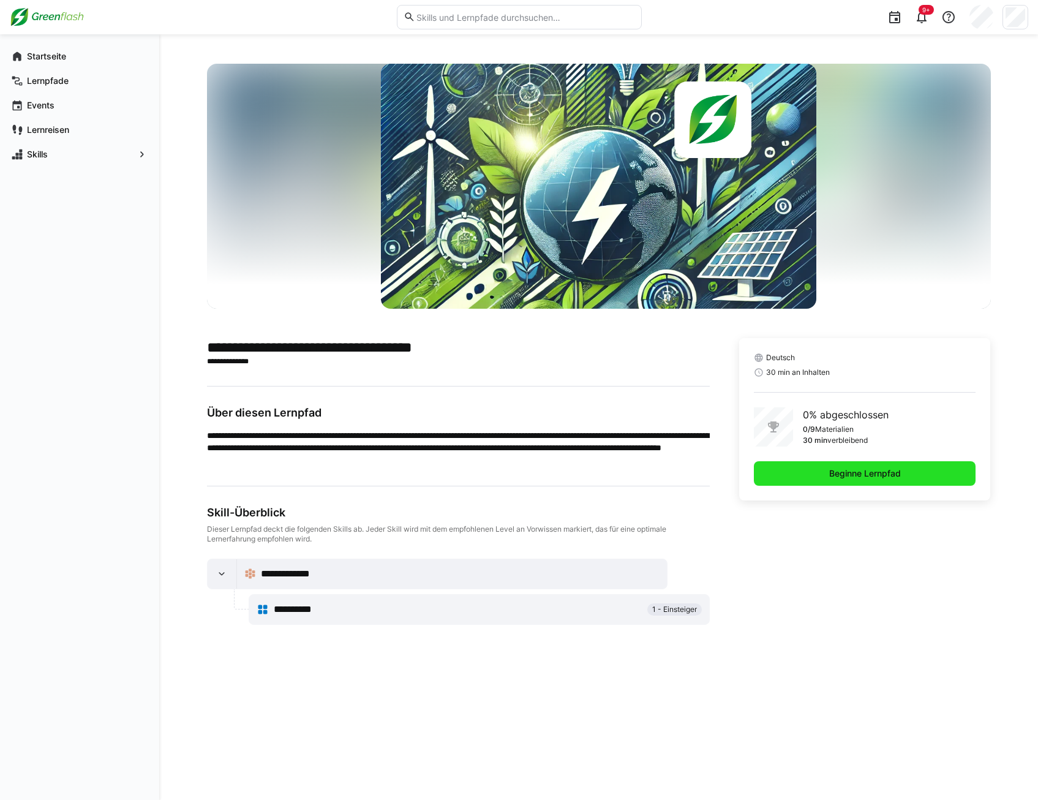
click at [879, 473] on span "Beginne Lernpfad" at bounding box center [864, 473] width 75 height 12
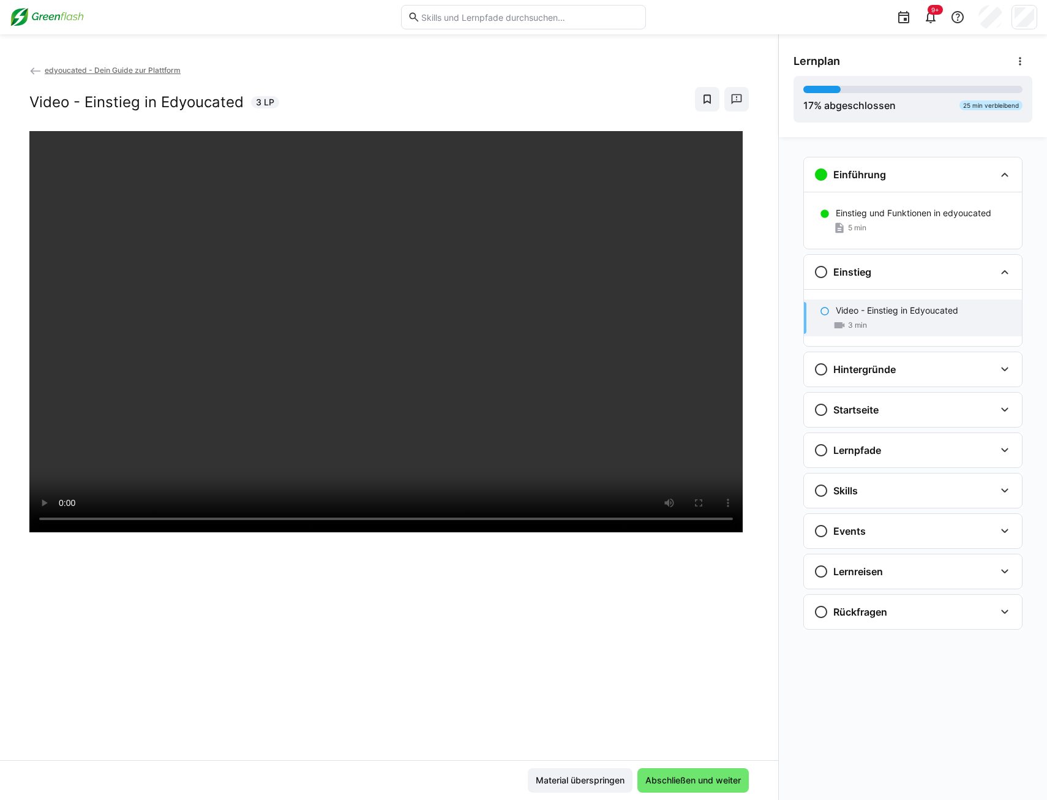
scroll to position [210, 0]
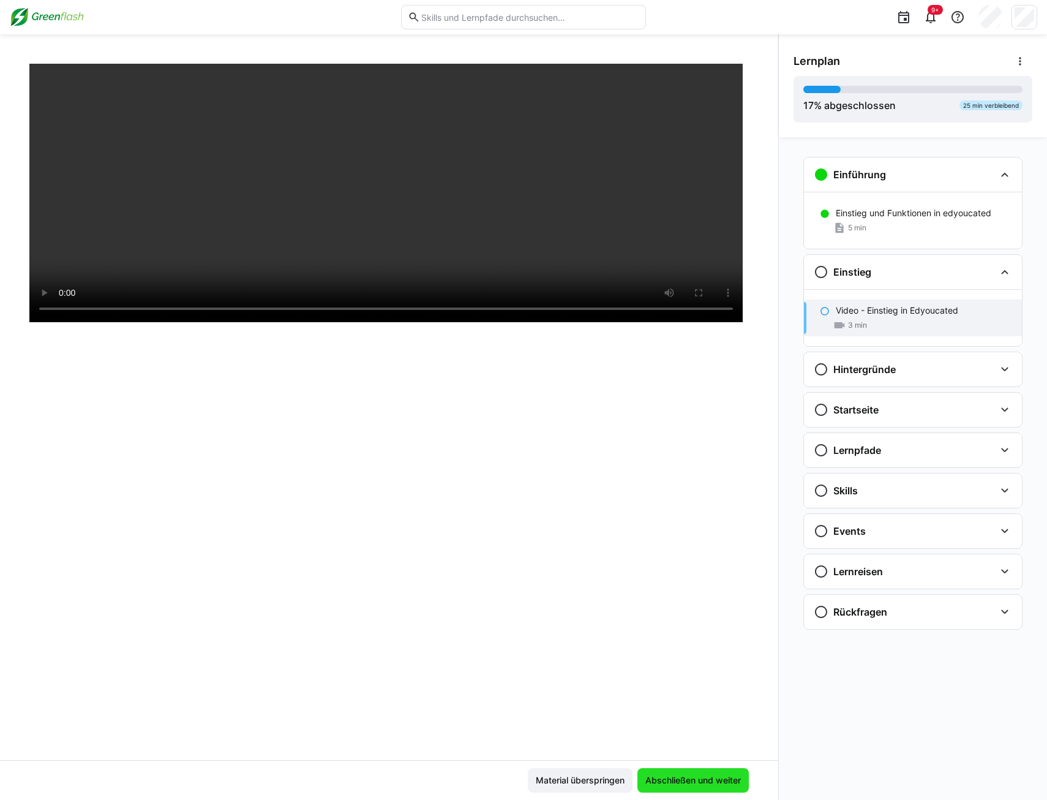
click at [667, 780] on span "Abschließen und weiter" at bounding box center [693, 780] width 99 height 12
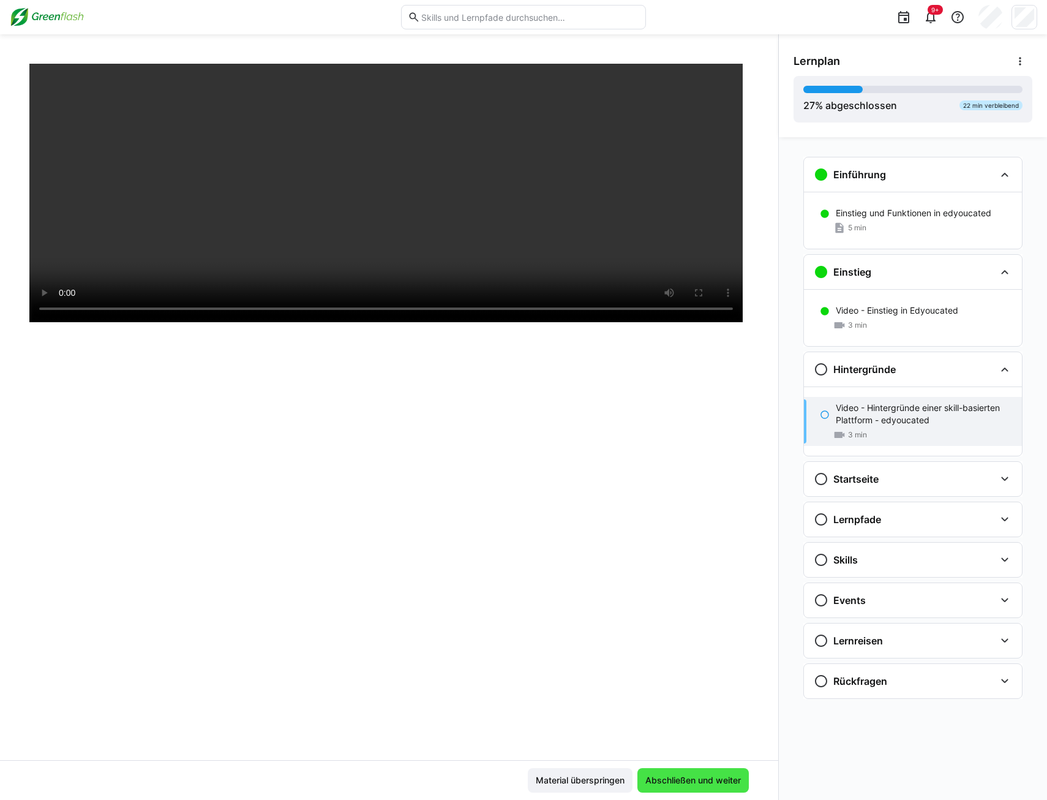
click at [667, 780] on span "Abschließen und weiter" at bounding box center [693, 780] width 99 height 12
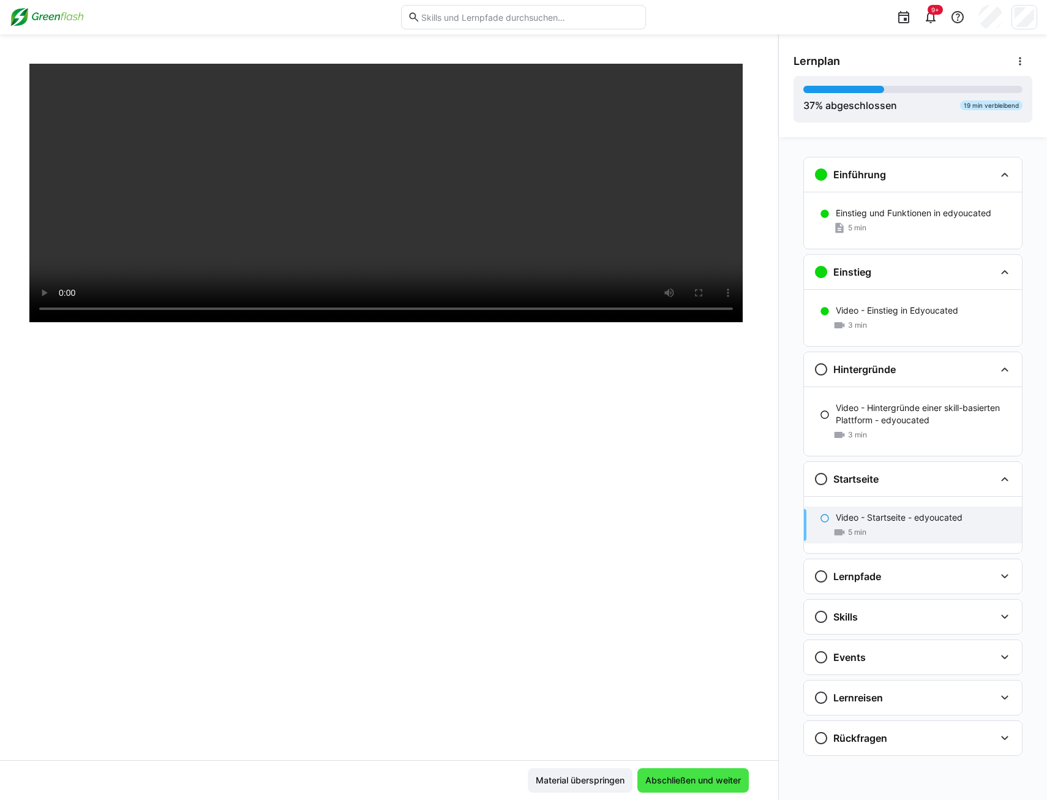
click at [667, 780] on span "Abschließen und weiter" at bounding box center [693, 780] width 99 height 12
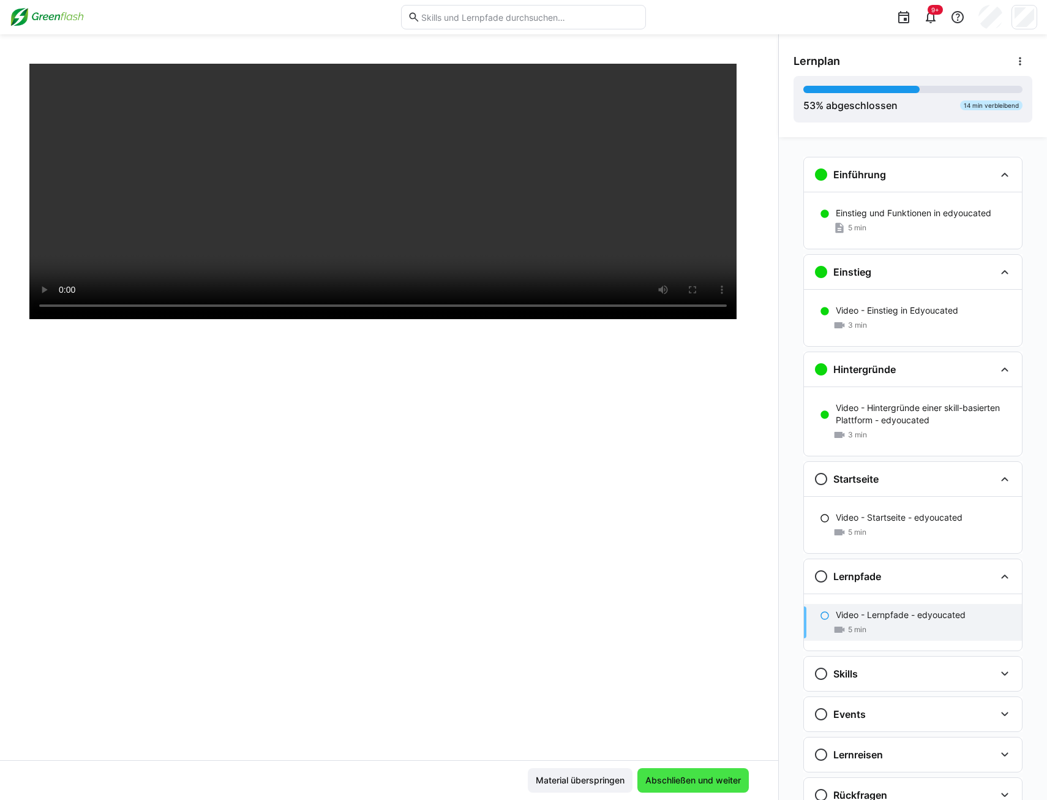
click at [667, 780] on span "Abschließen und weiter" at bounding box center [693, 780] width 99 height 12
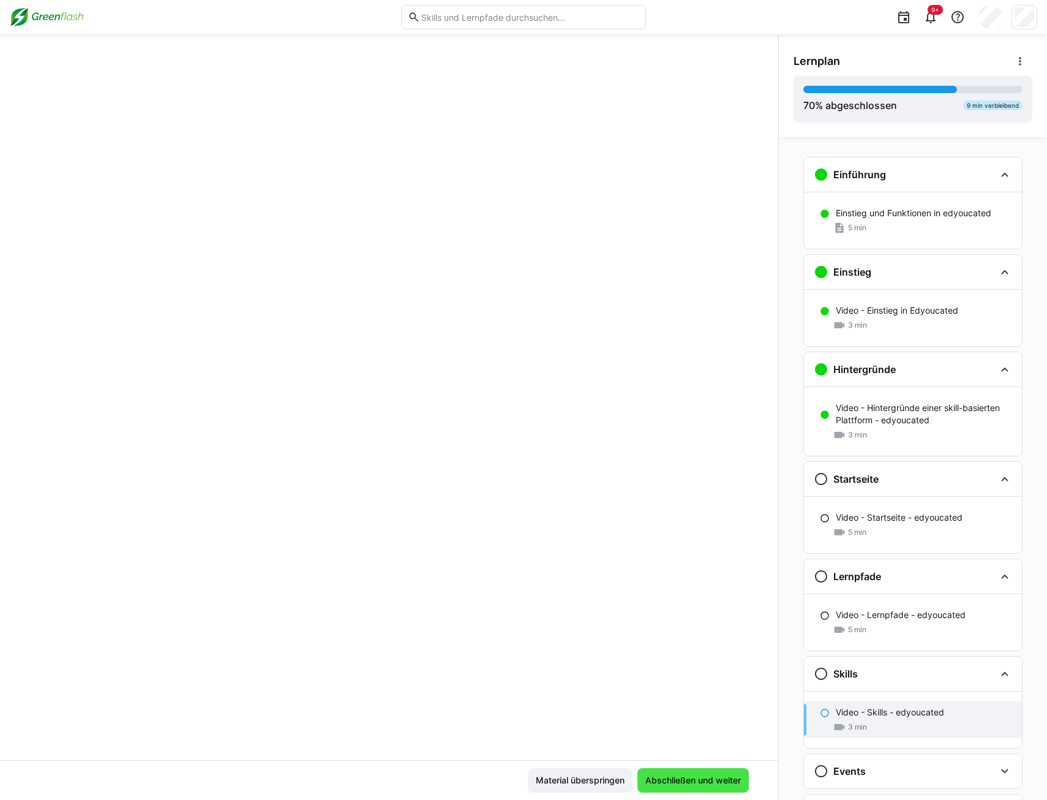
scroll to position [51, 0]
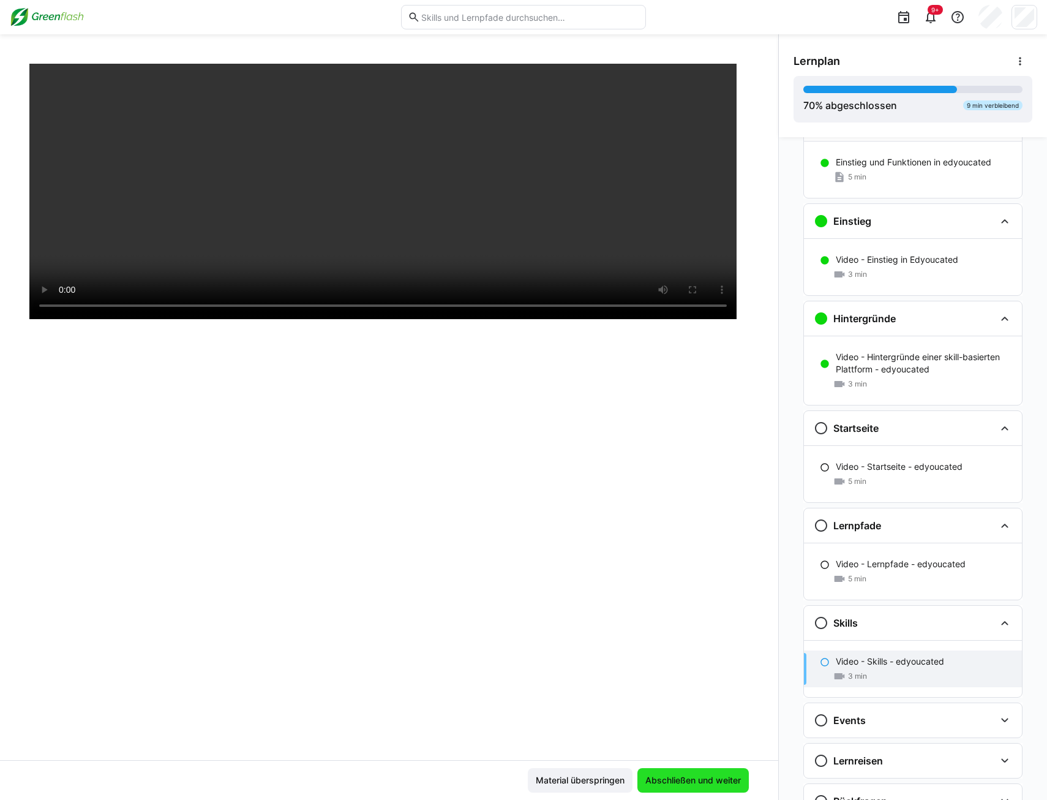
click at [667, 780] on span "Abschließen und weiter" at bounding box center [693, 780] width 99 height 12
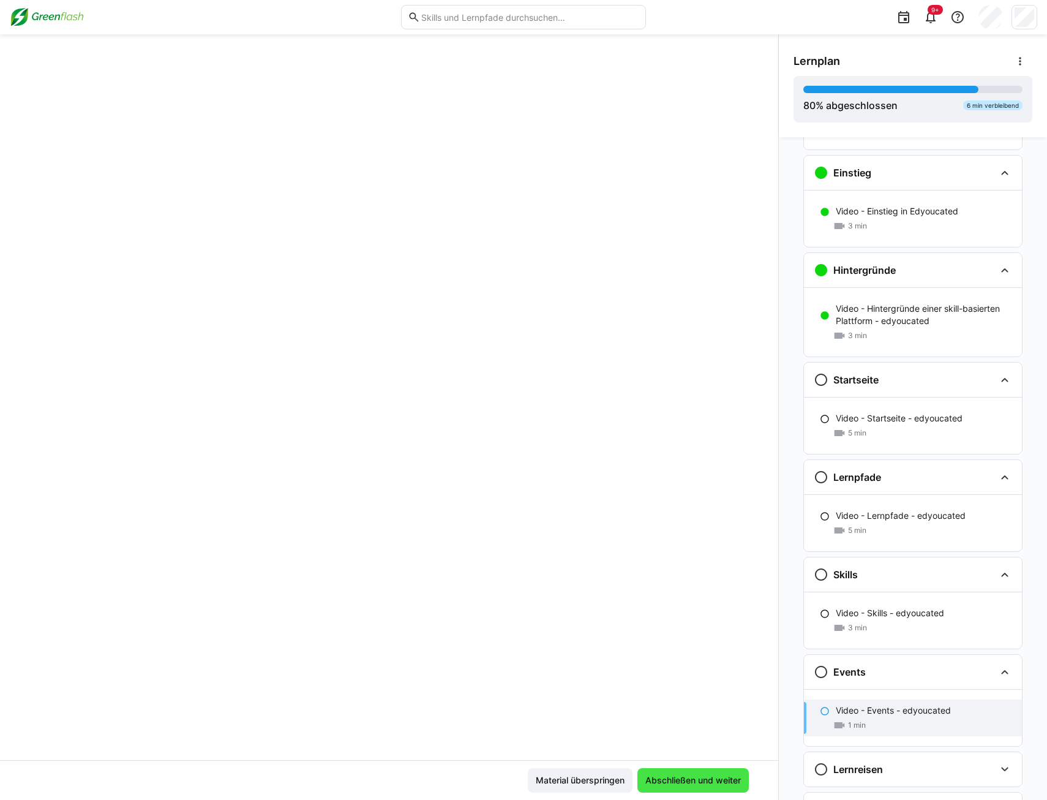
scroll to position [108, 0]
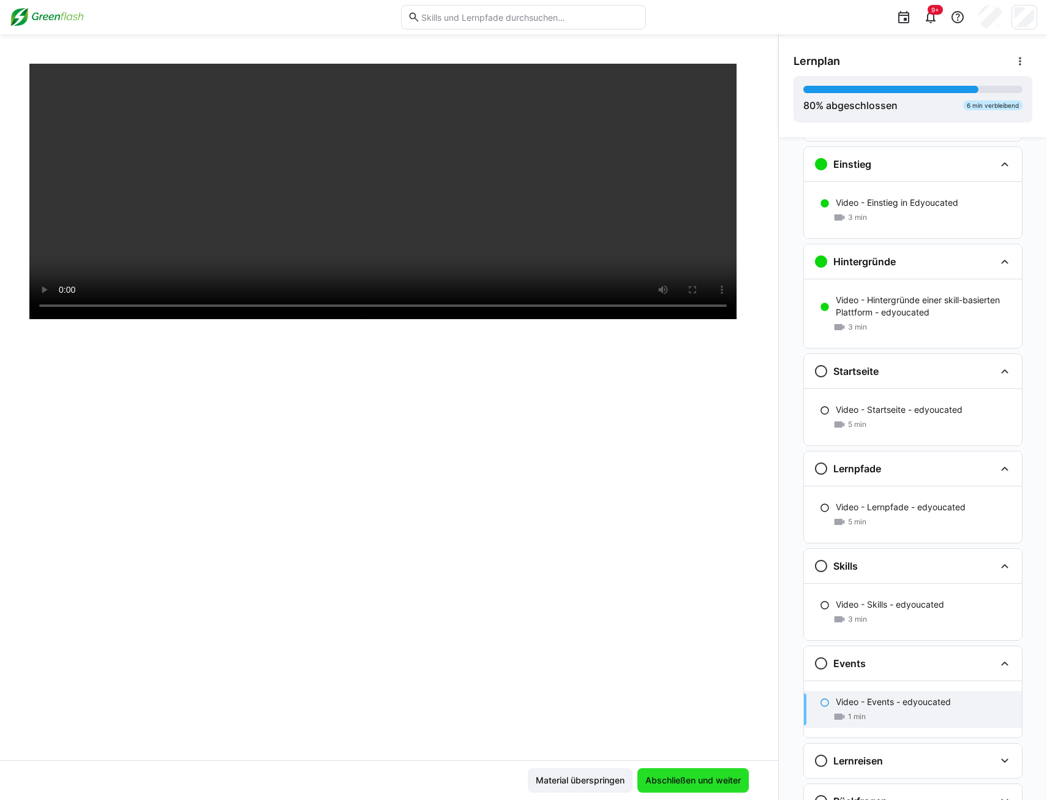
click at [667, 780] on span "Abschließen und weiter" at bounding box center [693, 780] width 99 height 12
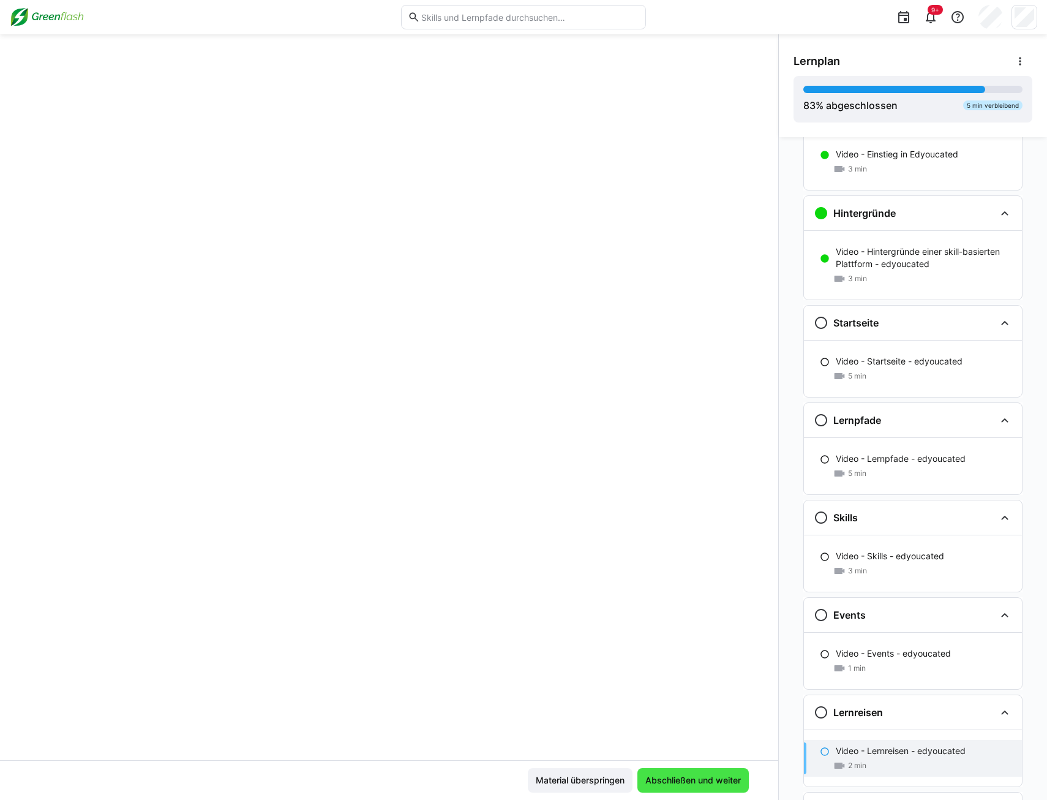
scroll to position [165, 0]
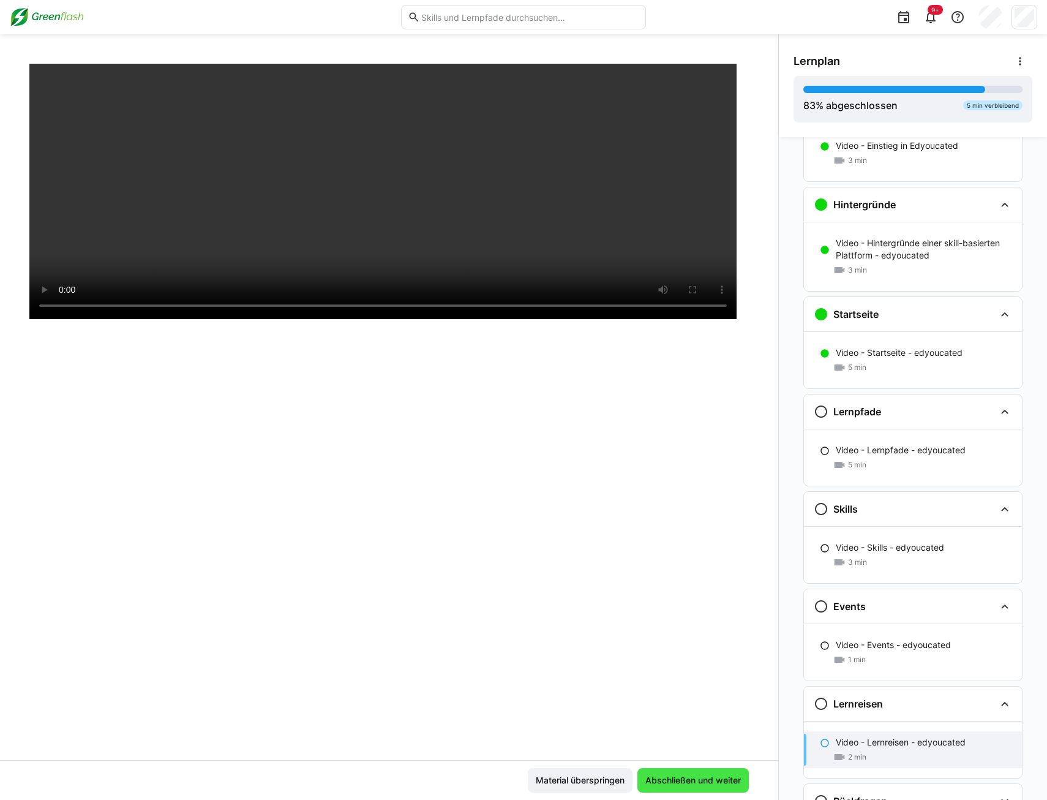
click at [667, 780] on span "Abschließen und weiter" at bounding box center [693, 780] width 99 height 12
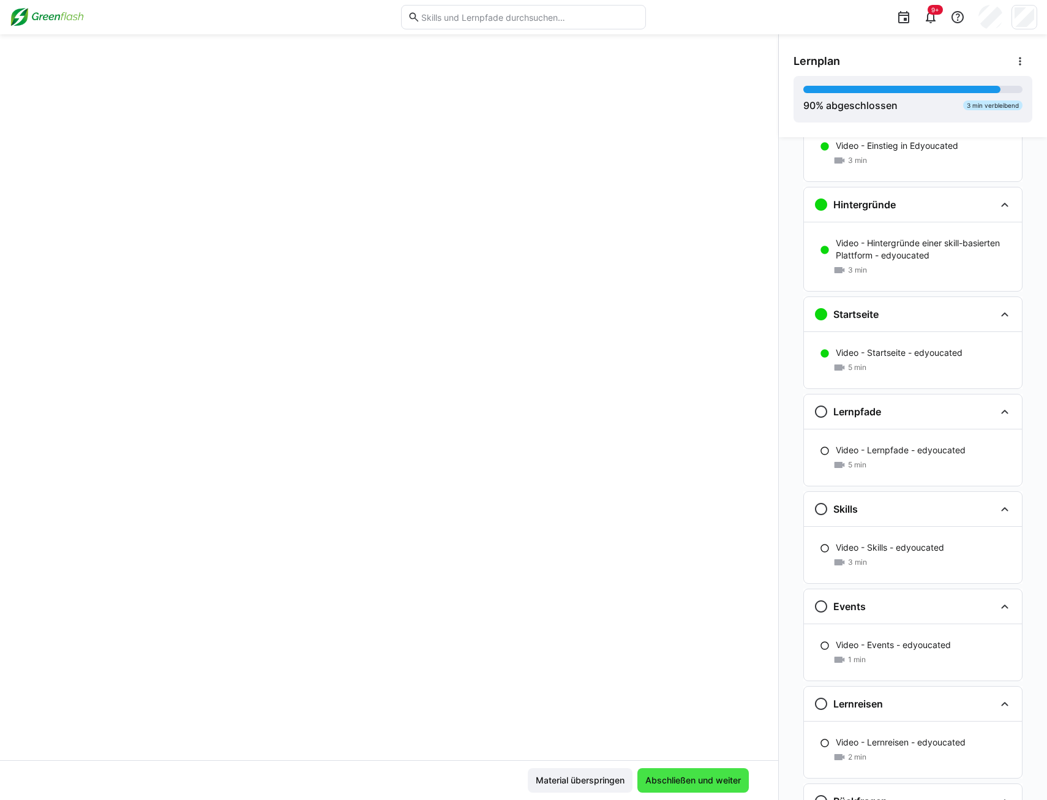
scroll to position [222, 0]
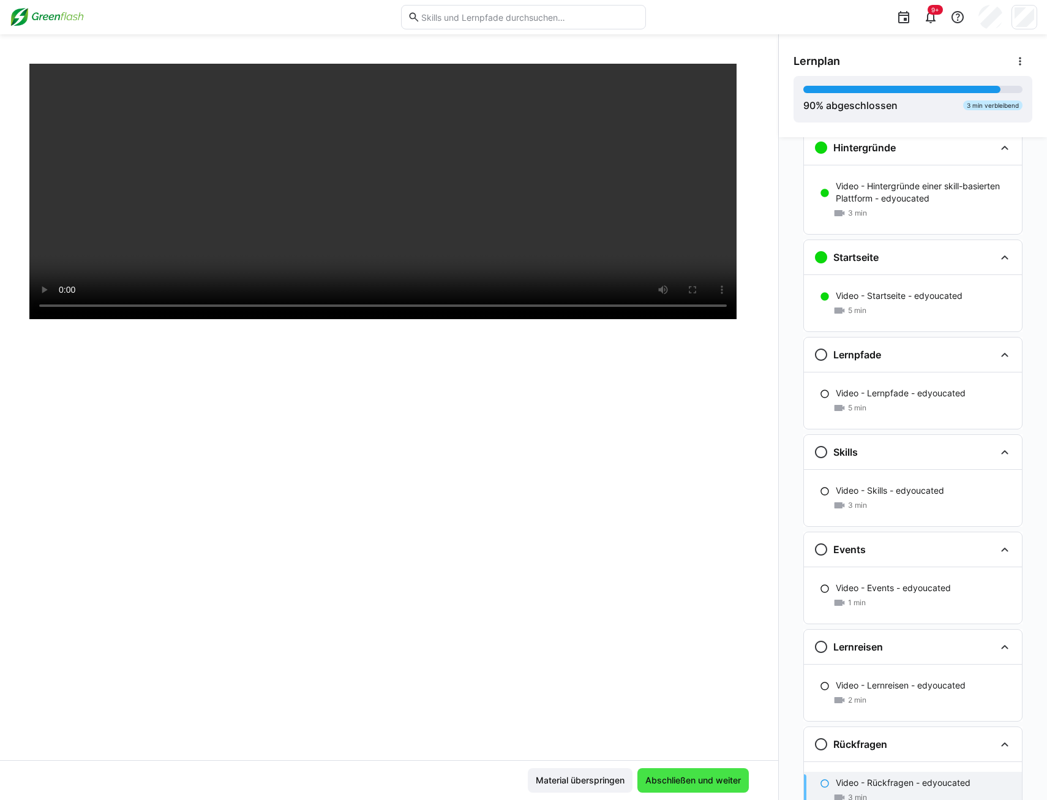
click at [667, 780] on span "Abschließen und weiter" at bounding box center [693, 780] width 99 height 12
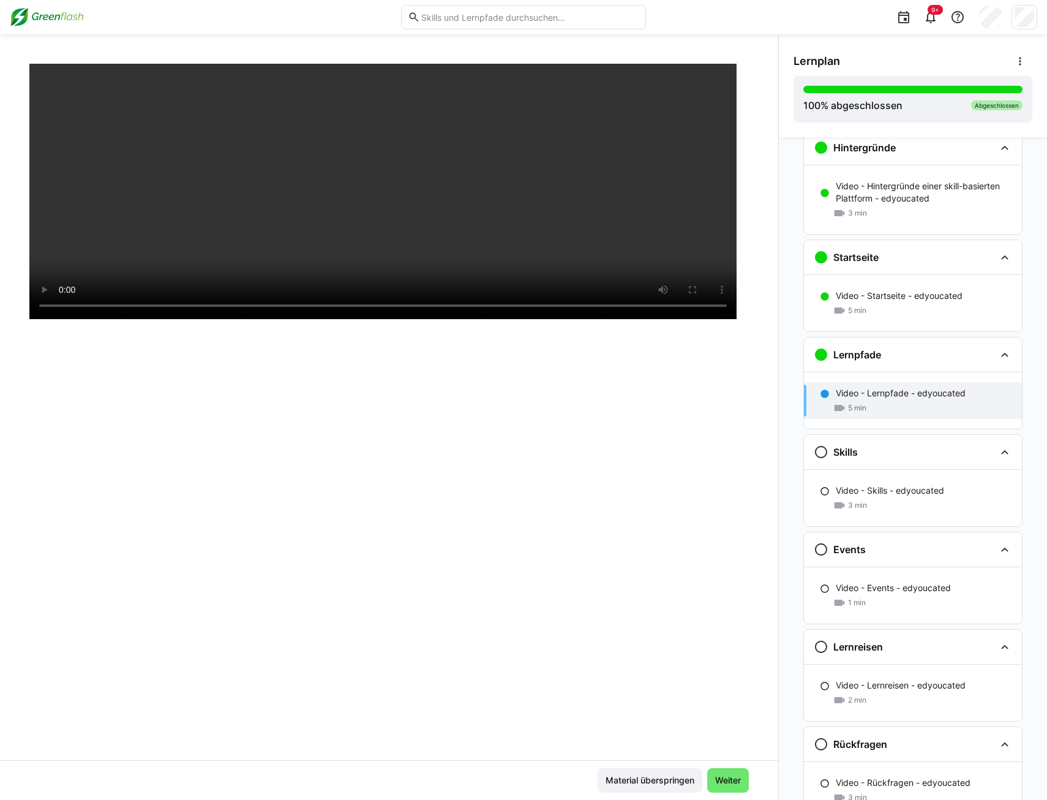
scroll to position [279, 0]
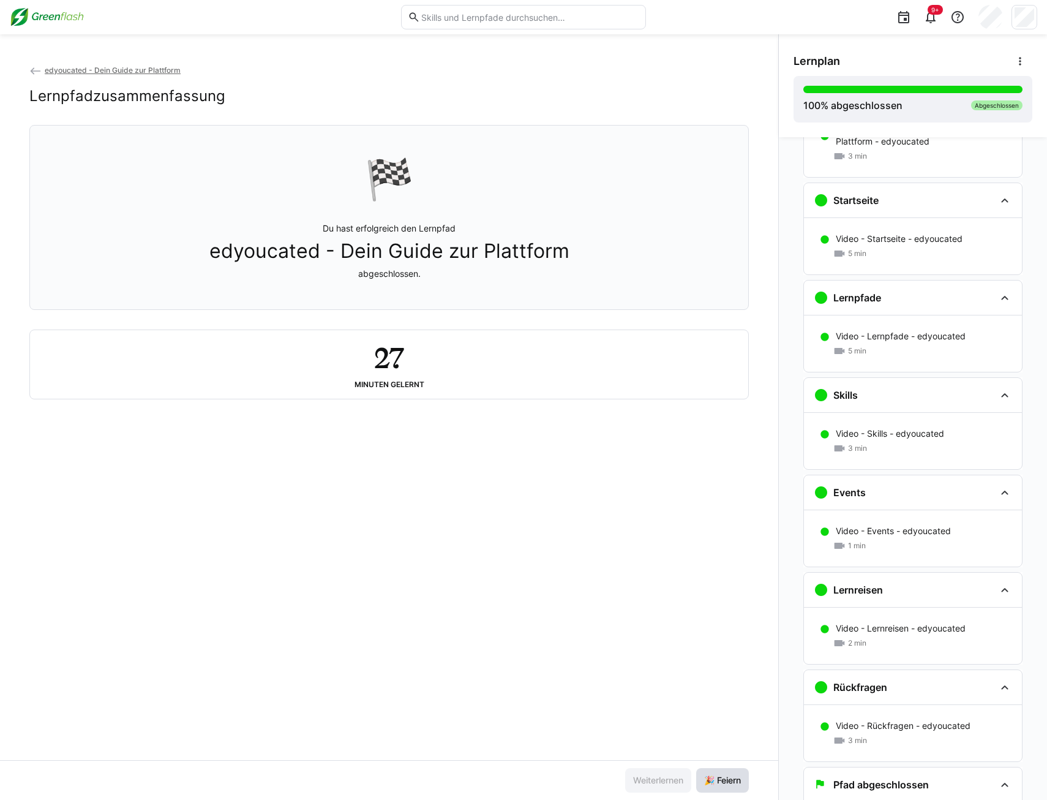
click at [731, 785] on span "🎉 Feiern" at bounding box center [722, 780] width 40 height 12
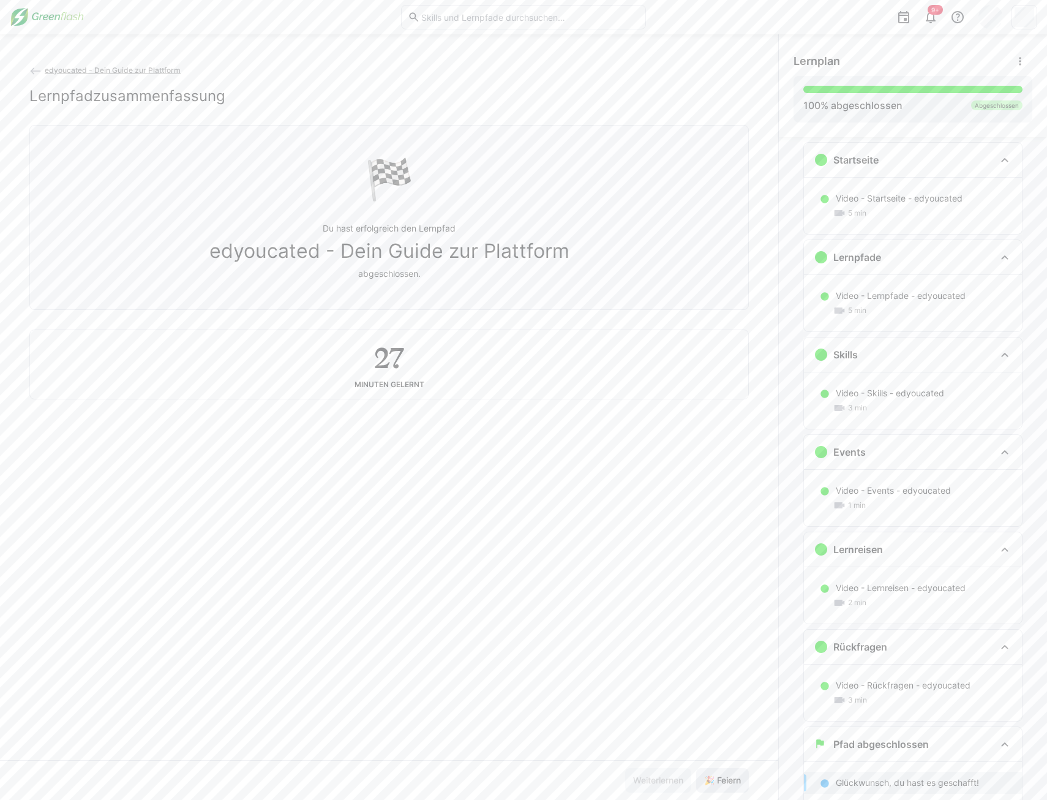
scroll to position [353, 0]
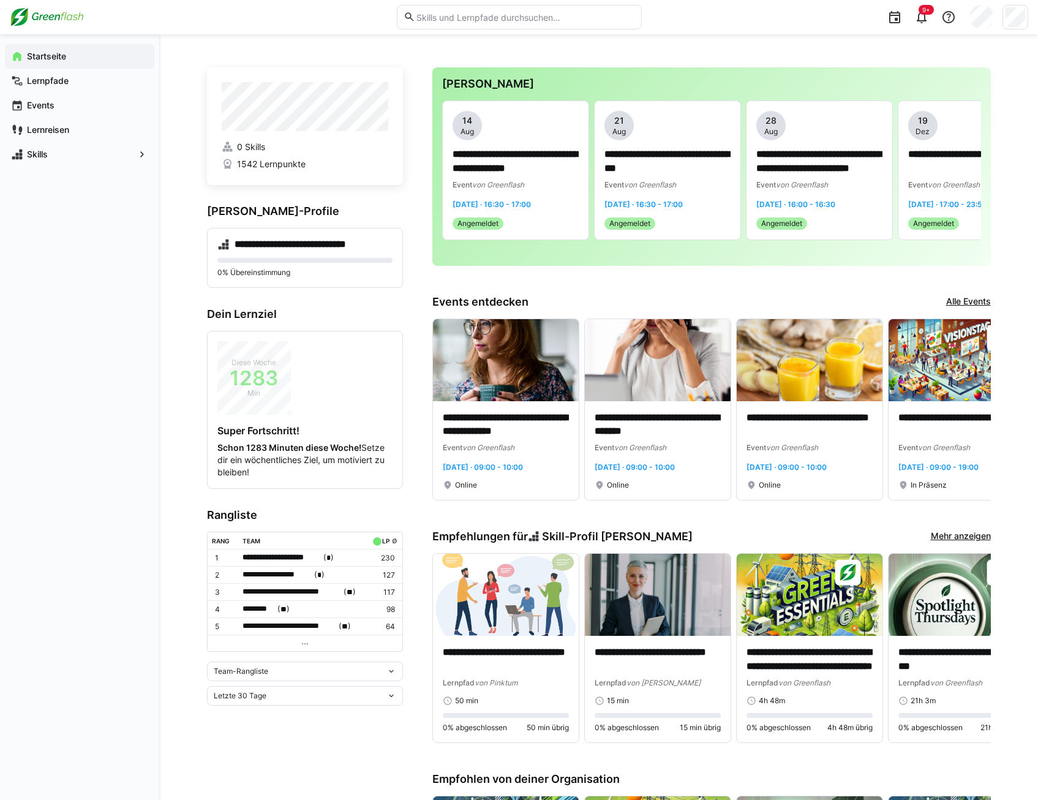
click at [265, 667] on span "Team-Rangliste" at bounding box center [241, 671] width 55 height 10
click at [274, 710] on div "Individuelle Rangliste" at bounding box center [304, 714] width 181 height 10
click at [273, 674] on div "Letzte 30 Tage" at bounding box center [300, 675] width 173 height 9
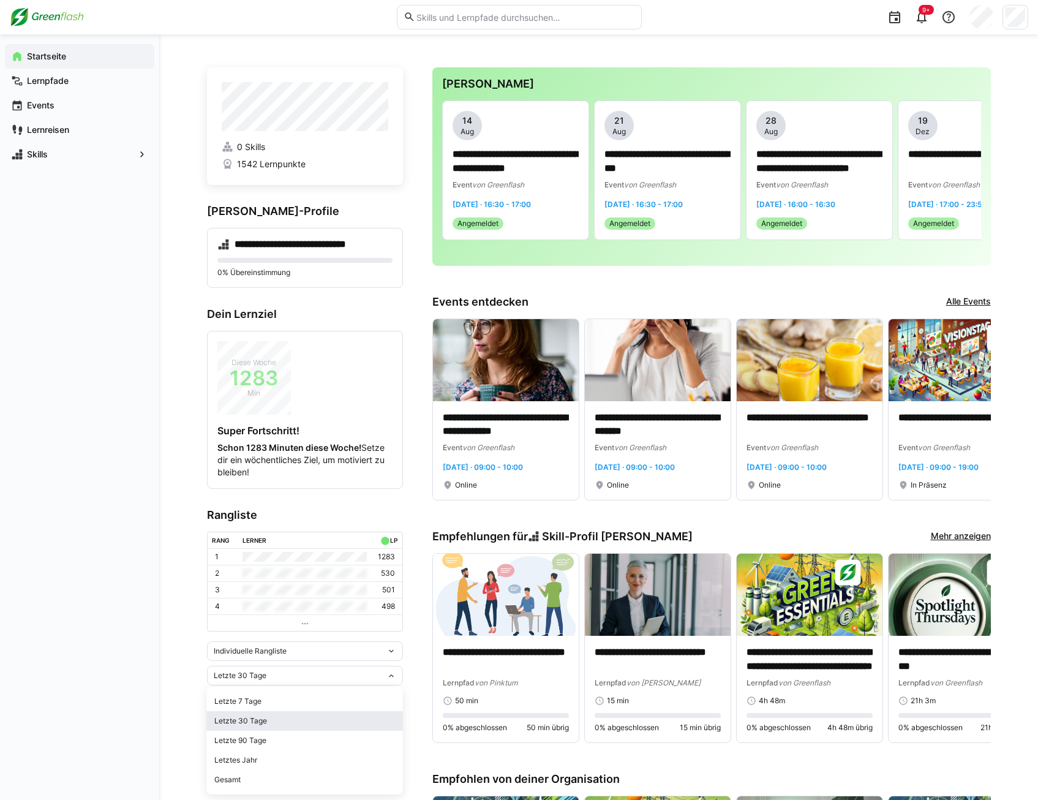
click at [275, 714] on span "Letzte 30 Tage" at bounding box center [305, 721] width 196 height 20
click at [300, 681] on div "Letzte 30 Tage" at bounding box center [305, 676] width 196 height 20
click at [290, 734] on span "Letzte 90 Tage" at bounding box center [305, 741] width 196 height 20
click at [285, 678] on div "Letzte 90 Tage" at bounding box center [300, 675] width 173 height 9
click at [275, 757] on div "Letztes Jahr" at bounding box center [304, 760] width 181 height 10
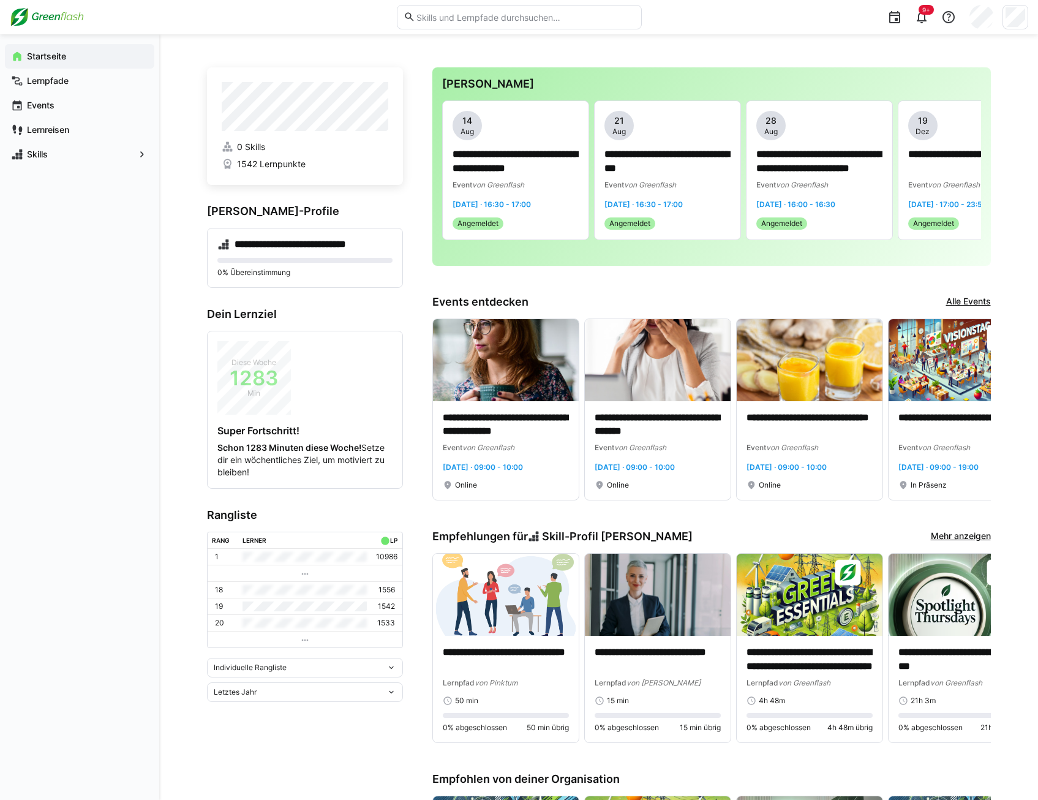
click at [283, 699] on div "Letztes Jahr" at bounding box center [305, 692] width 196 height 20
click at [263, 596] on span "Letzte 7 Tage" at bounding box center [305, 588] width 196 height 20
click at [271, 655] on div "Individuelle Rangliste" at bounding box center [305, 651] width 196 height 20
click at [276, 670] on span "Team-Rangliste" at bounding box center [305, 677] width 196 height 20
